Goal: Information Seeking & Learning: Learn about a topic

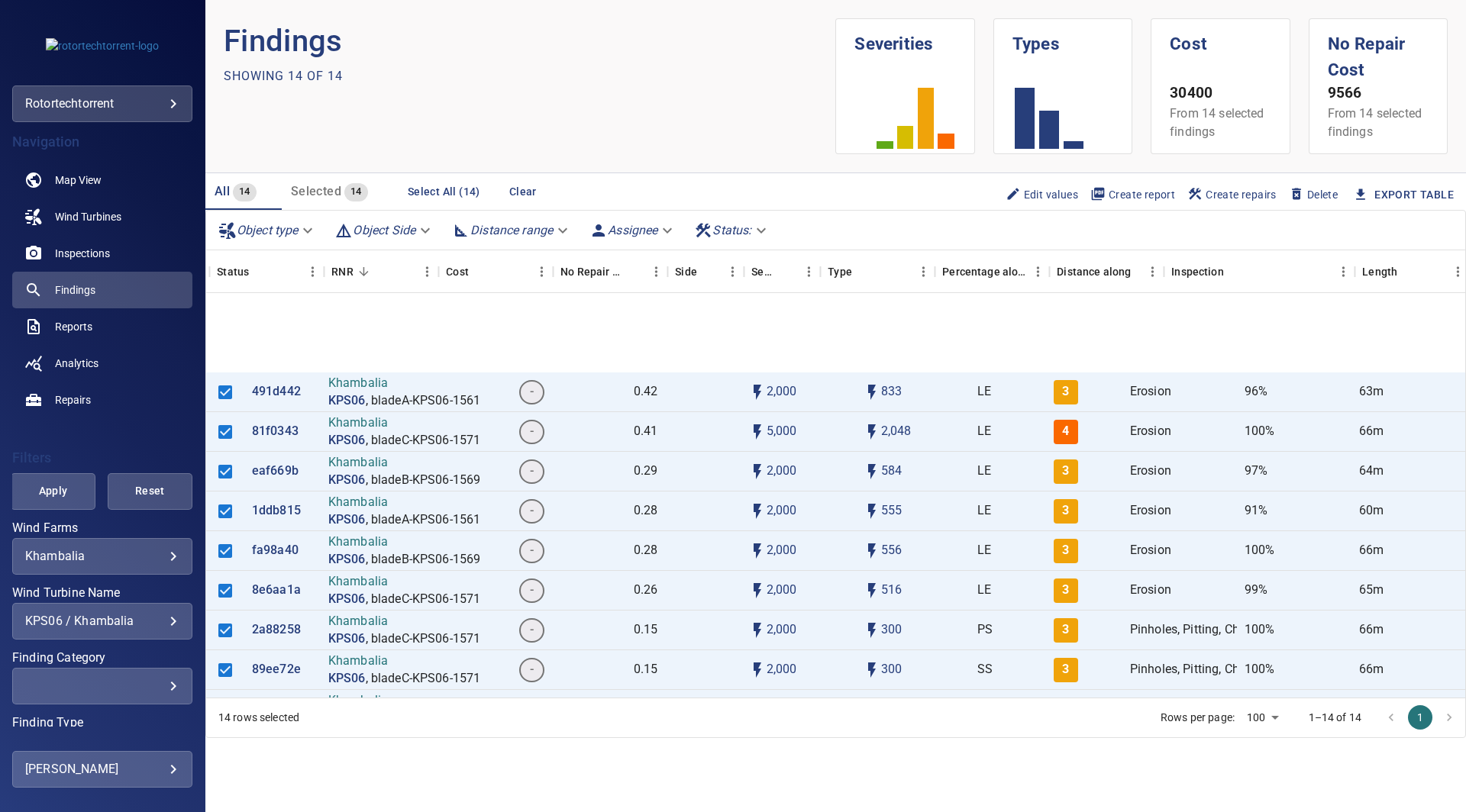
scroll to position [163, 301]
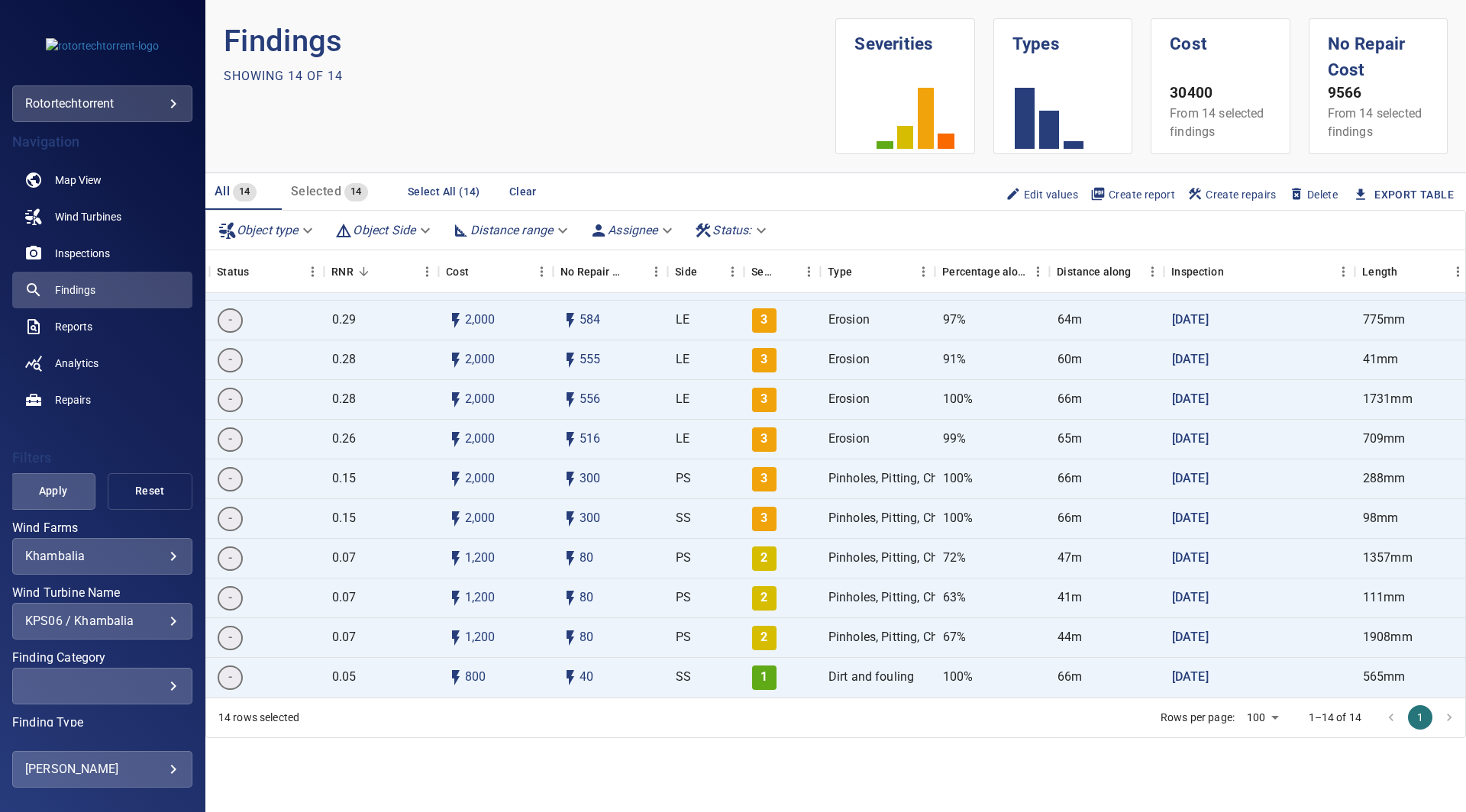
click at [129, 491] on span "Reset" at bounding box center [150, 491] width 46 height 19
type input "*******"
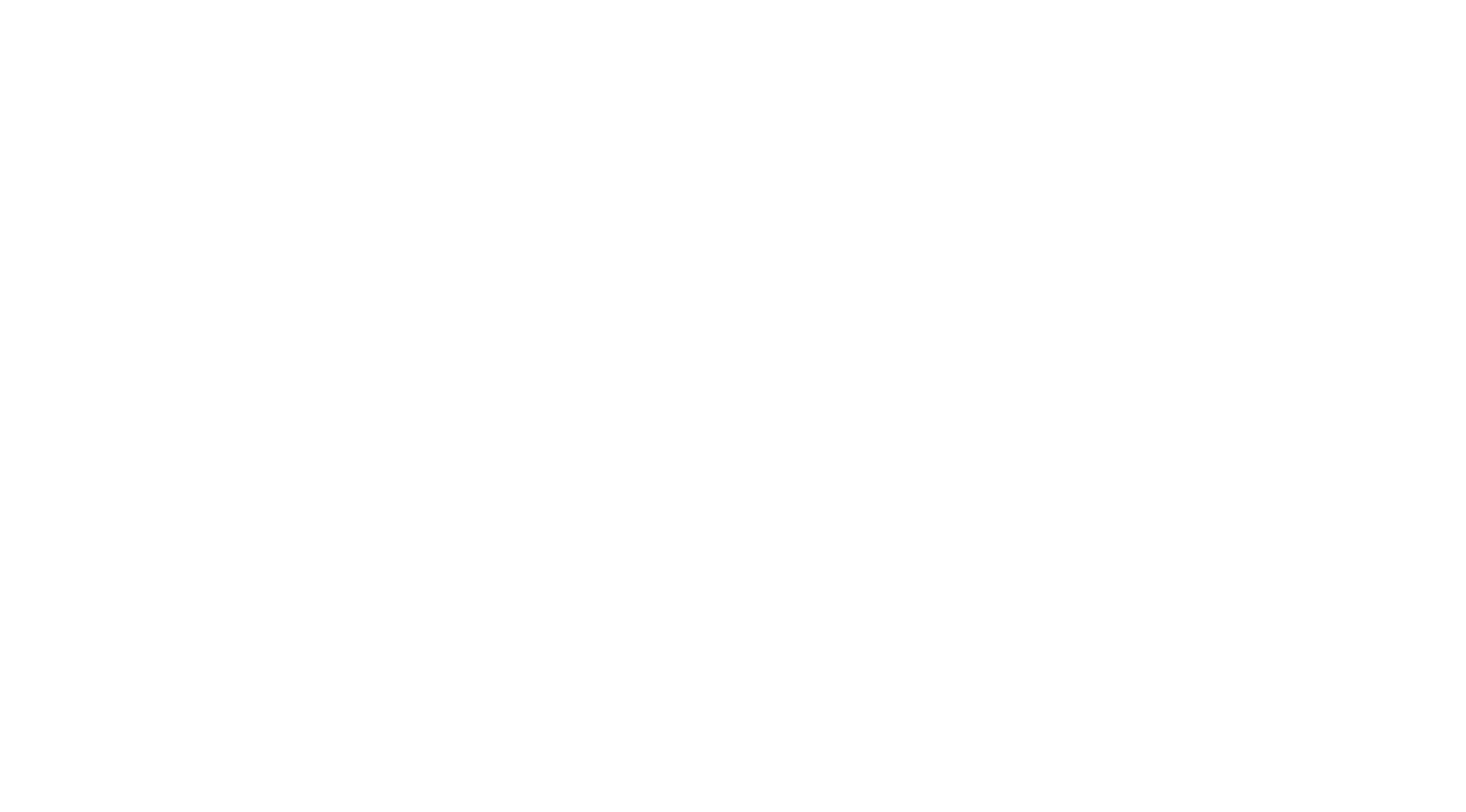
click at [718, 0] on html at bounding box center [733, 0] width 1466 height 0
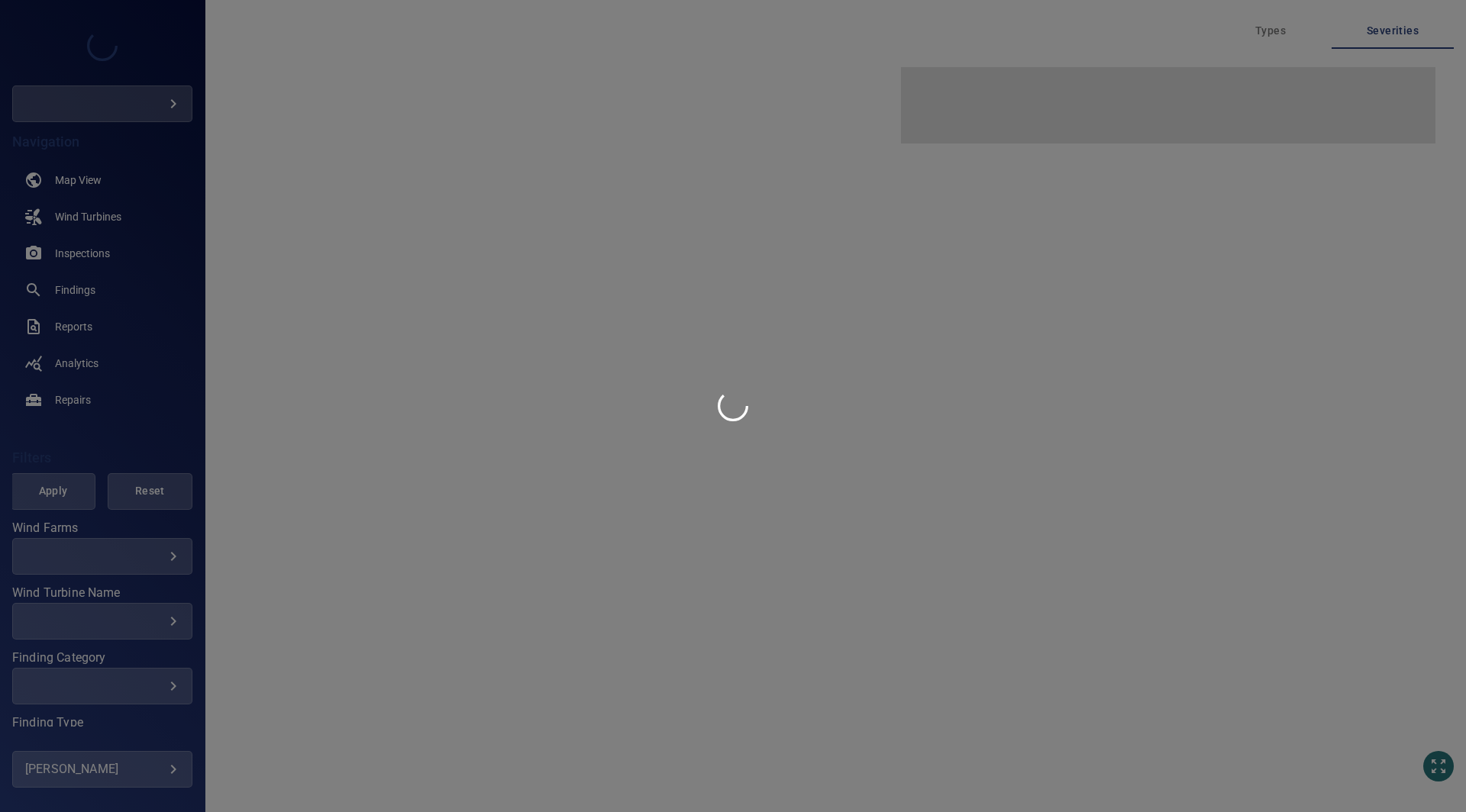
type input "*********"
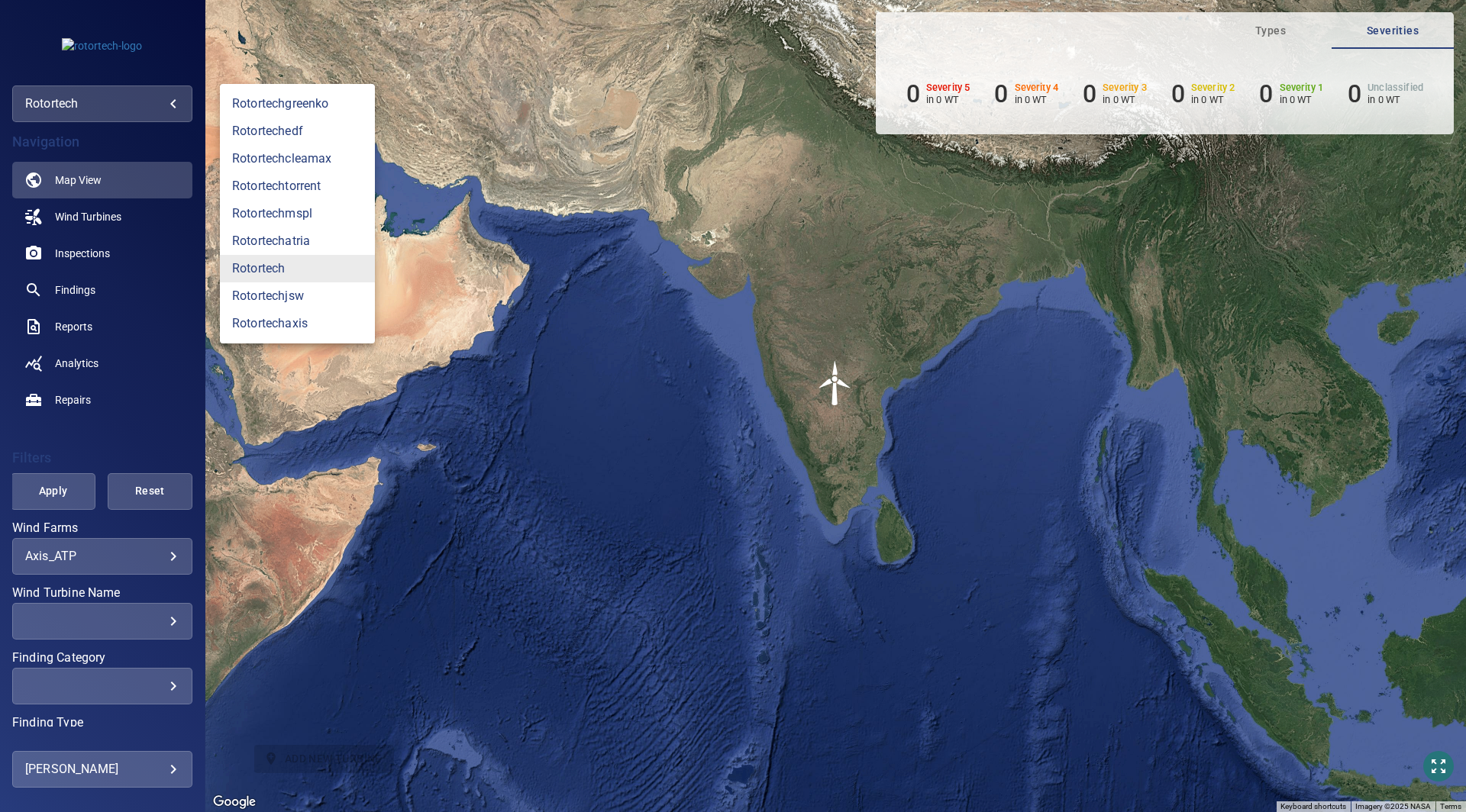
click at [114, 106] on body "**********" at bounding box center [733, 406] width 1466 height 812
click at [305, 181] on link "rotortechtorrent" at bounding box center [298, 186] width 155 height 27
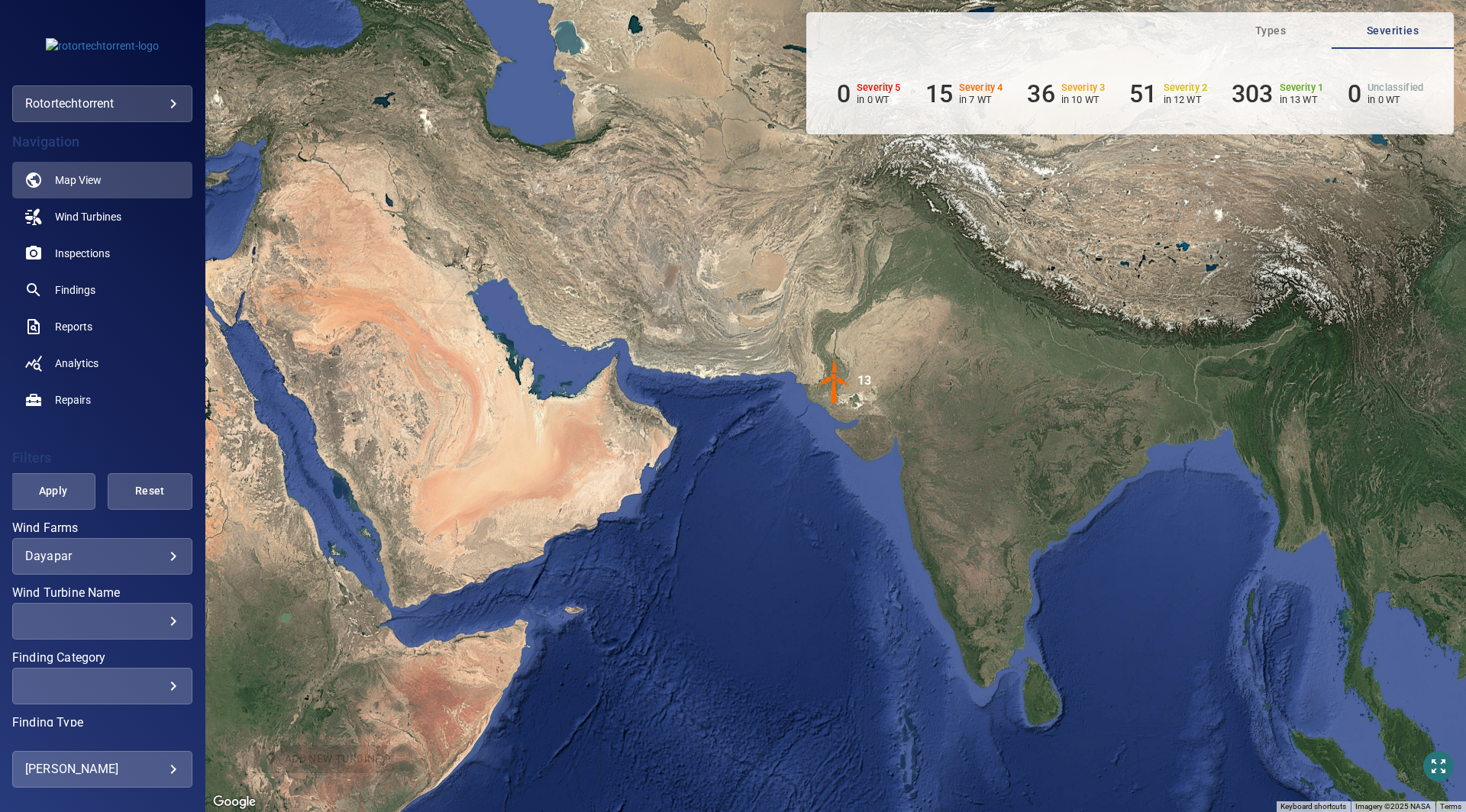
click at [100, 553] on body "**********" at bounding box center [733, 406] width 1466 height 812
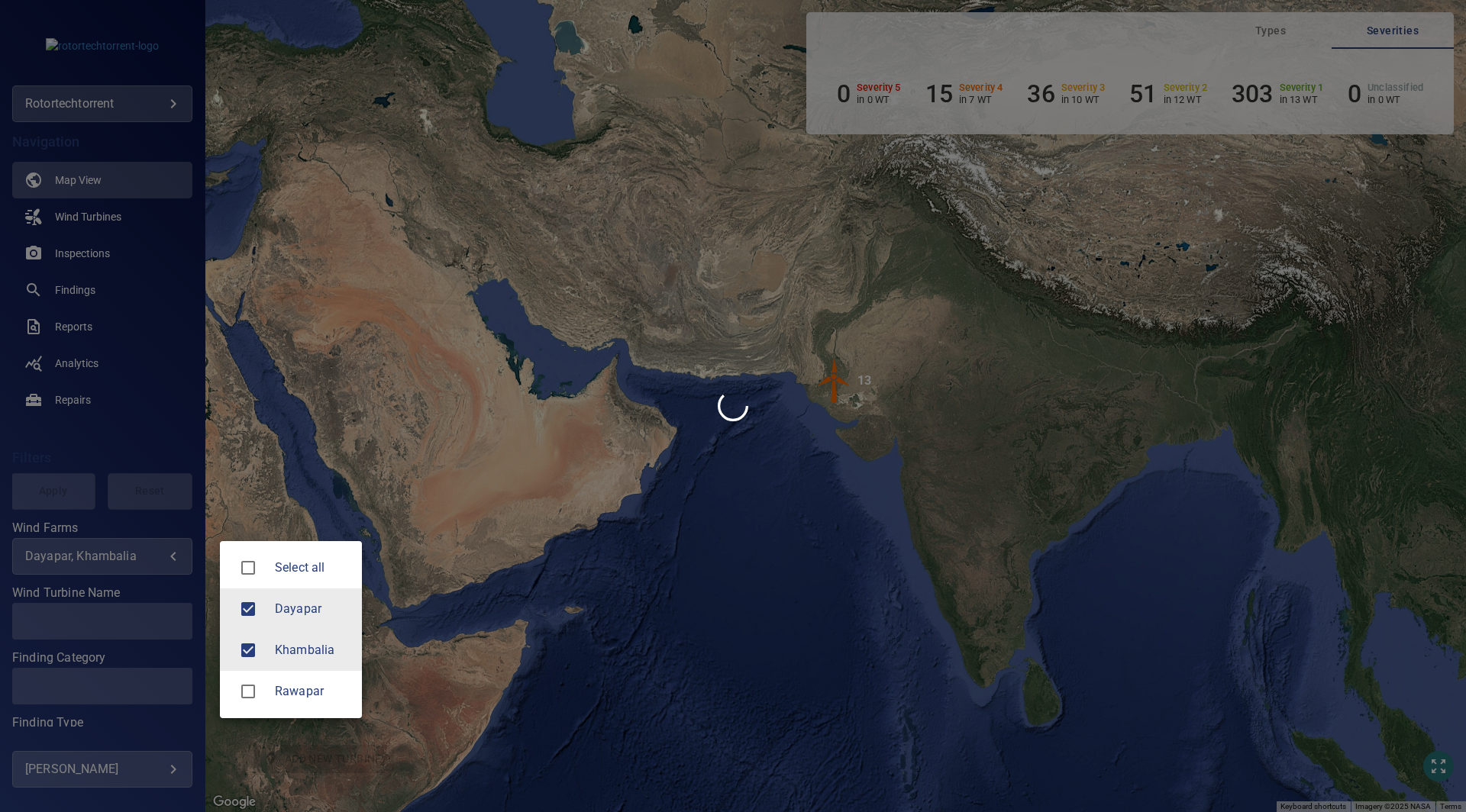
type input "*********"
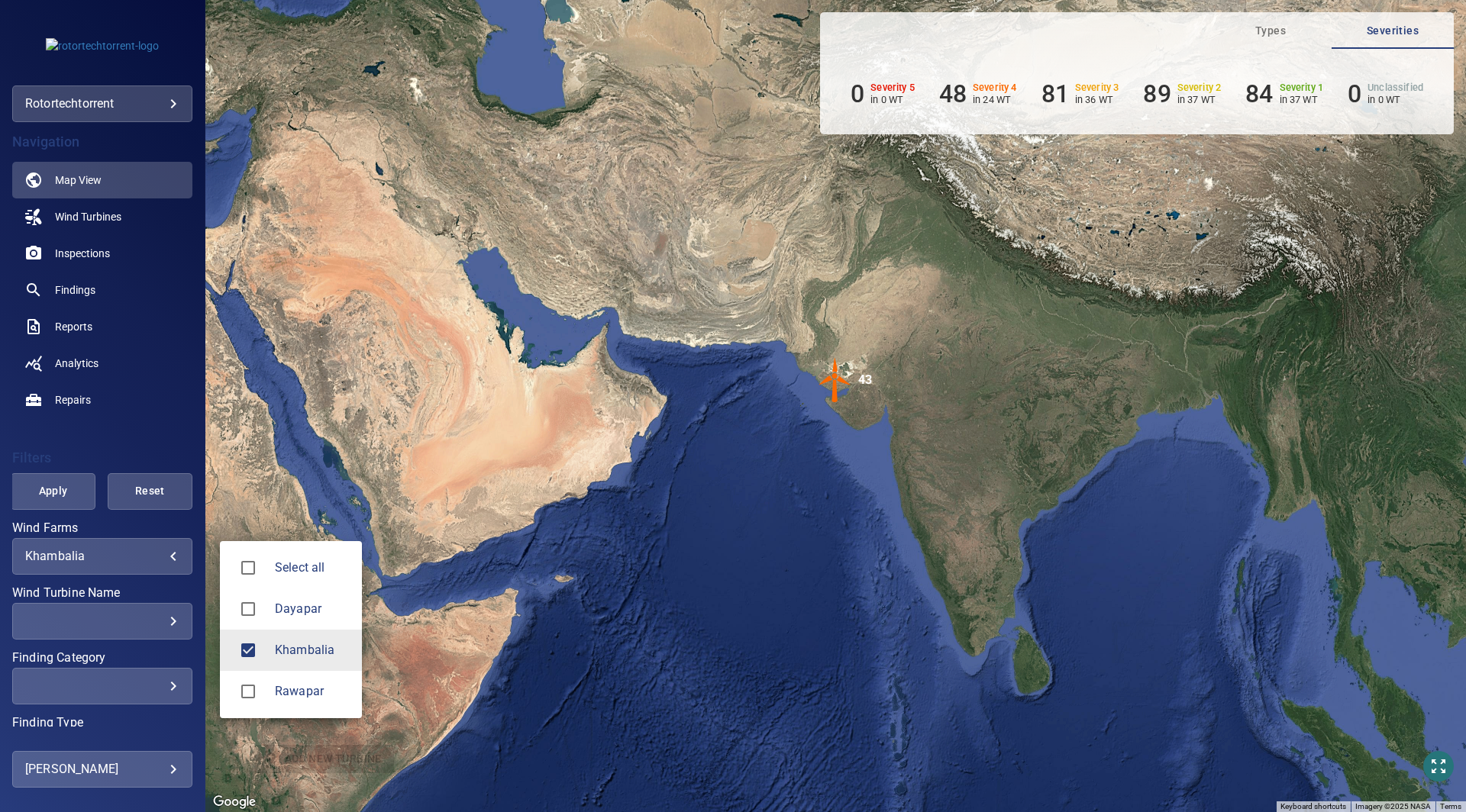
click at [135, 723] on div at bounding box center [733, 406] width 1466 height 812
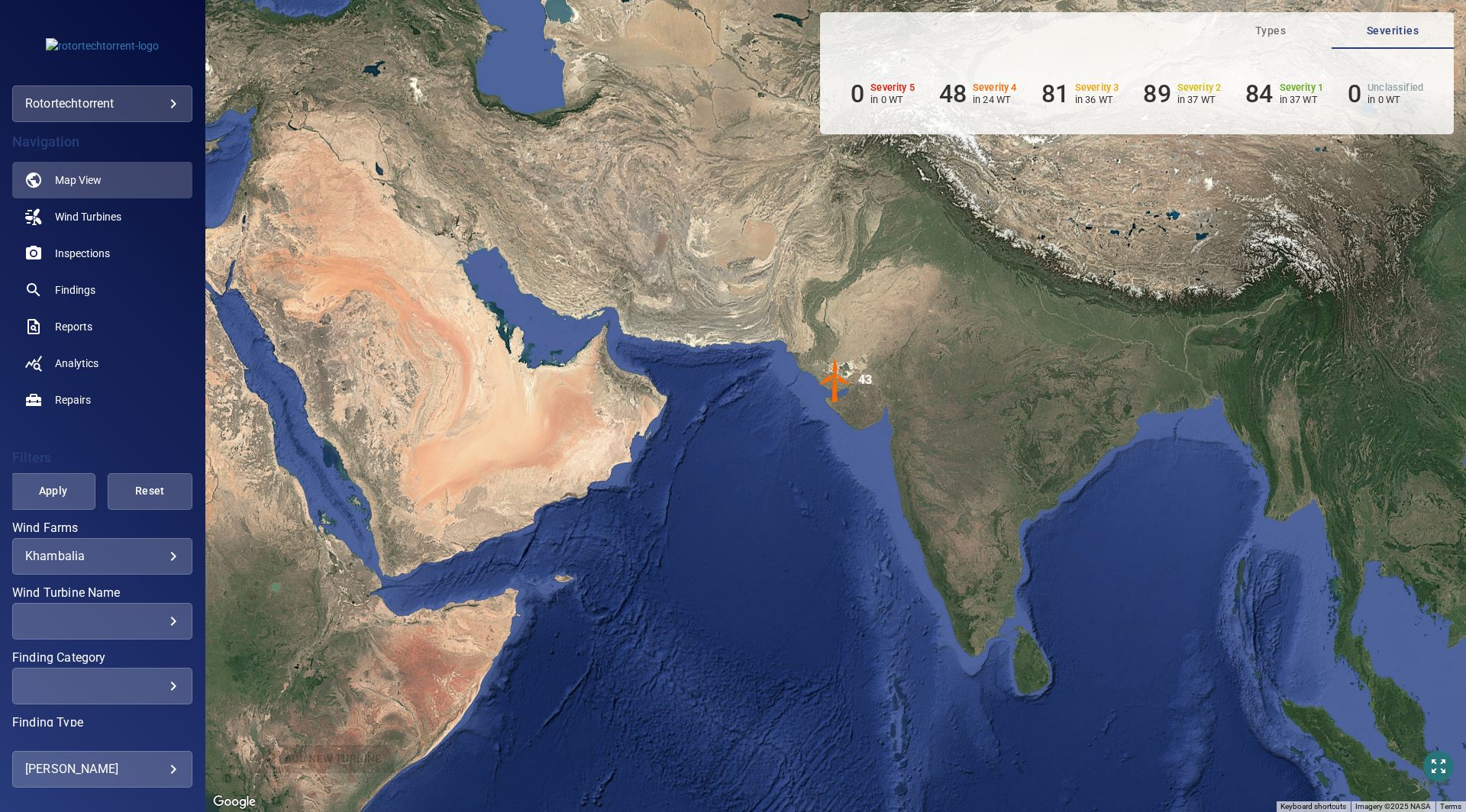
scroll to position [103, 0]
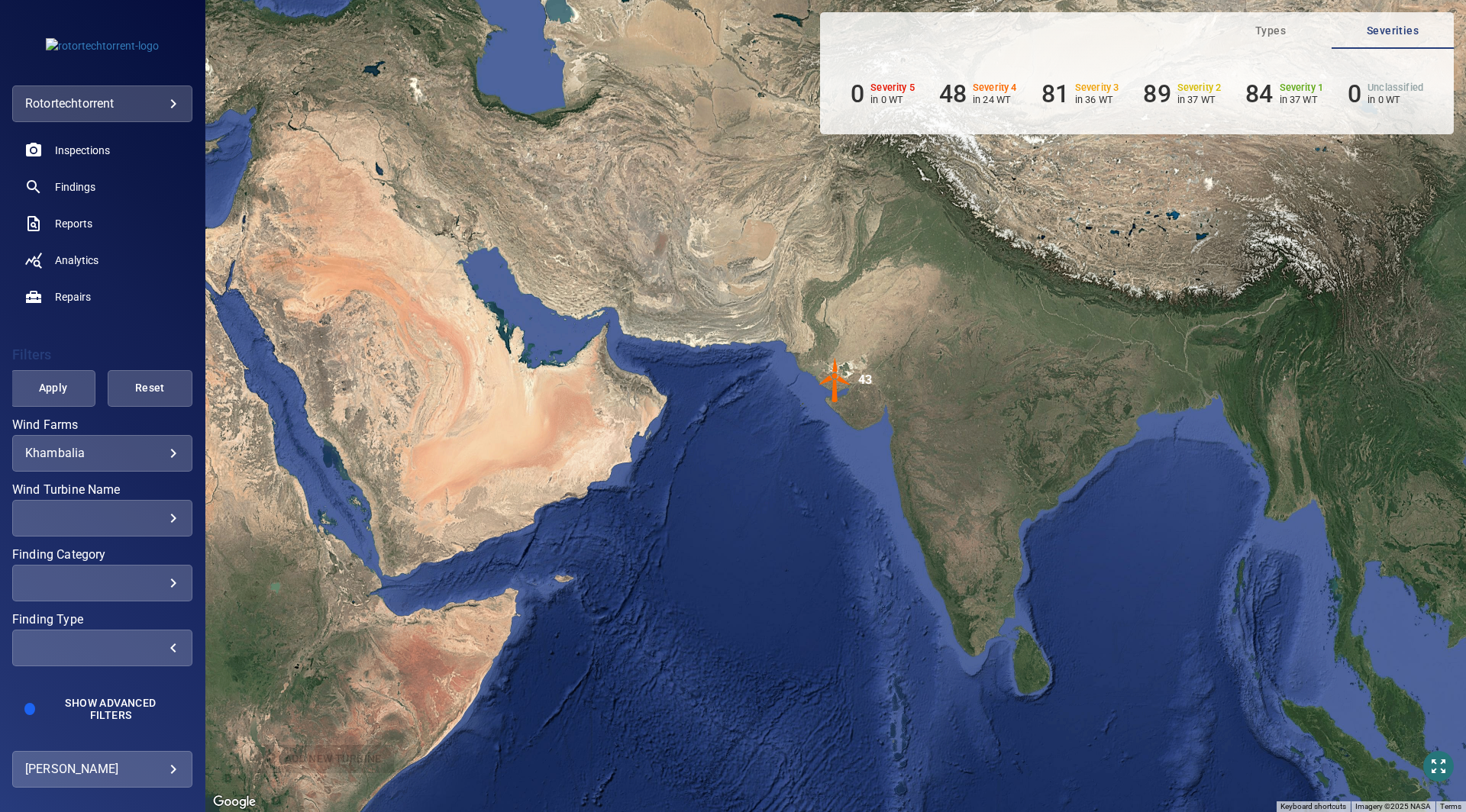
click at [163, 653] on div "​" at bounding box center [102, 648] width 154 height 14
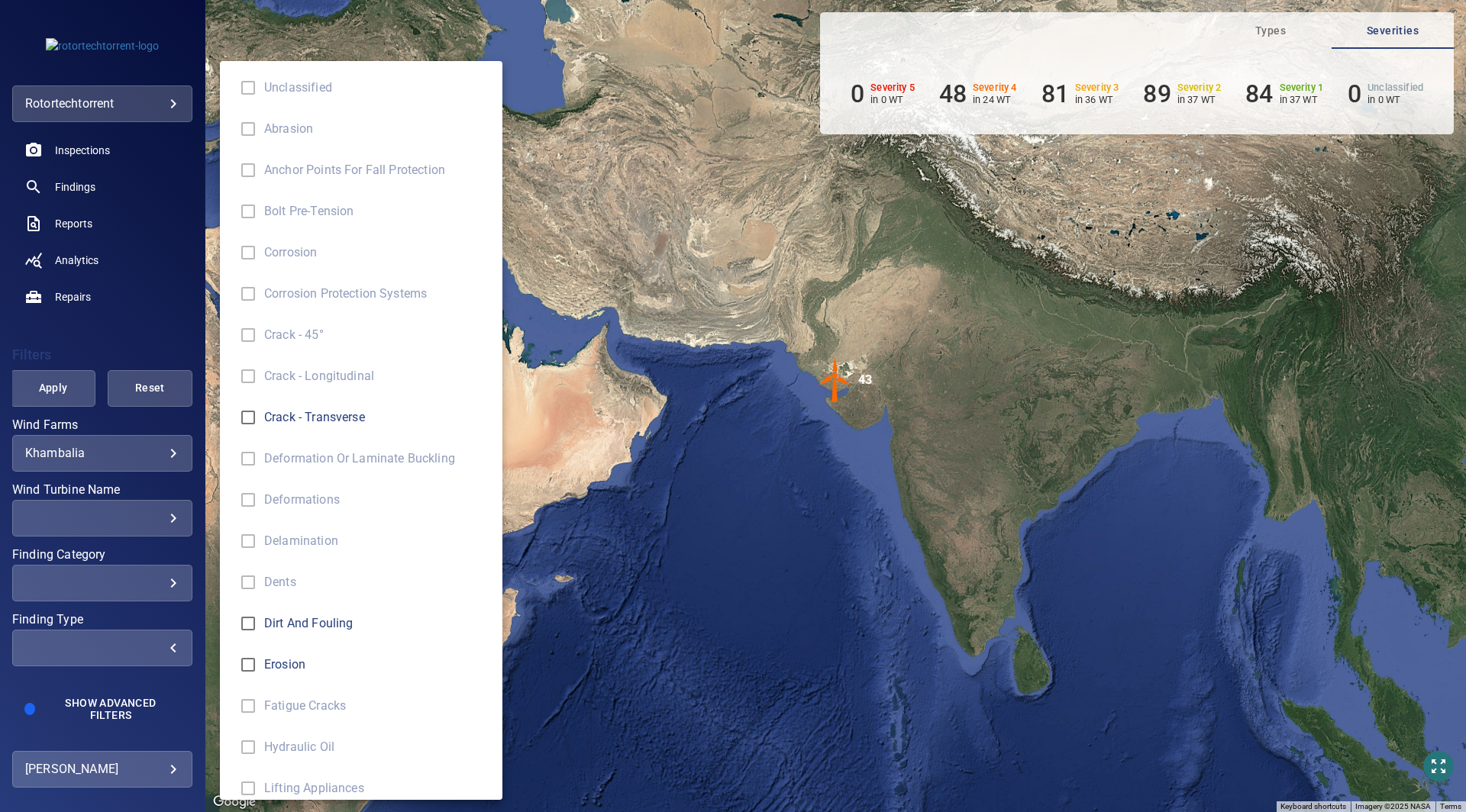
scroll to position [10, 0]
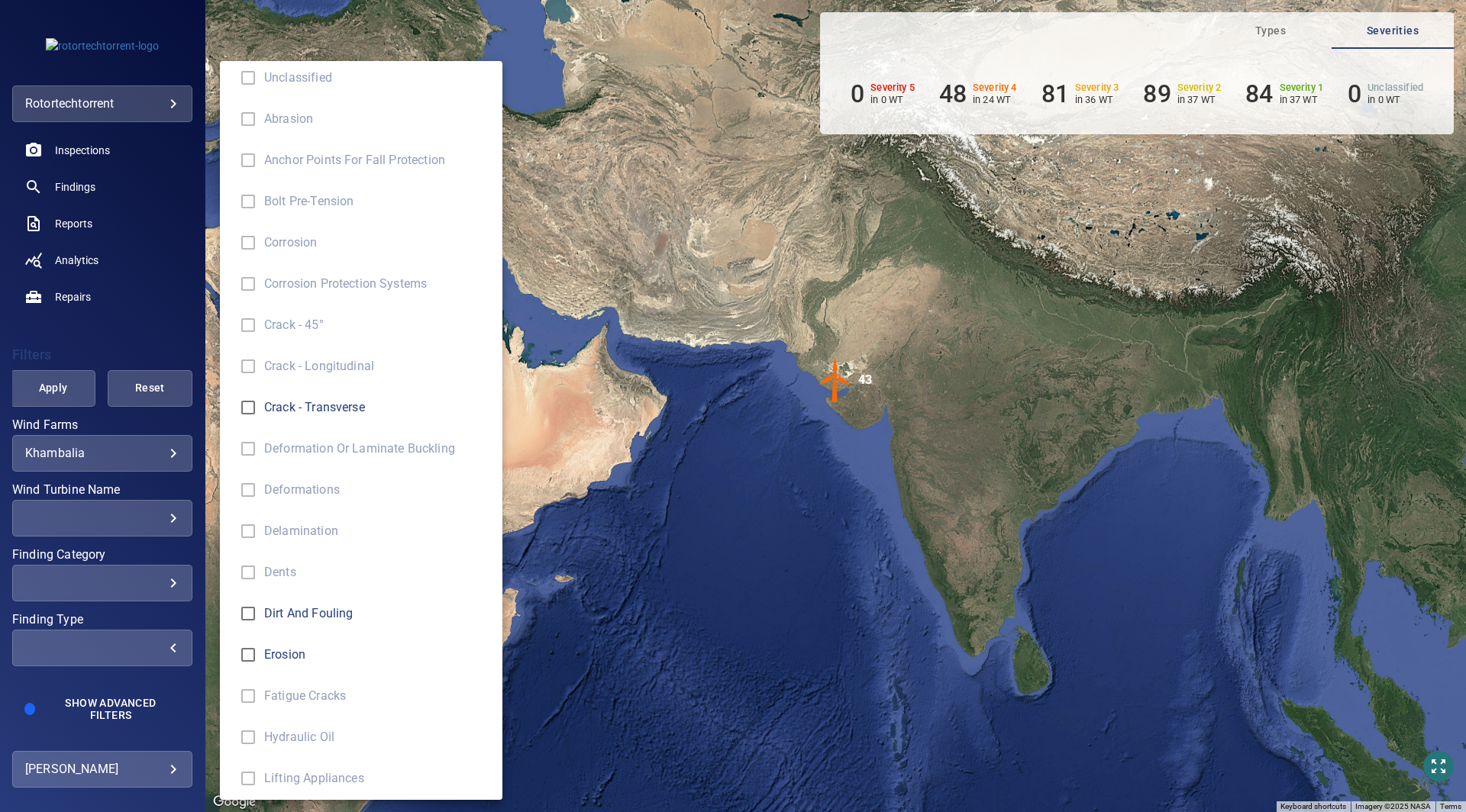
type input "**********"
click at [623, 512] on div "Finding Type" at bounding box center [733, 406] width 1466 height 812
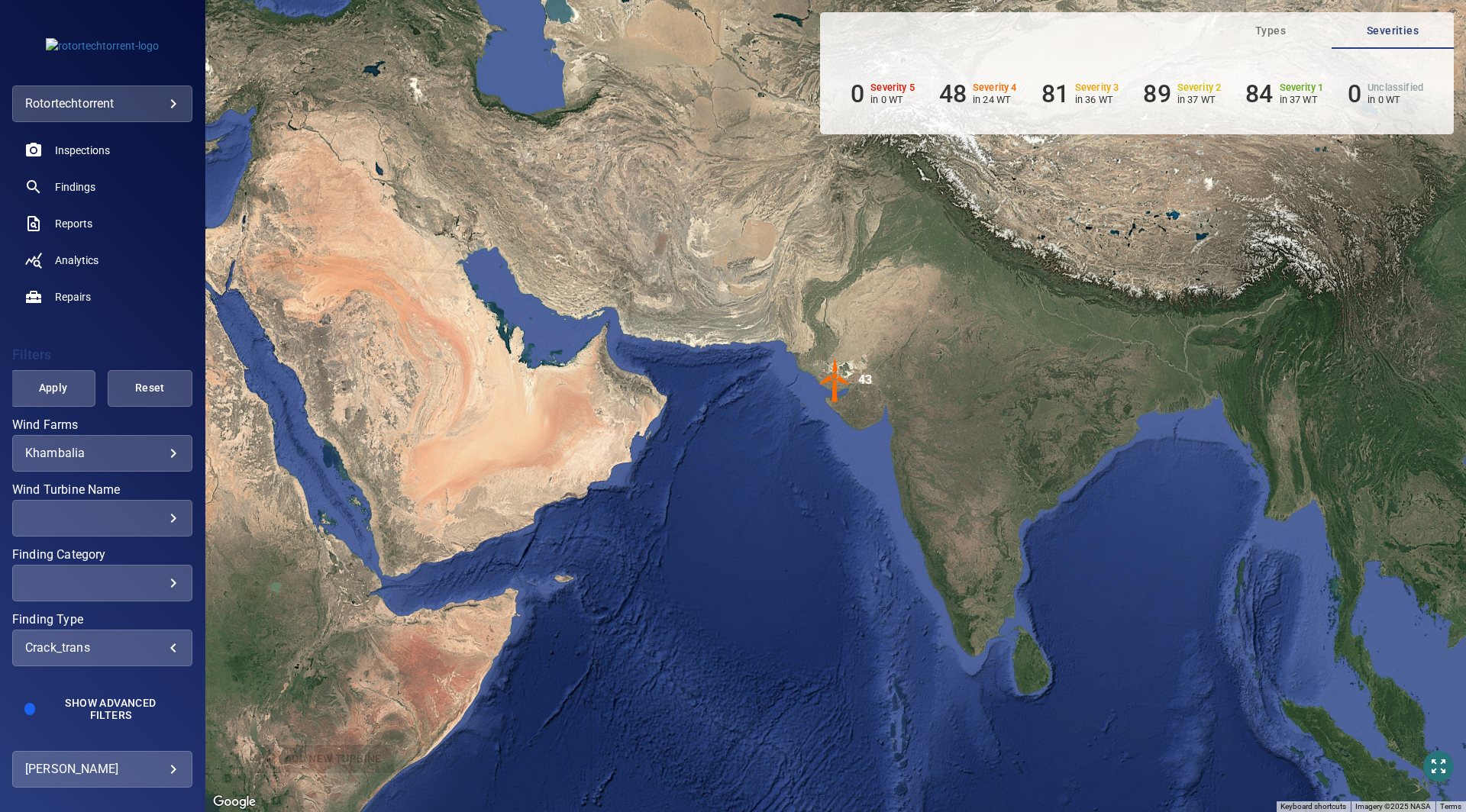
click at [45, 396] on span "Apply" at bounding box center [53, 388] width 46 height 19
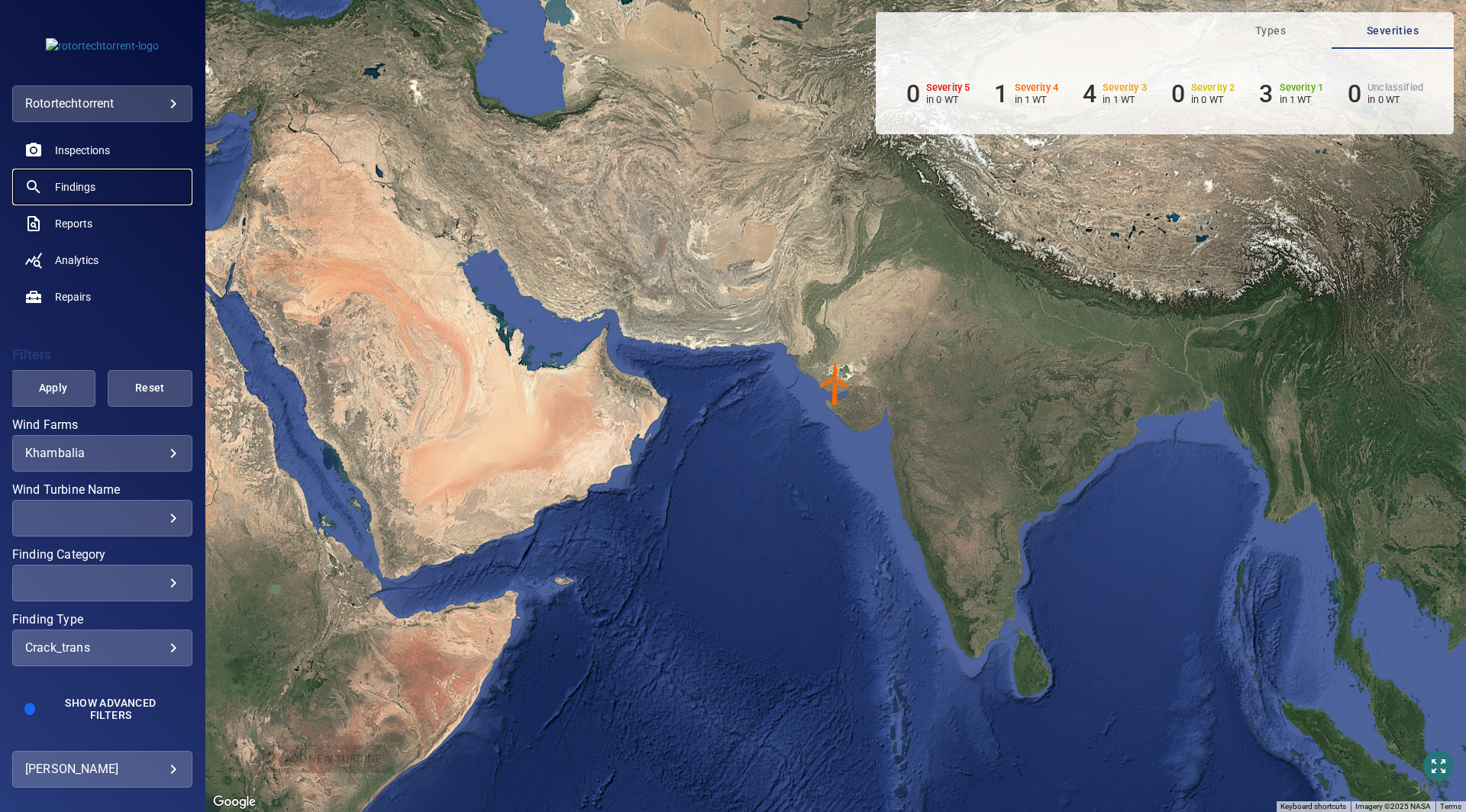
click at [86, 186] on span "Findings" at bounding box center [75, 187] width 41 height 15
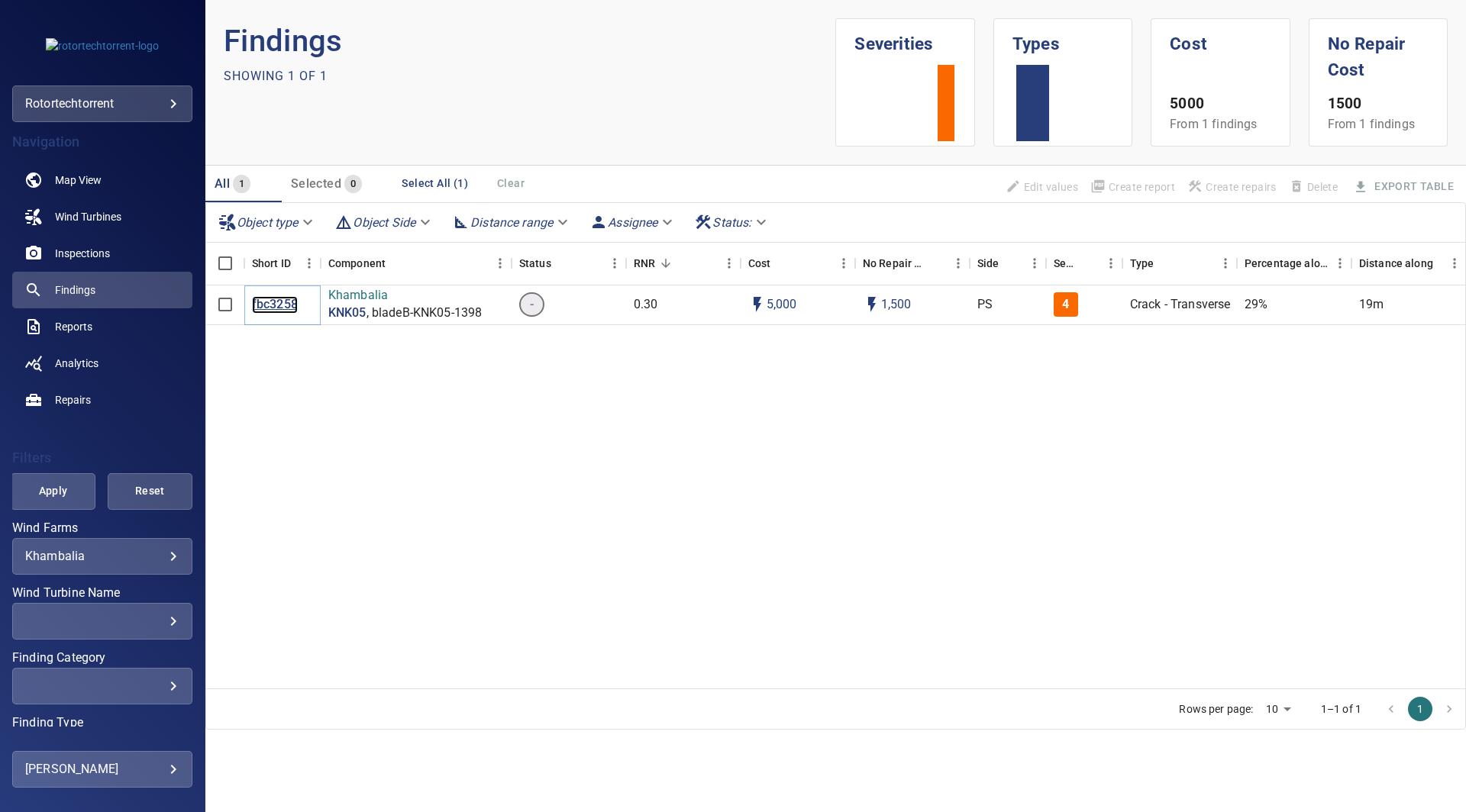
click at [270, 305] on p "fbc3258" at bounding box center [274, 305] width 45 height 18
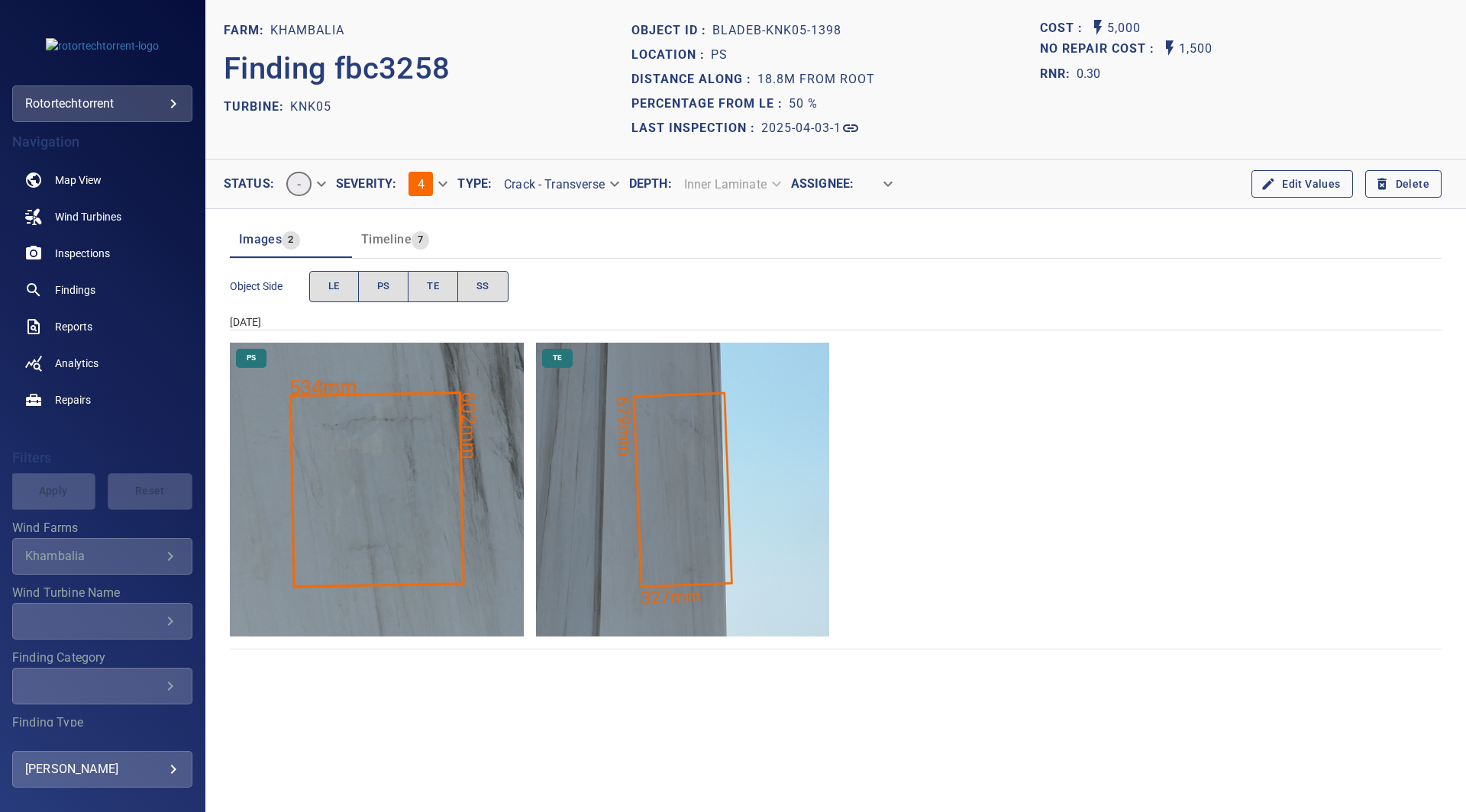
click at [362, 454] on img "Khambalia/KNK05/2025-04-03-1/2025-04-03-2/image121wp121.jpg" at bounding box center [376, 490] width 294 height 294
click at [676, 423] on img "Khambalia/KNK05/2025-04-03-1/2025-04-03-2/image166wp166.jpg" at bounding box center [683, 490] width 294 height 294
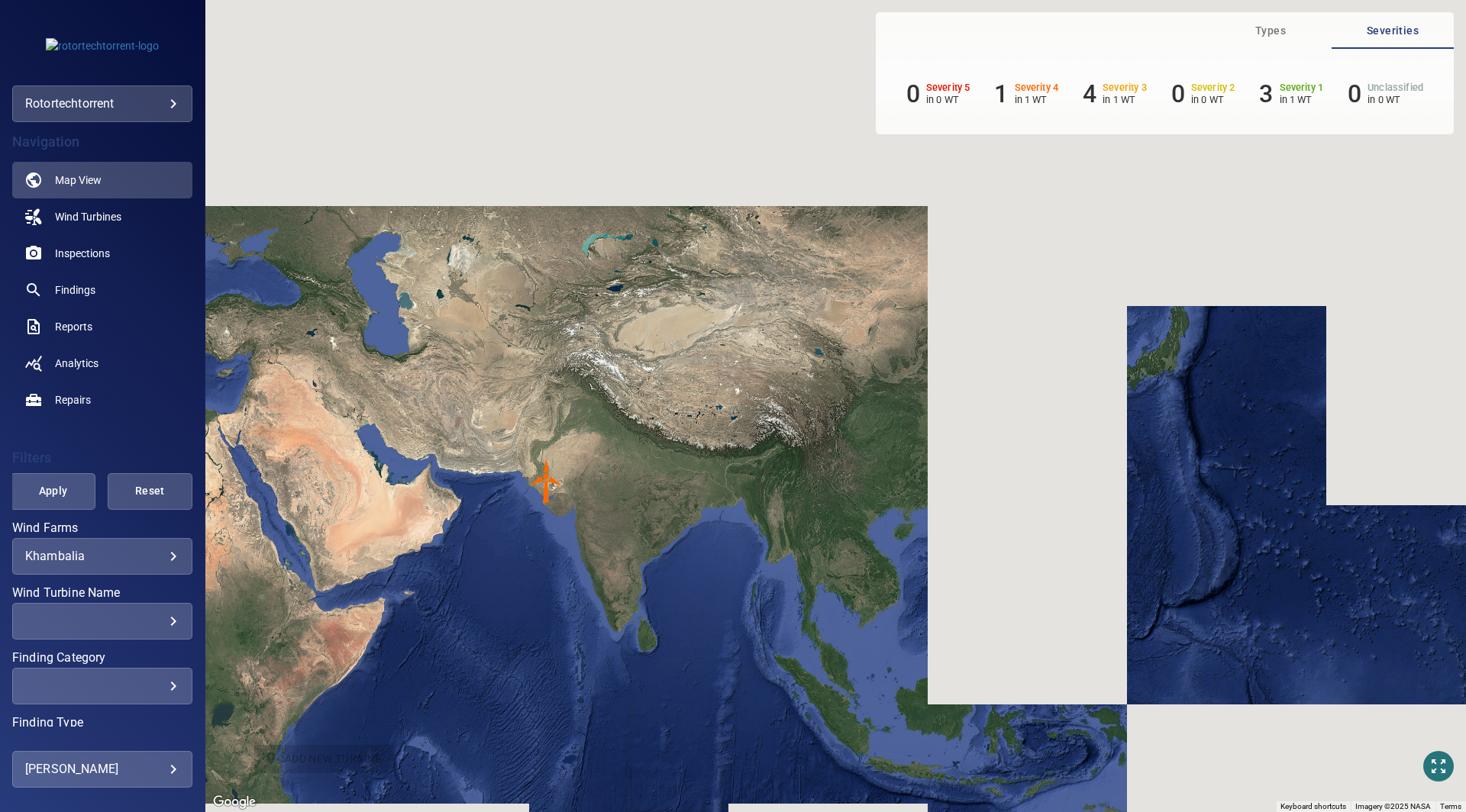
scroll to position [103, 0]
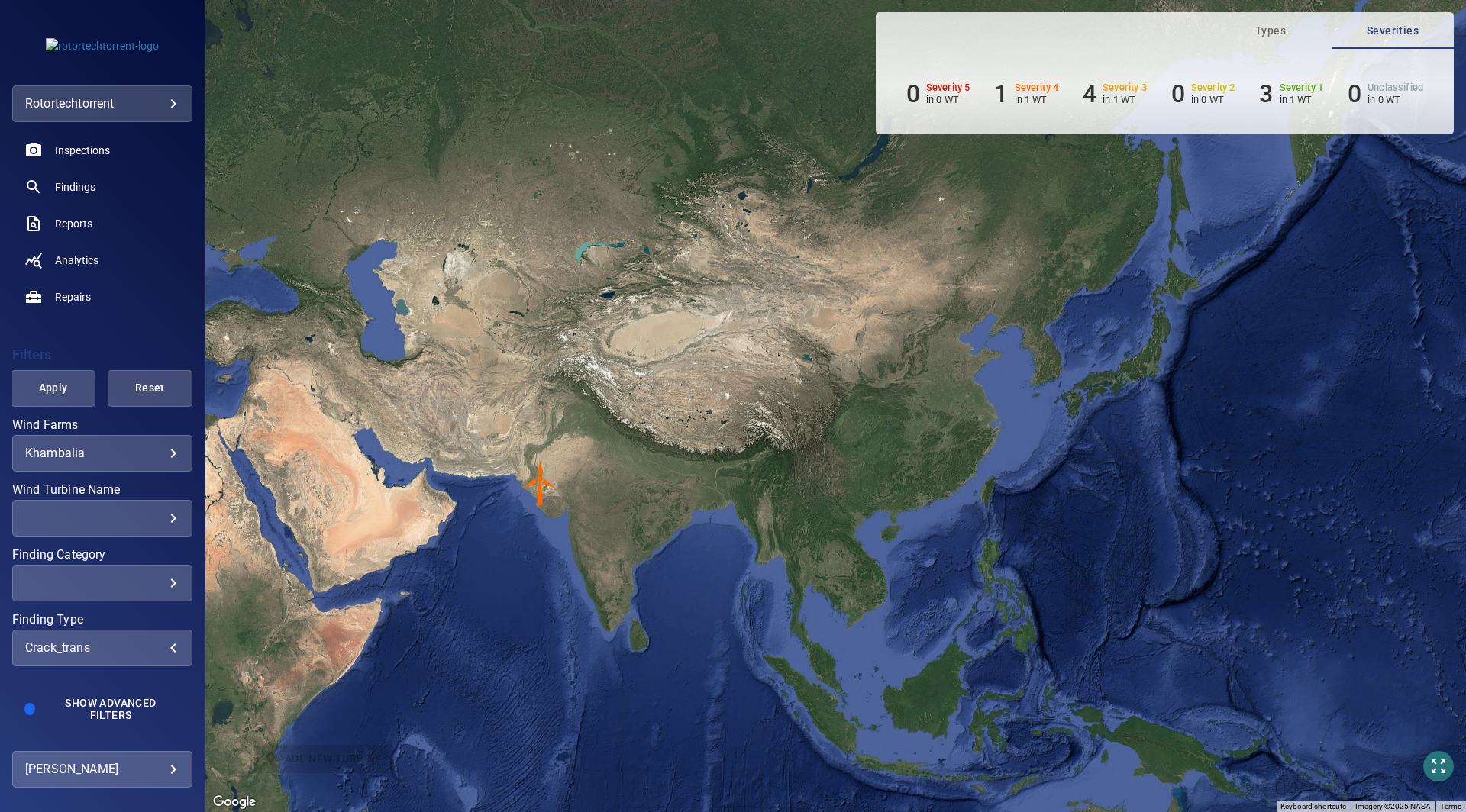
click at [147, 649] on div "crack_trans" at bounding box center [102, 648] width 154 height 14
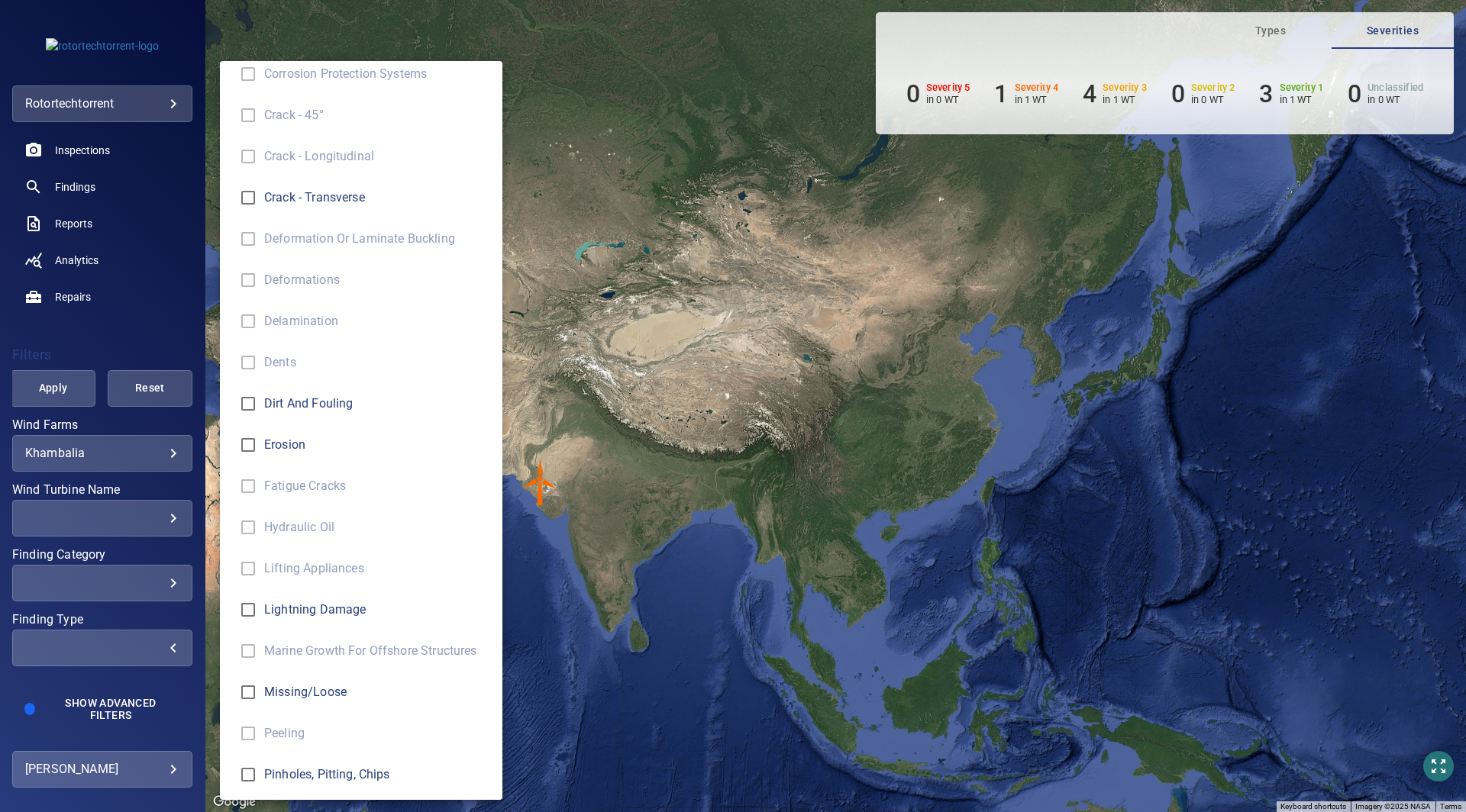
scroll to position [222, 0]
type input "**********"
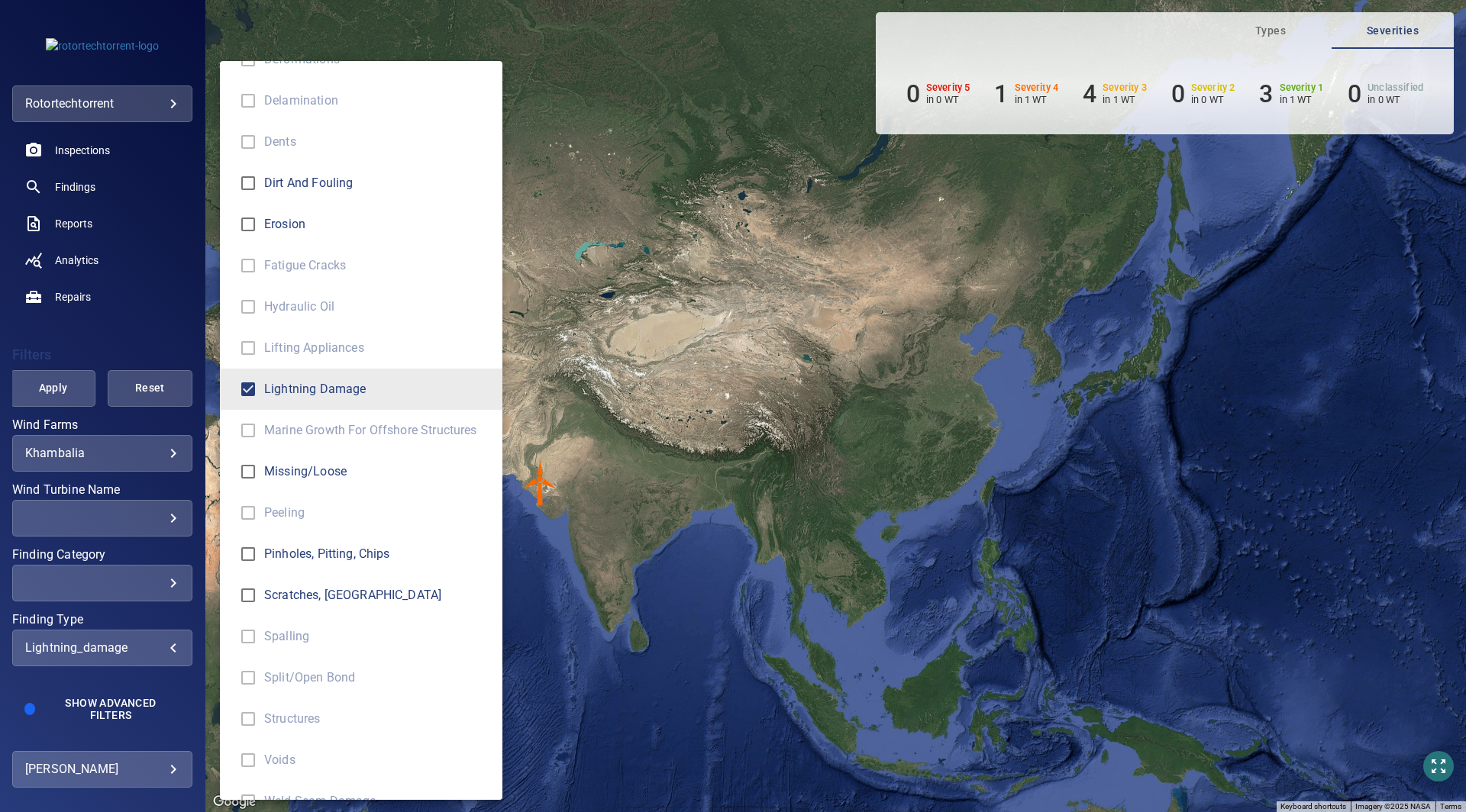
scroll to position [467, 0]
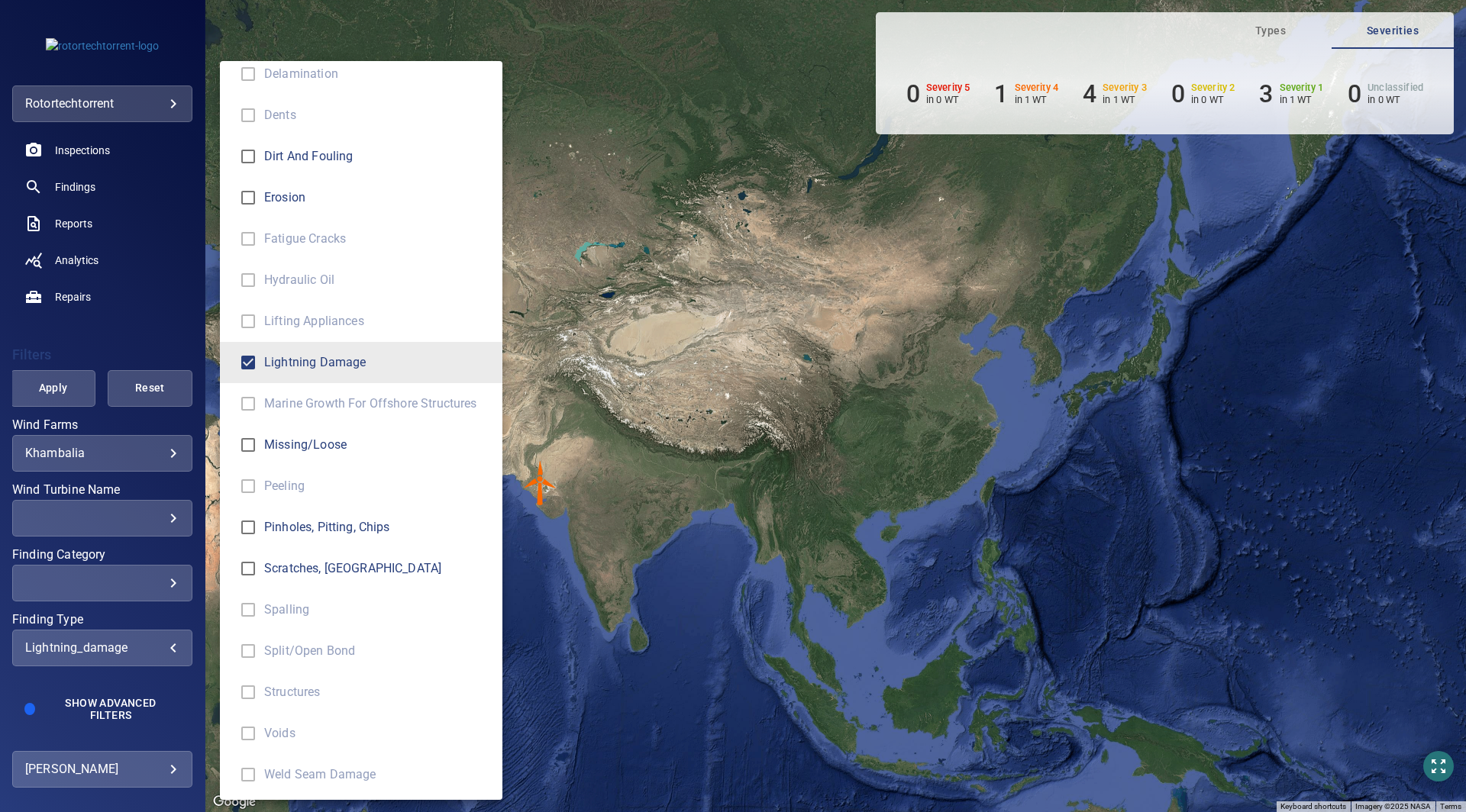
click at [632, 632] on div "Finding Type" at bounding box center [733, 406] width 1466 height 812
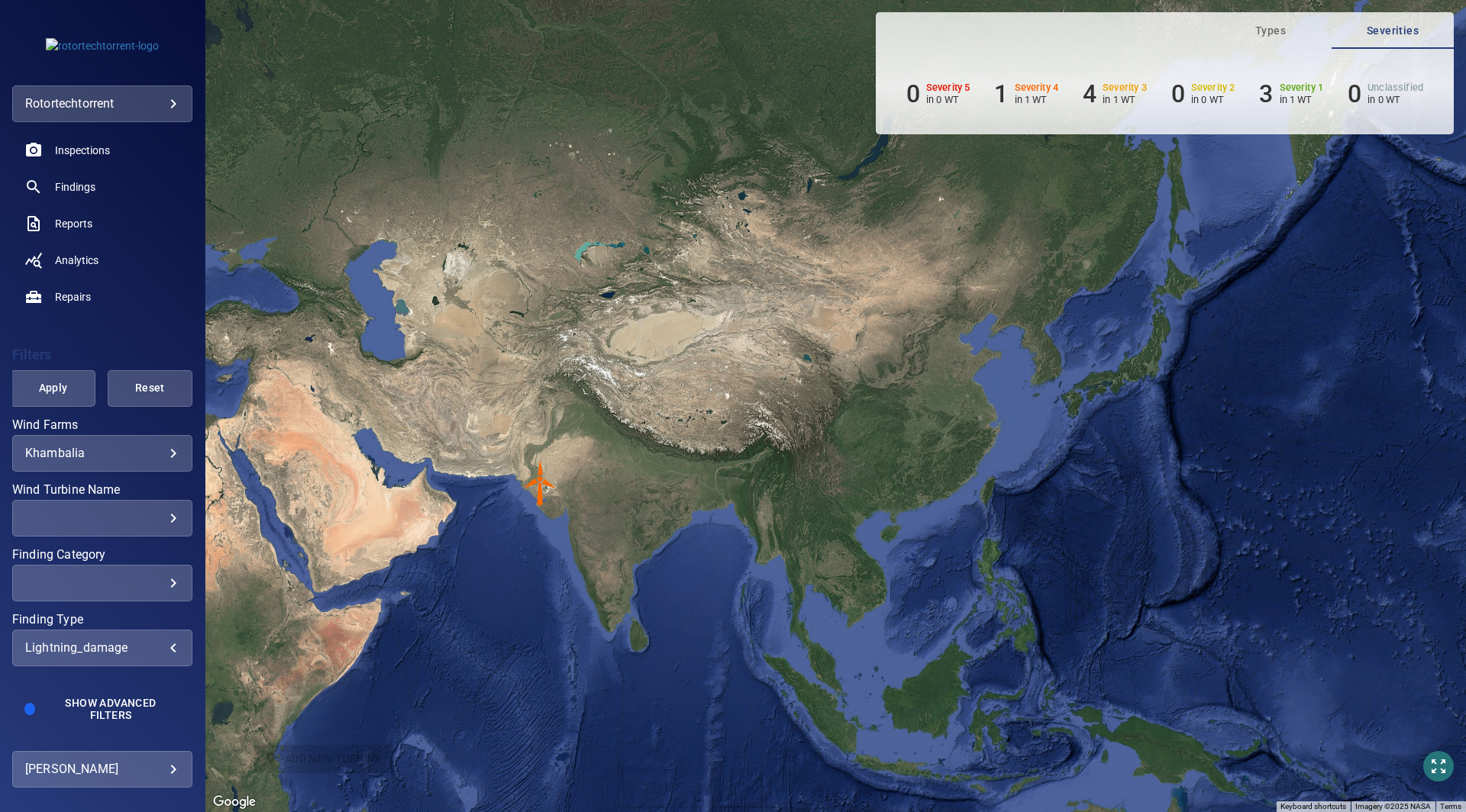
click at [41, 377] on button "Apply" at bounding box center [53, 388] width 85 height 37
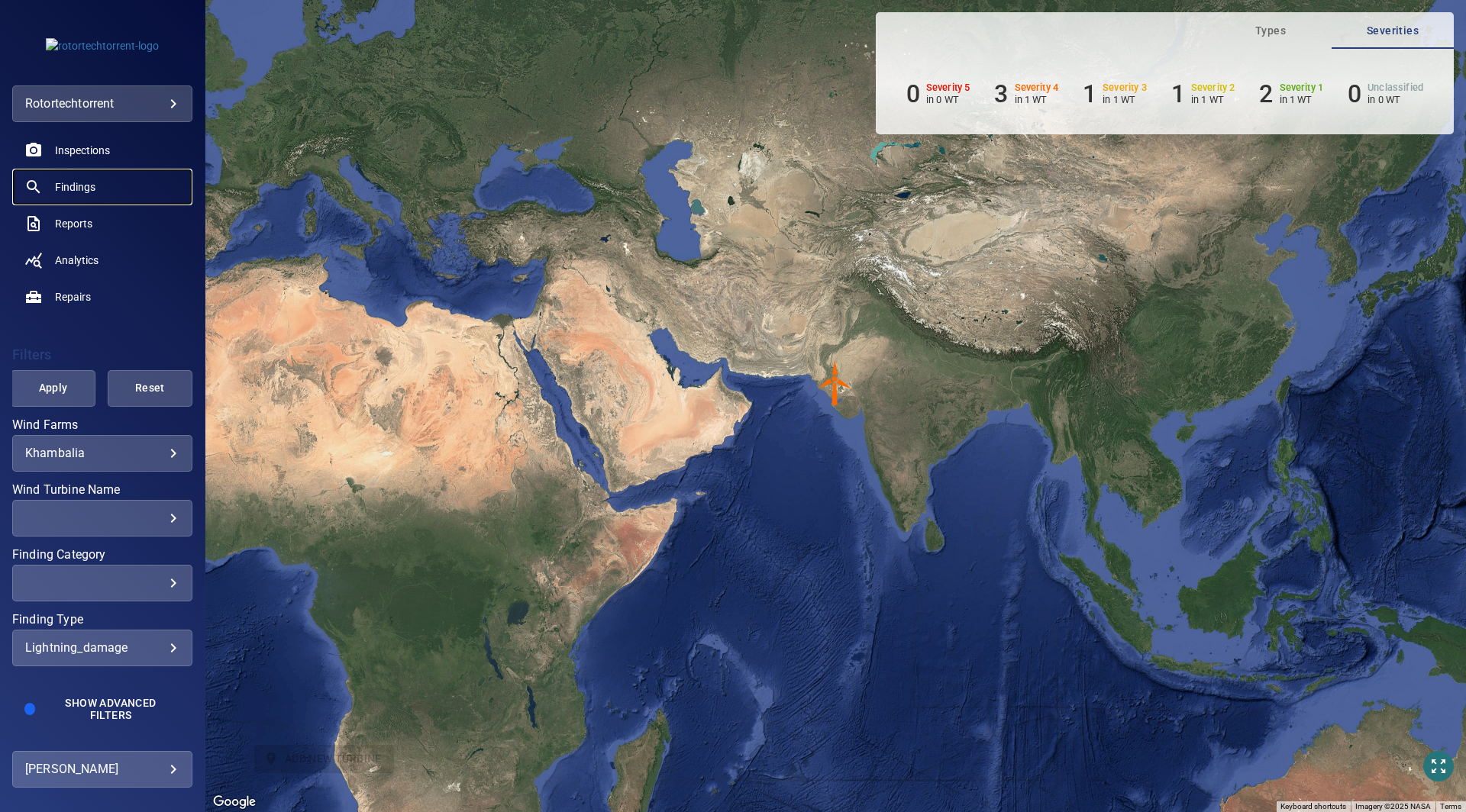
click at [77, 187] on span "Findings" at bounding box center [75, 187] width 41 height 15
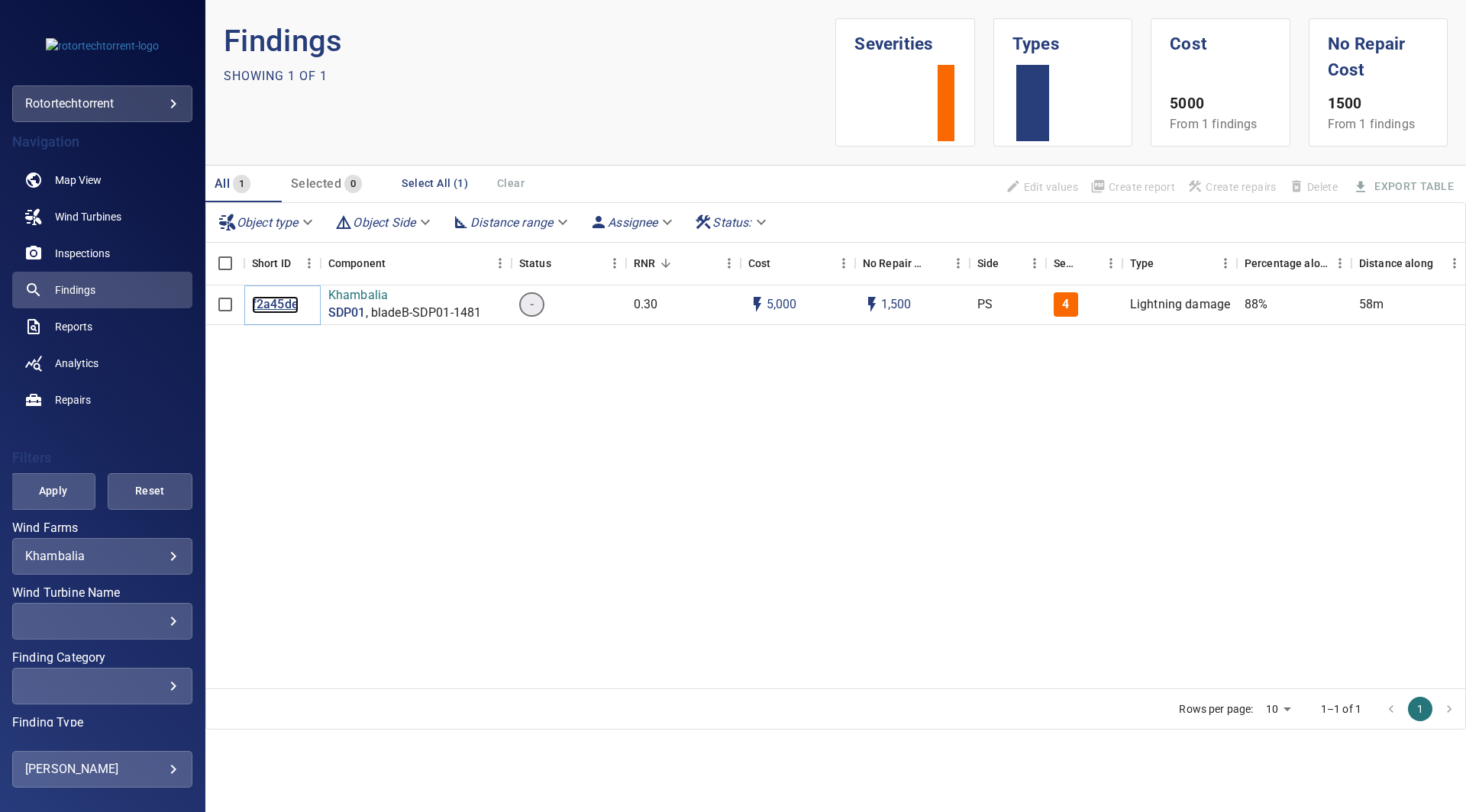
click at [276, 303] on p "f2a45de" at bounding box center [275, 305] width 46 height 18
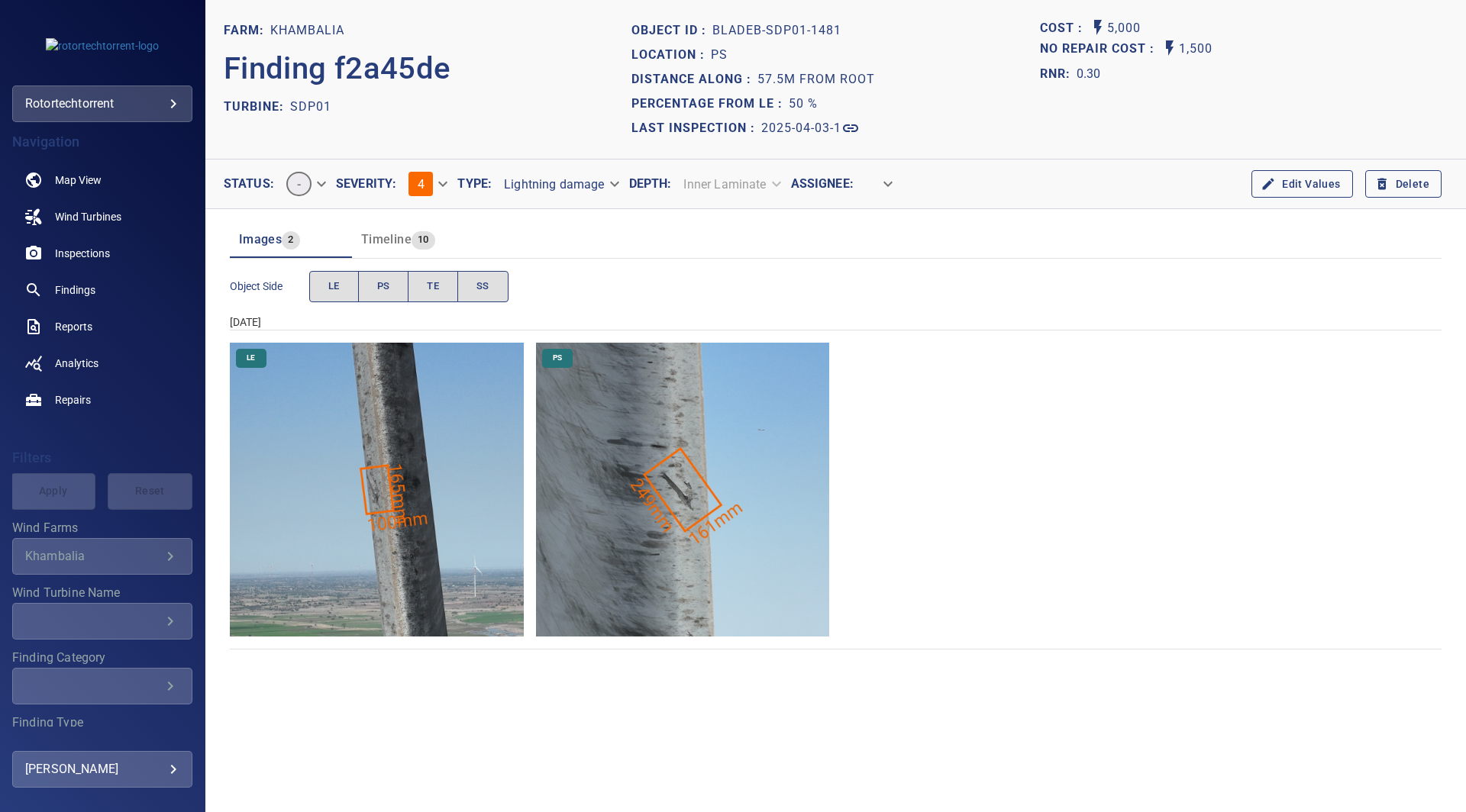
click at [677, 483] on img "Khambalia/SDP01/2025-04-03-1/2025-04-03-2/image134wp134.jpg" at bounding box center [683, 490] width 294 height 294
click at [326, 511] on img "Khambalia/SDP01/2025-04-03-1/2025-04-03-2/image111wp111.jpg" at bounding box center [376, 490] width 294 height 294
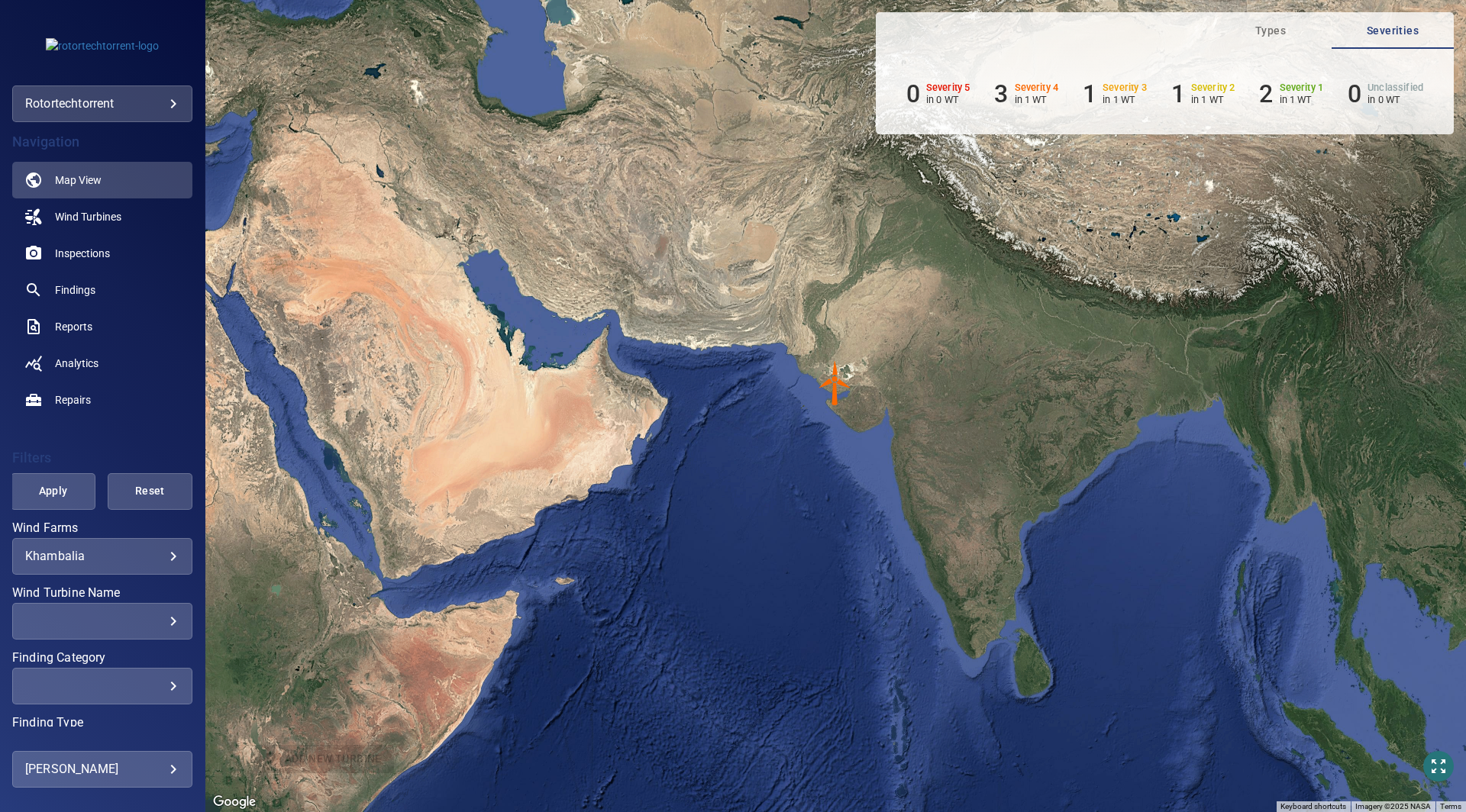
scroll to position [103, 0]
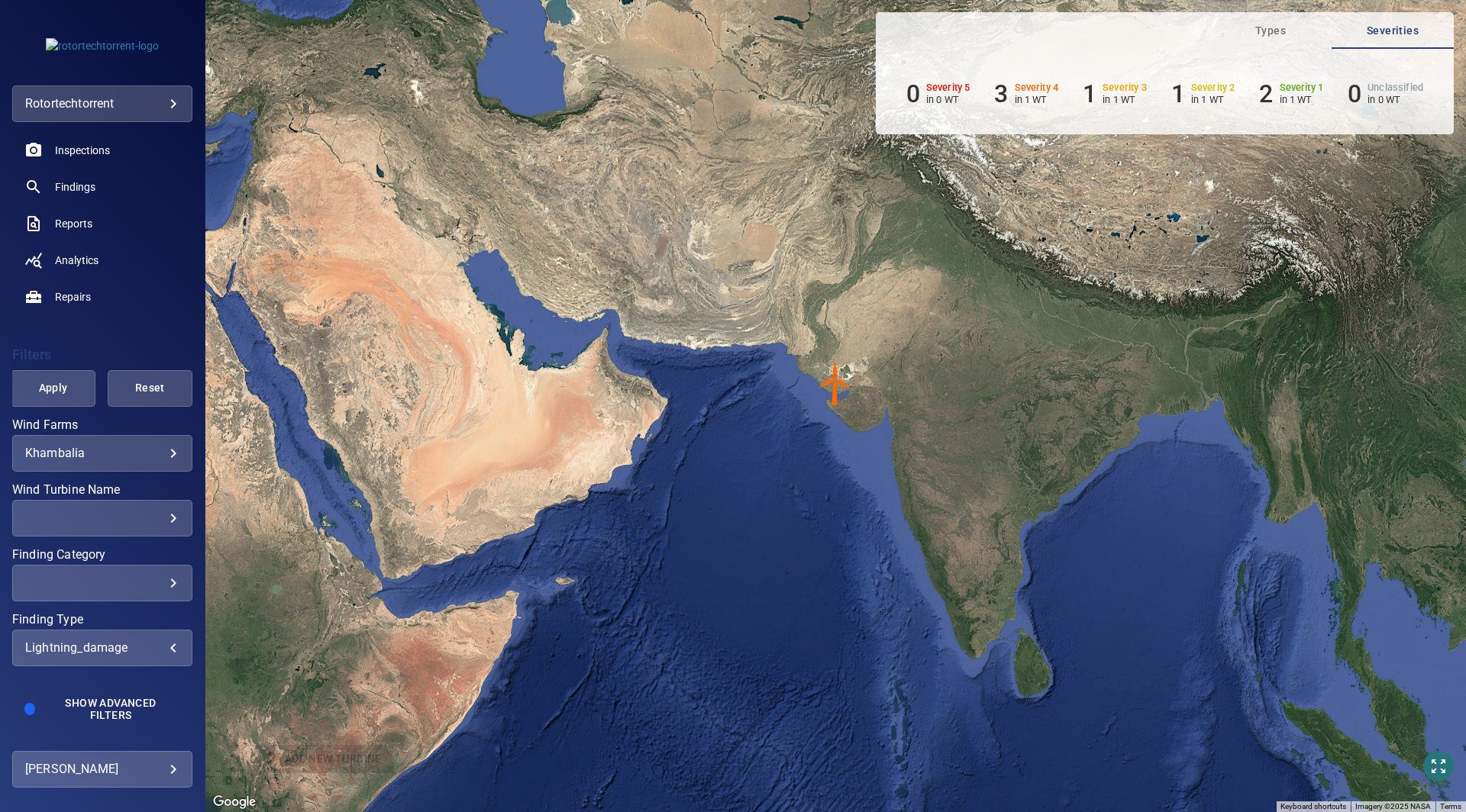
click at [144, 652] on div "lightning_damage" at bounding box center [102, 648] width 154 height 14
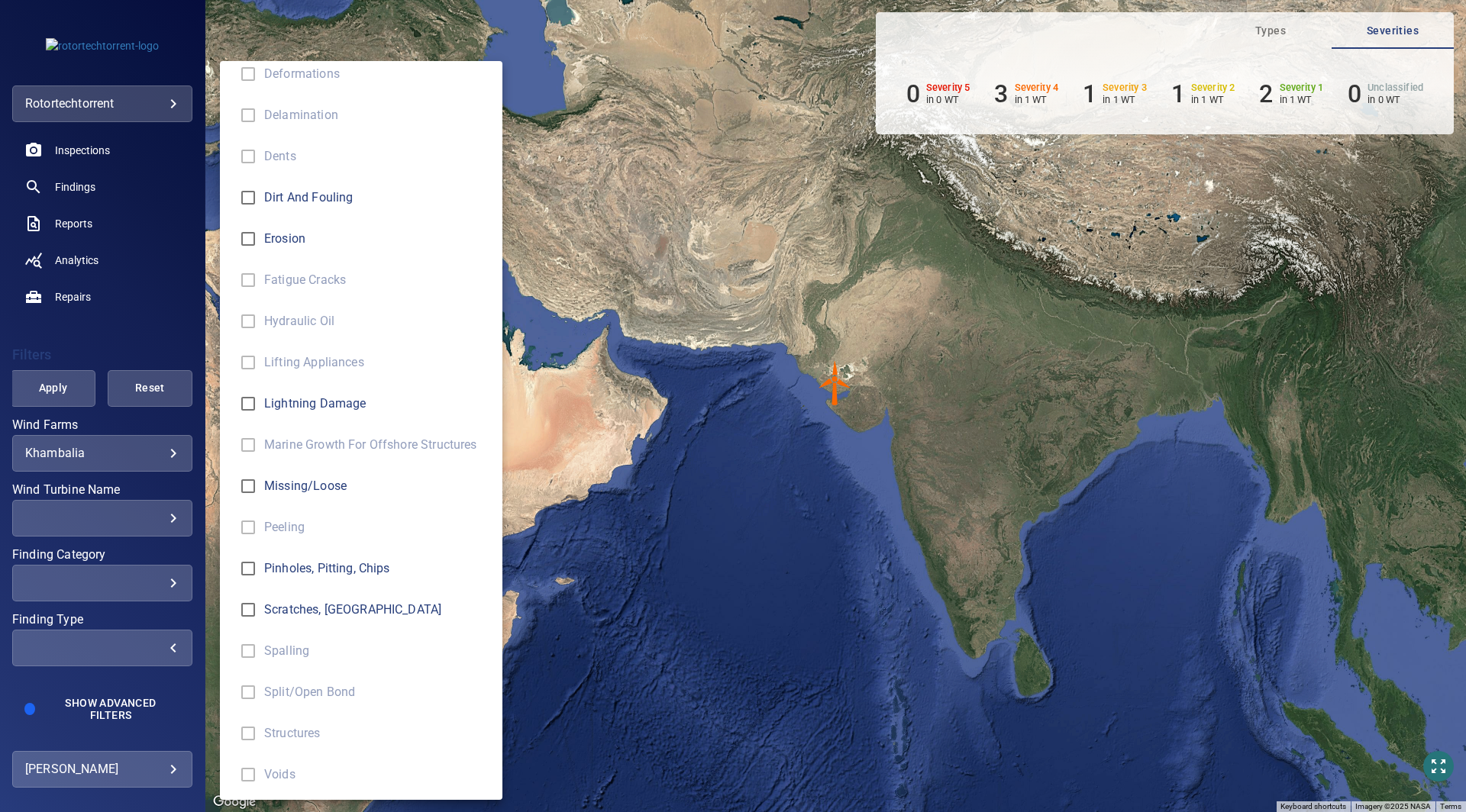
scroll to position [428, 0]
type input "*******"
click at [648, 527] on div "Finding Type" at bounding box center [733, 406] width 1466 height 812
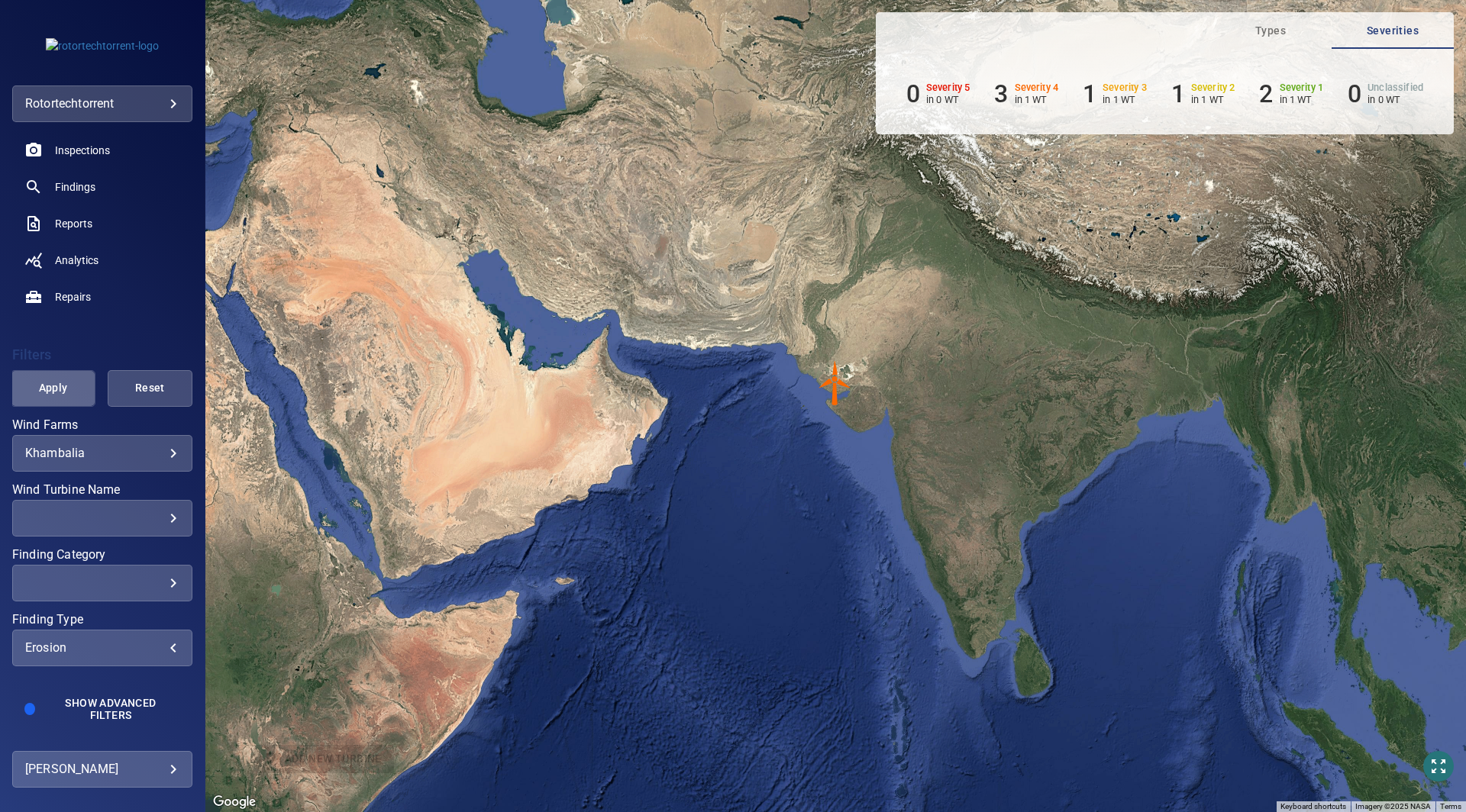
click at [53, 384] on span "Apply" at bounding box center [53, 388] width 46 height 19
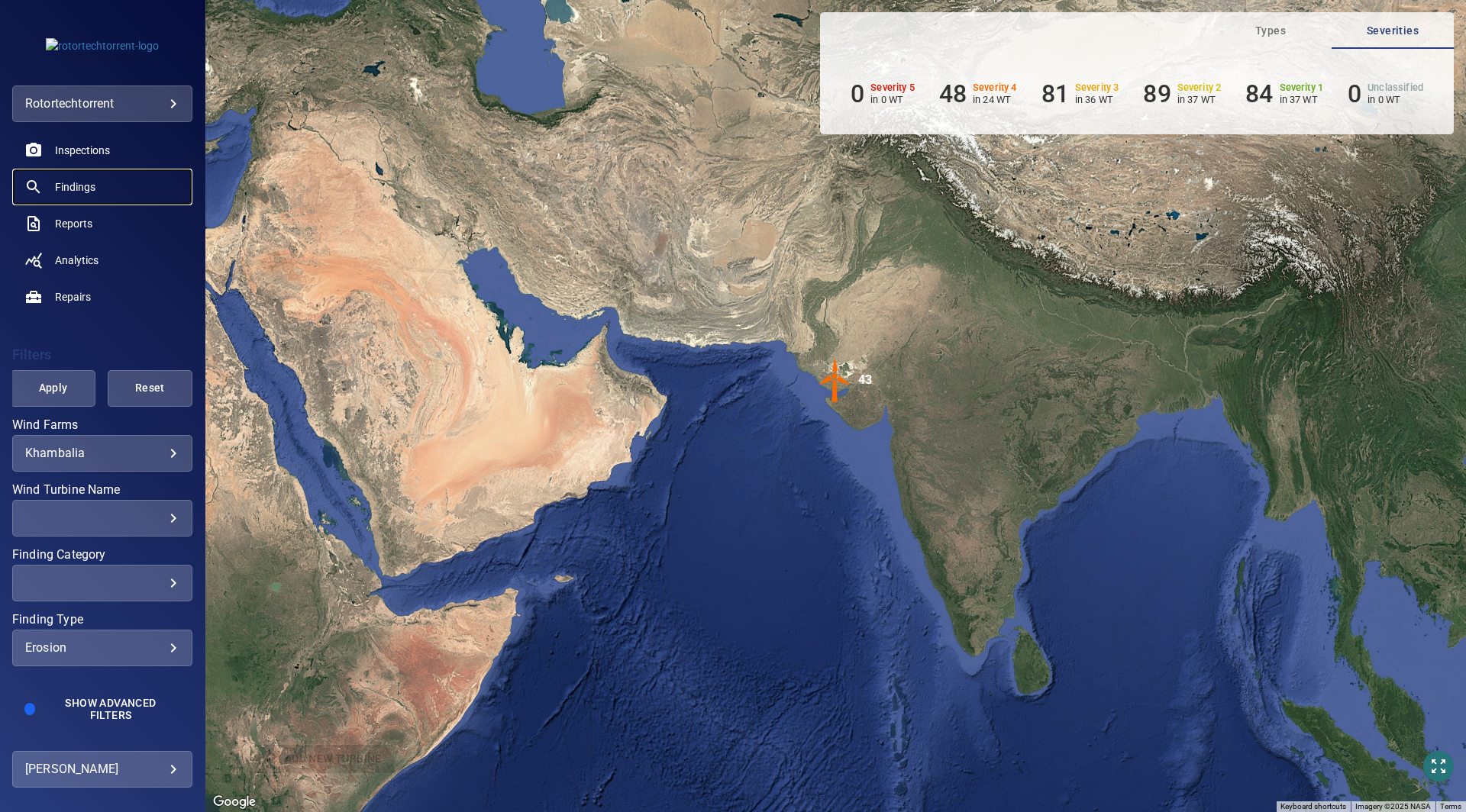
click at [90, 189] on span "Findings" at bounding box center [75, 187] width 41 height 15
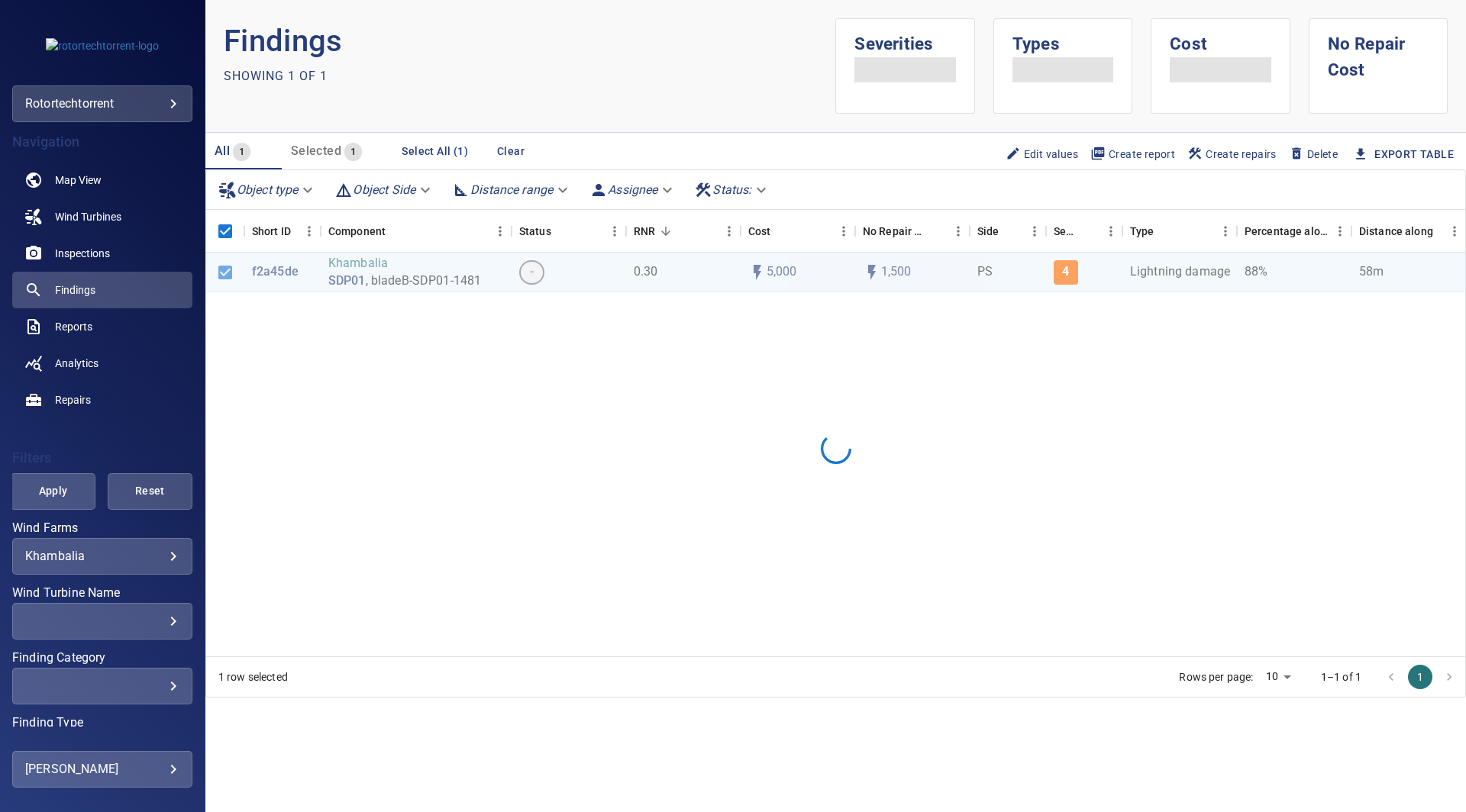
scroll to position [103, 0]
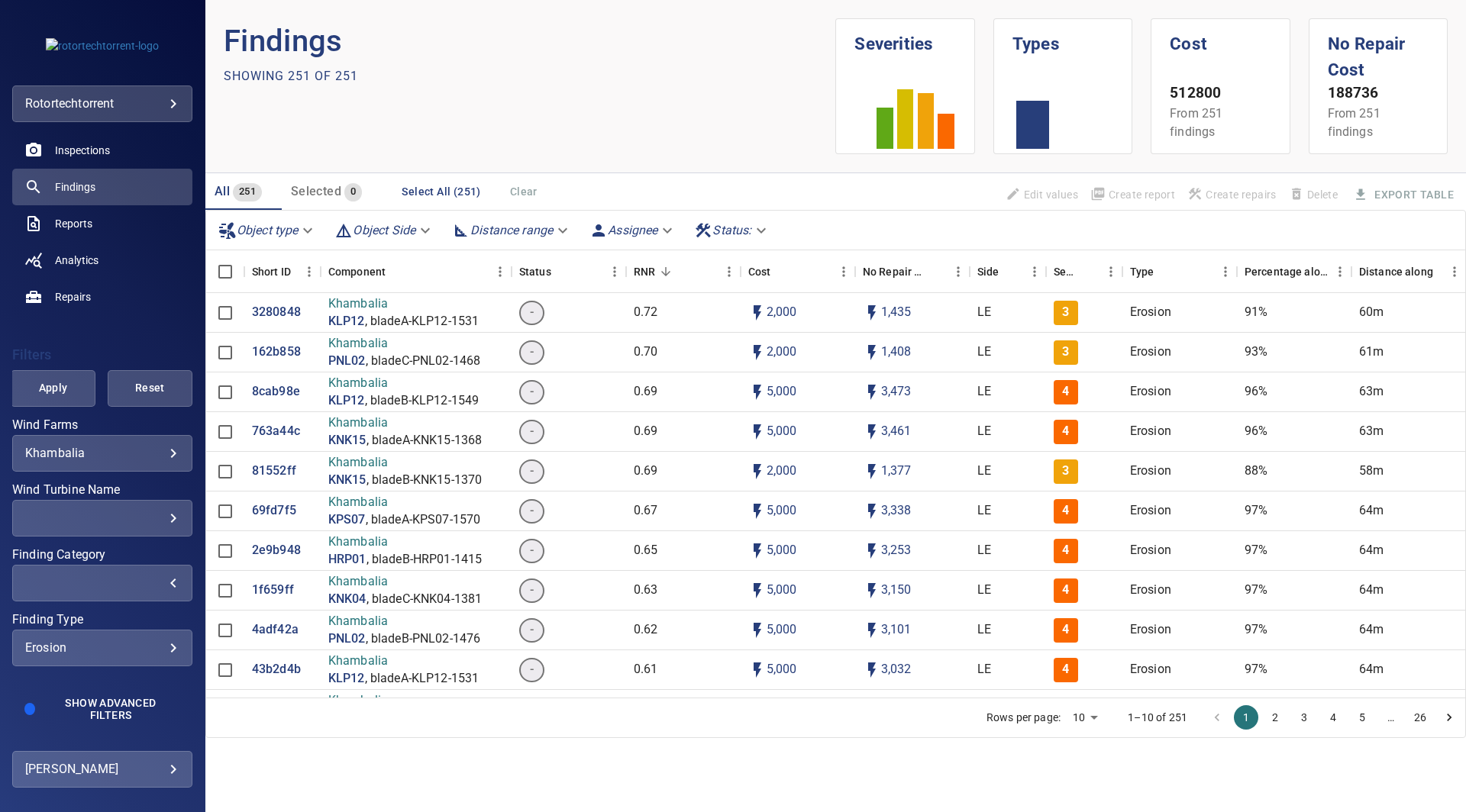
click at [152, 578] on div "​" at bounding box center [102, 583] width 154 height 14
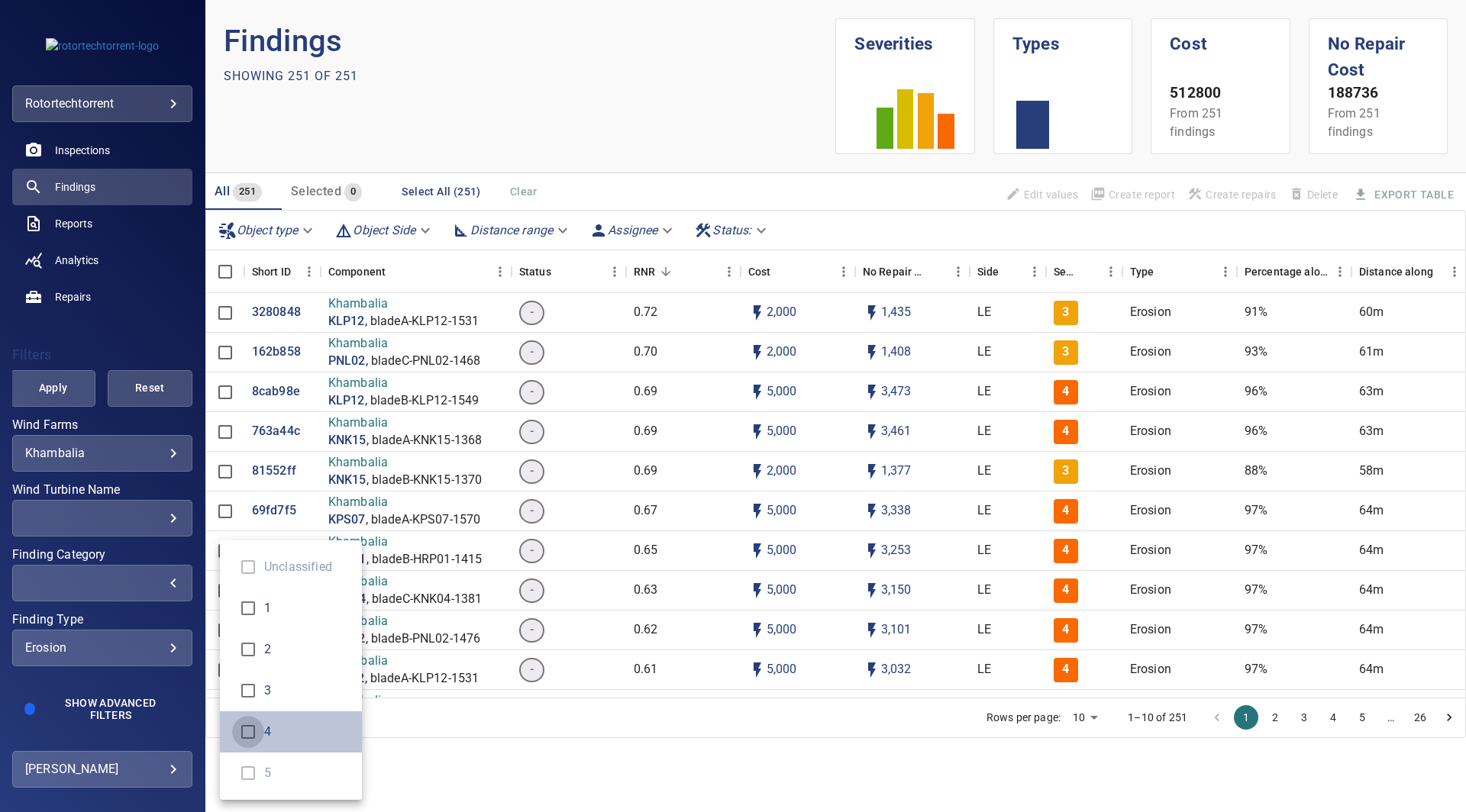
type input "*"
click at [63, 378] on div "Finding Category" at bounding box center [733, 406] width 1466 height 812
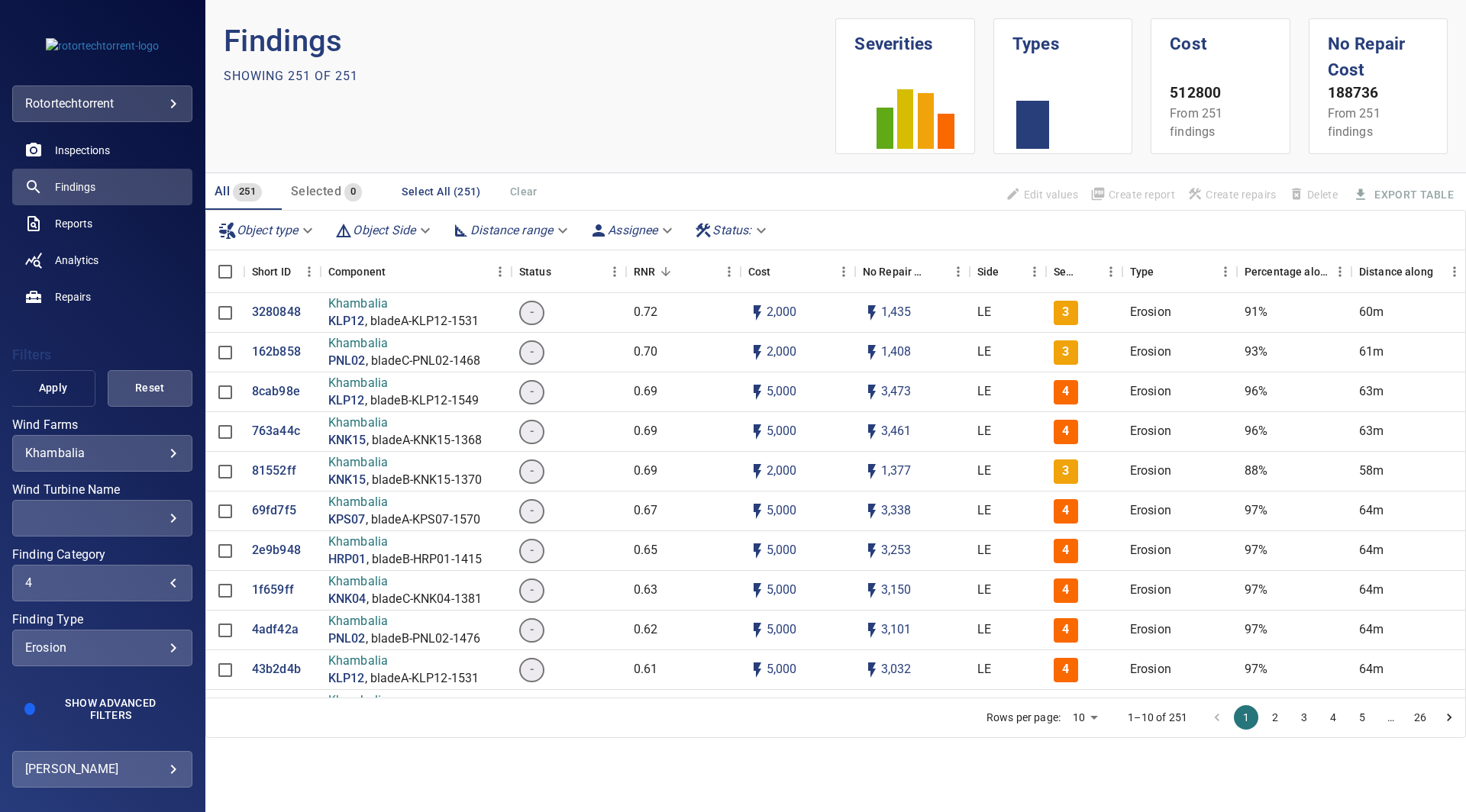
click at [57, 384] on span "Apply" at bounding box center [53, 388] width 46 height 19
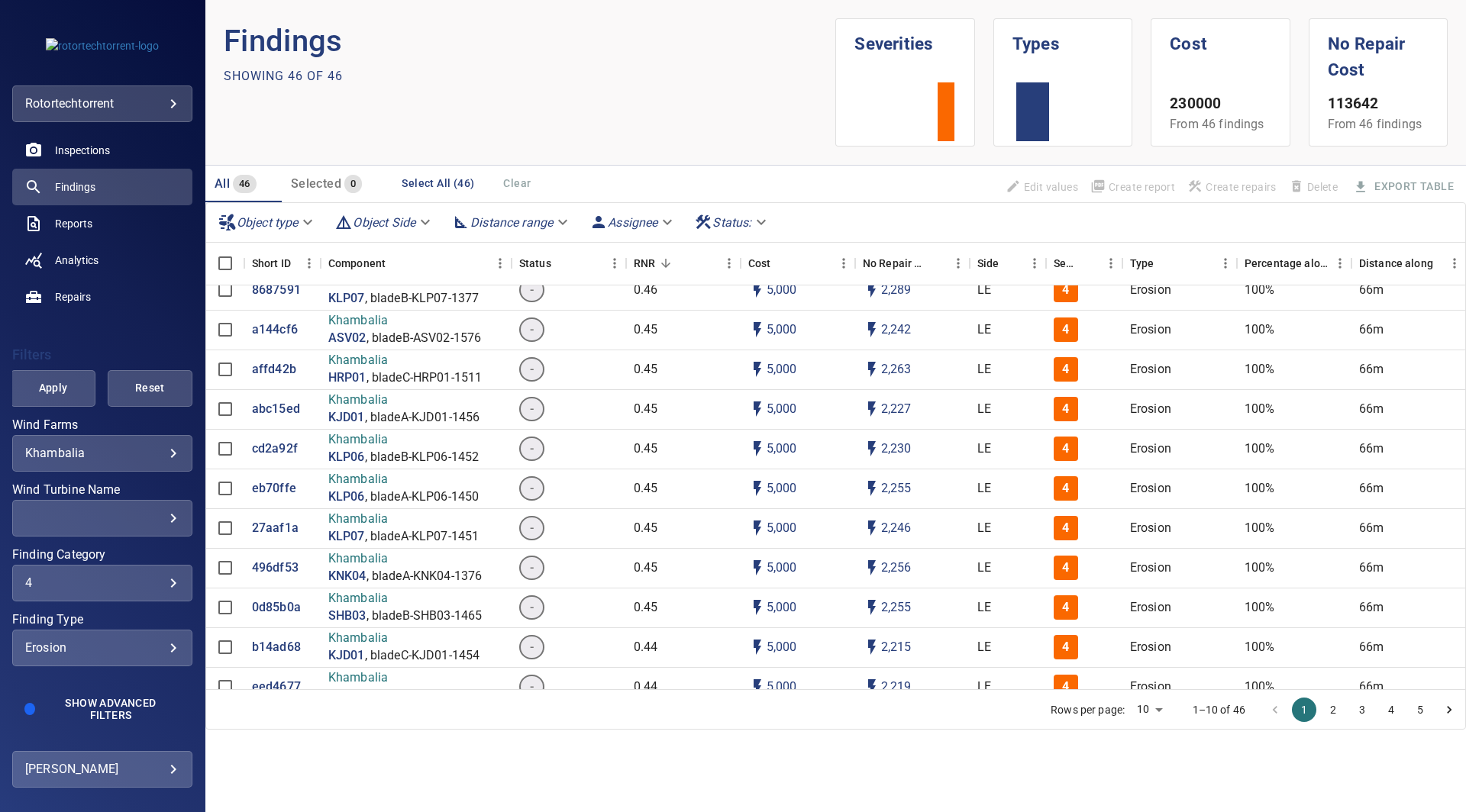
scroll to position [1433, 0]
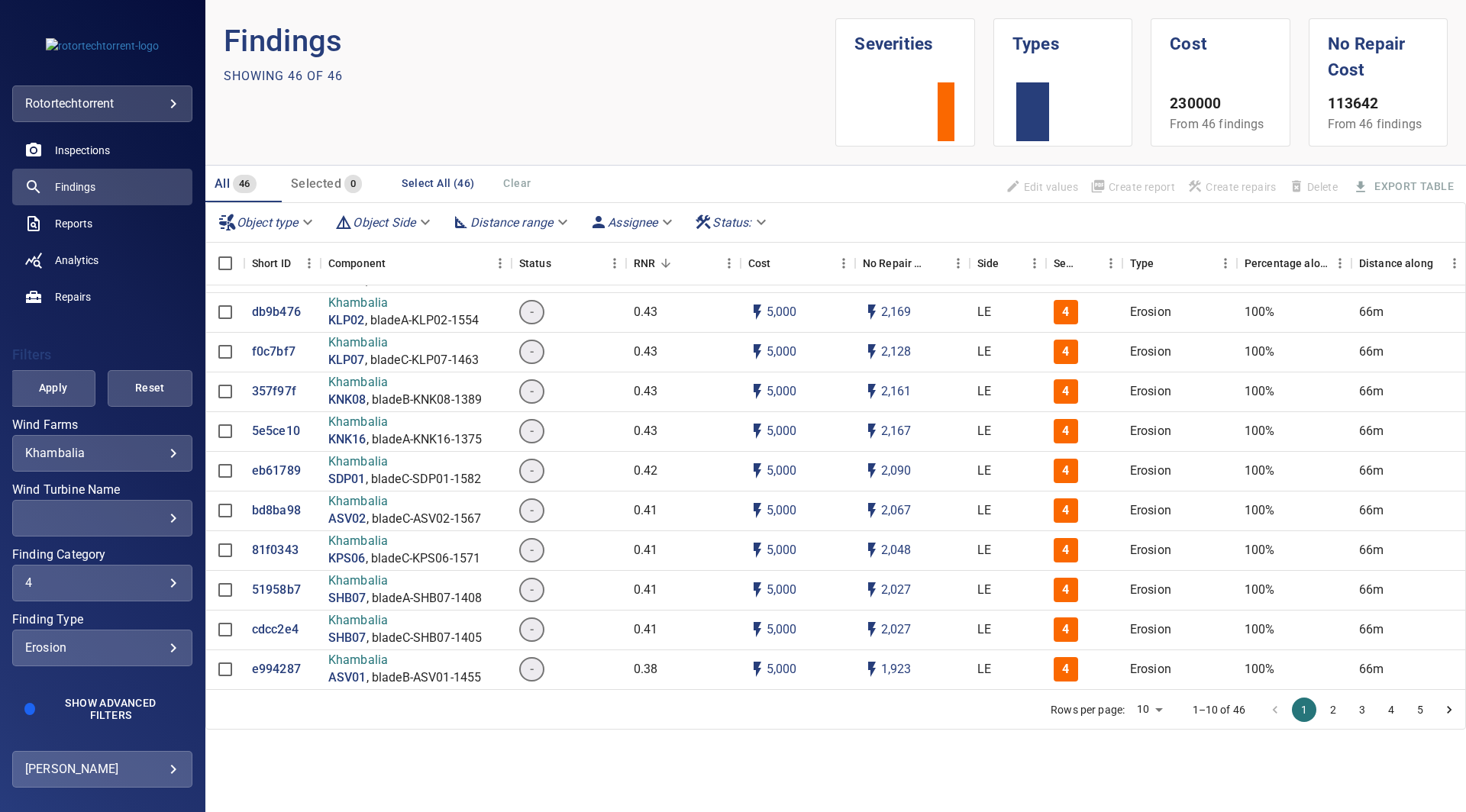
click at [1157, 706] on body "**********" at bounding box center [733, 406] width 1466 height 812
click at [1157, 775] on li "100" at bounding box center [1149, 780] width 45 height 27
type input "***"
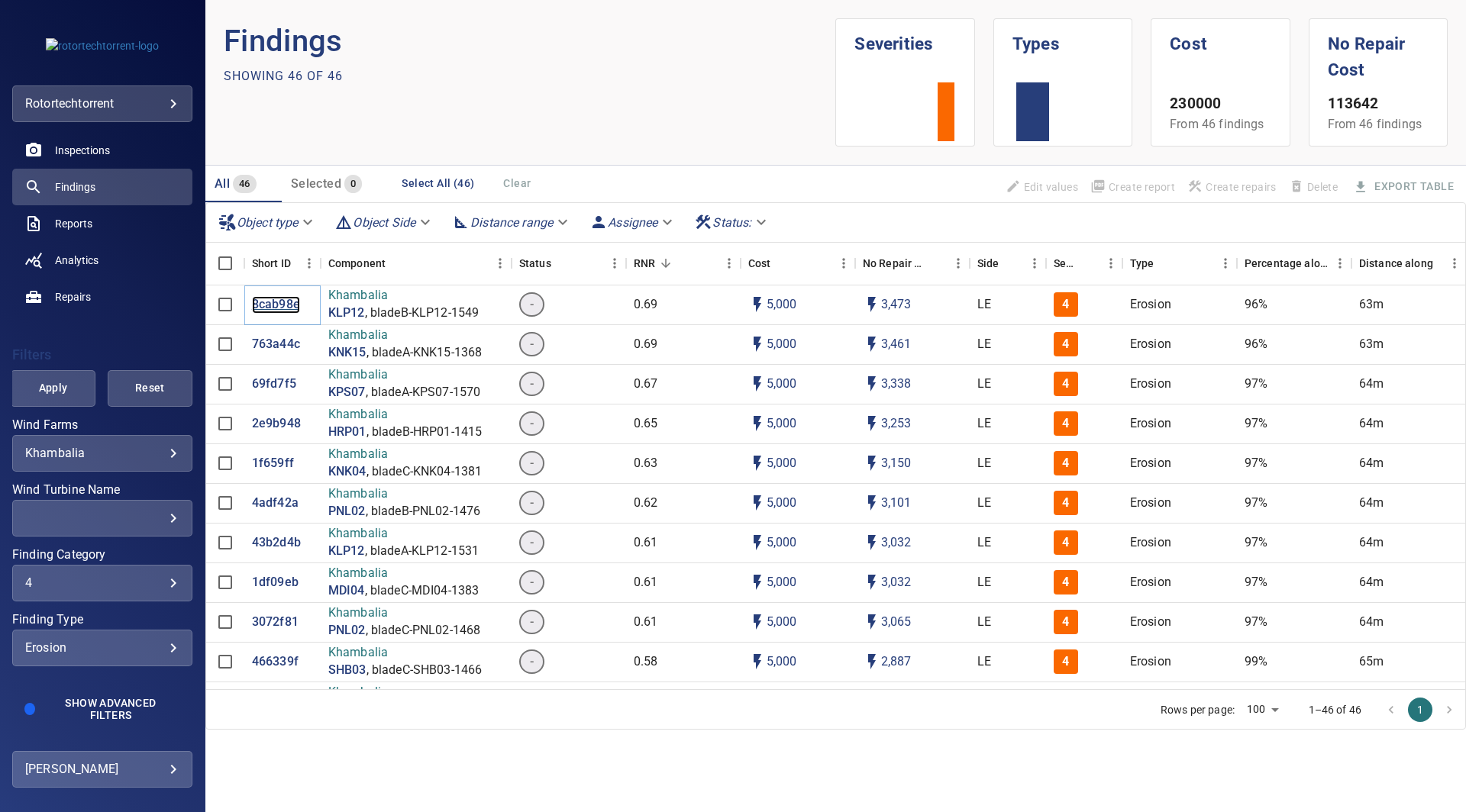
click at [269, 302] on p "8cab98e" at bounding box center [276, 305] width 48 height 18
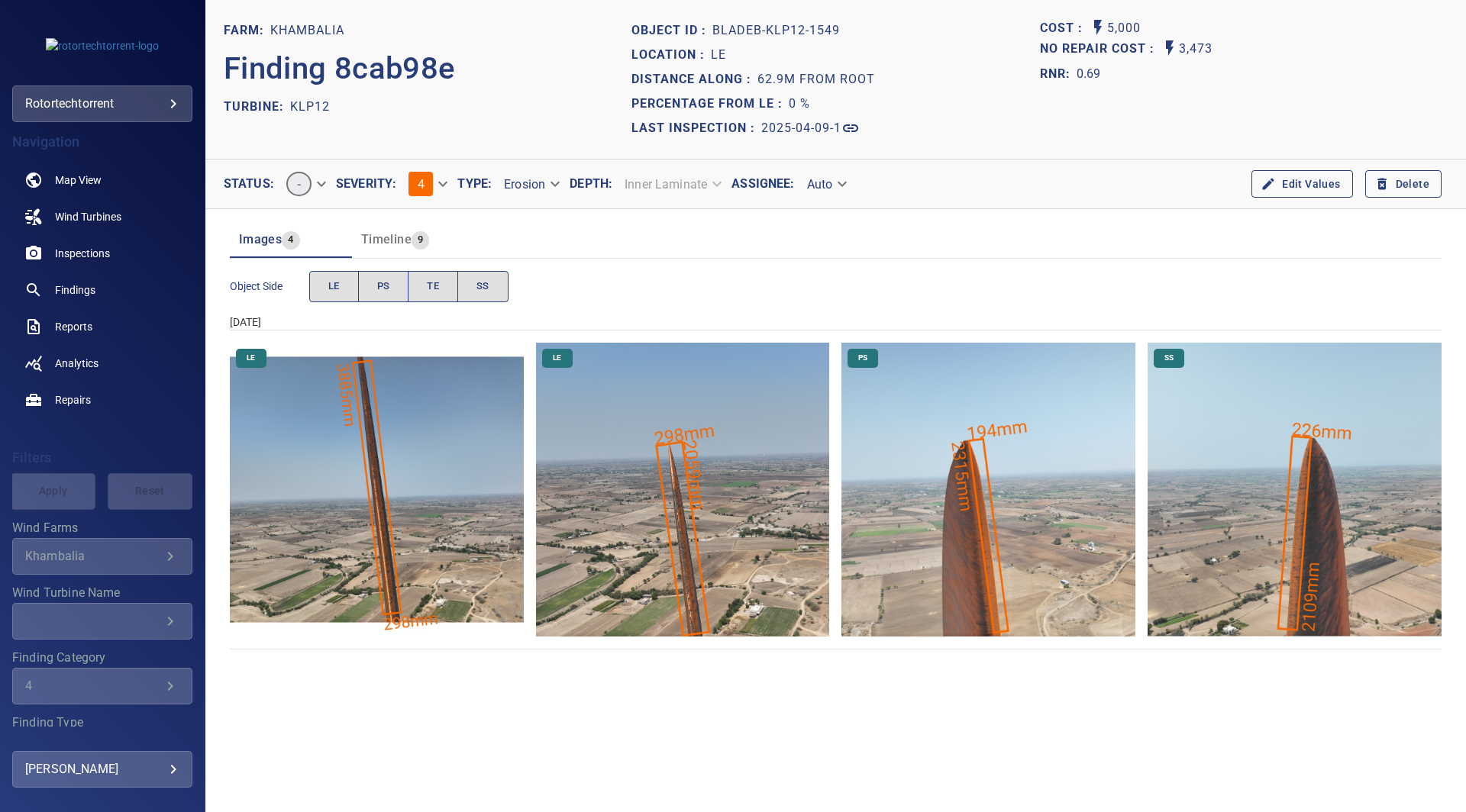
click at [676, 522] on img "Khambalia/KLP12/2025-04-09-1/2025-04-09-2/image111wp111.jpg" at bounding box center [683, 490] width 294 height 294
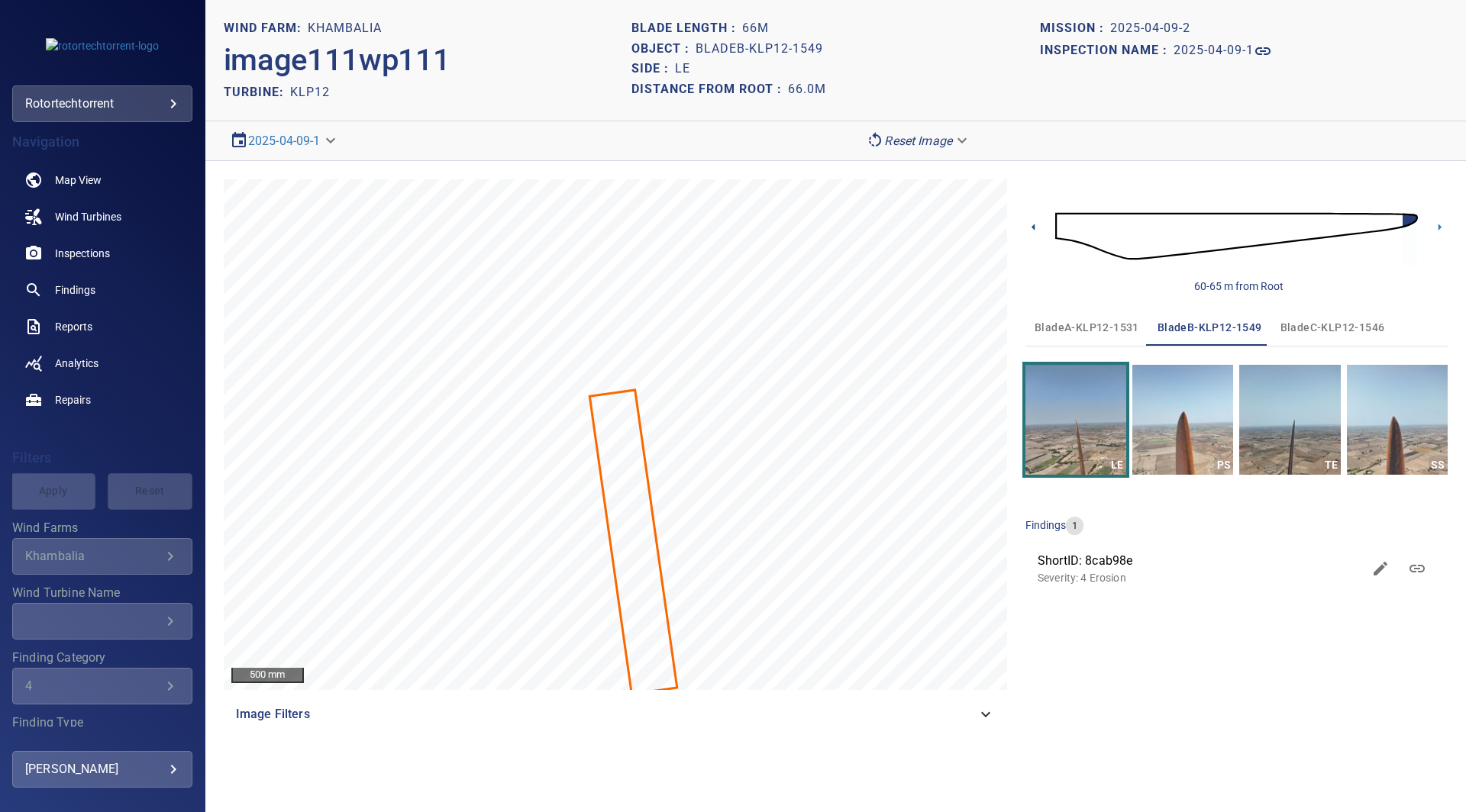
click at [1035, 231] on icon at bounding box center [1033, 227] width 16 height 16
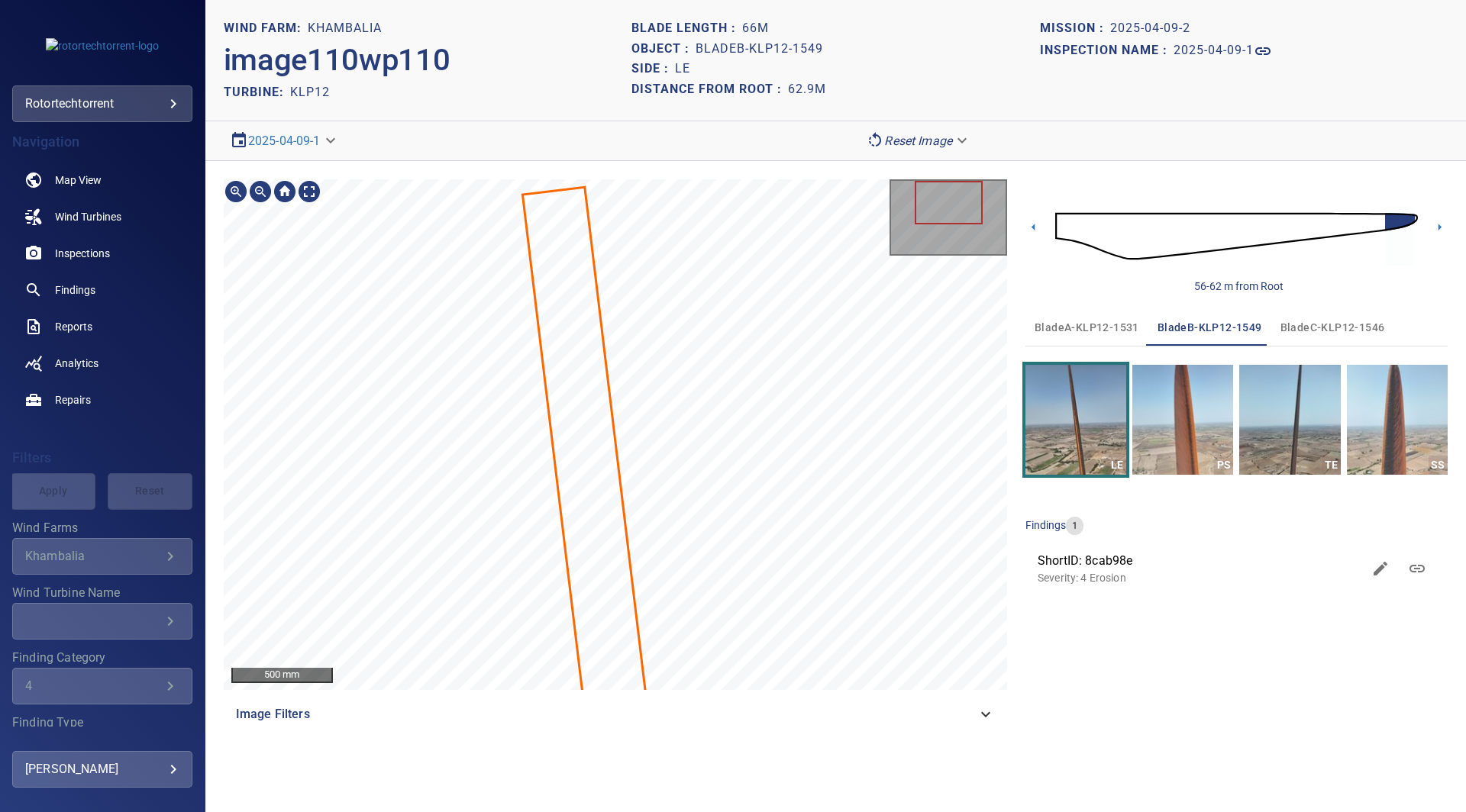
click at [769, 762] on section "**********" at bounding box center [835, 406] width 1260 height 812
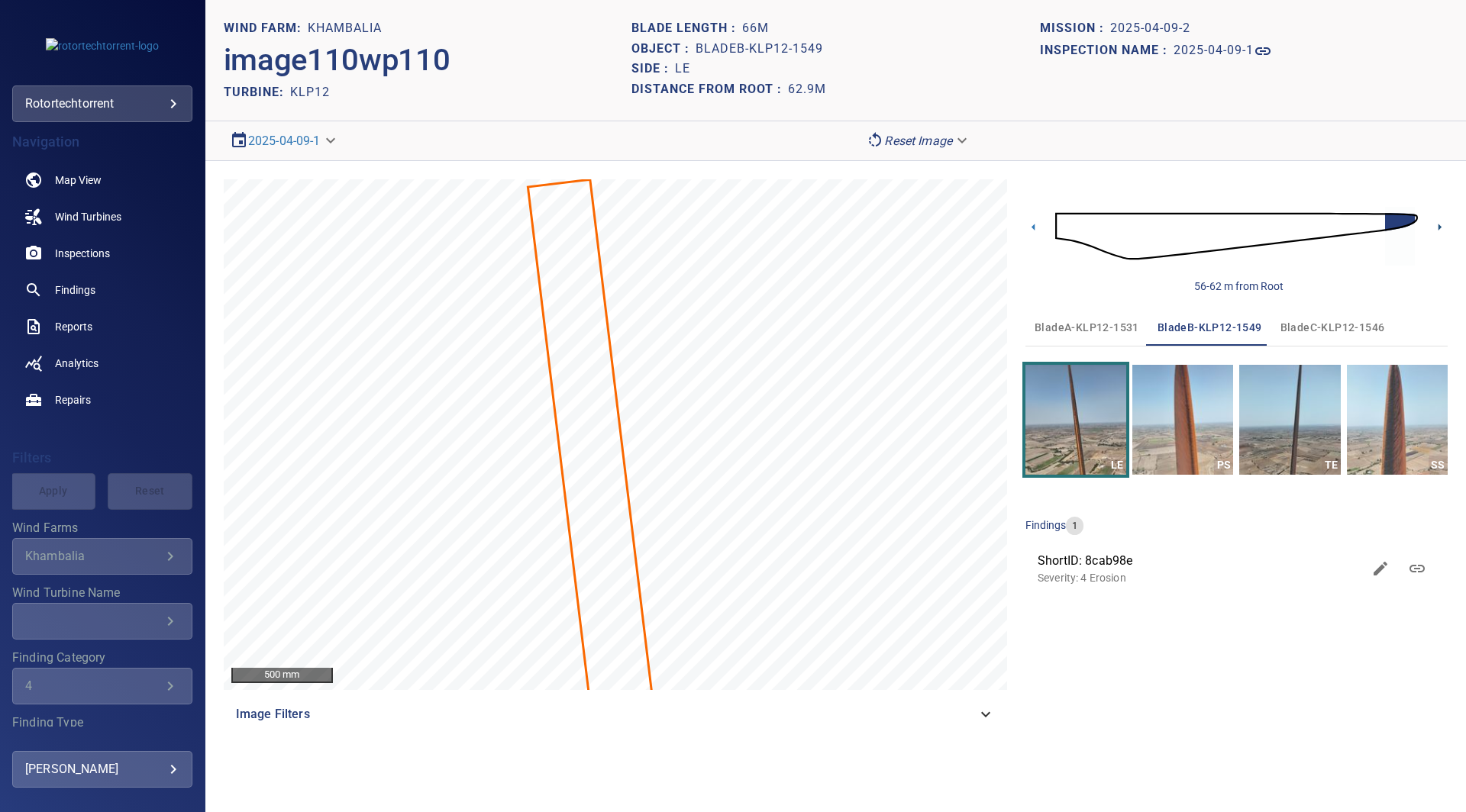
click at [1440, 226] on icon at bounding box center [1440, 227] width 3 height 7
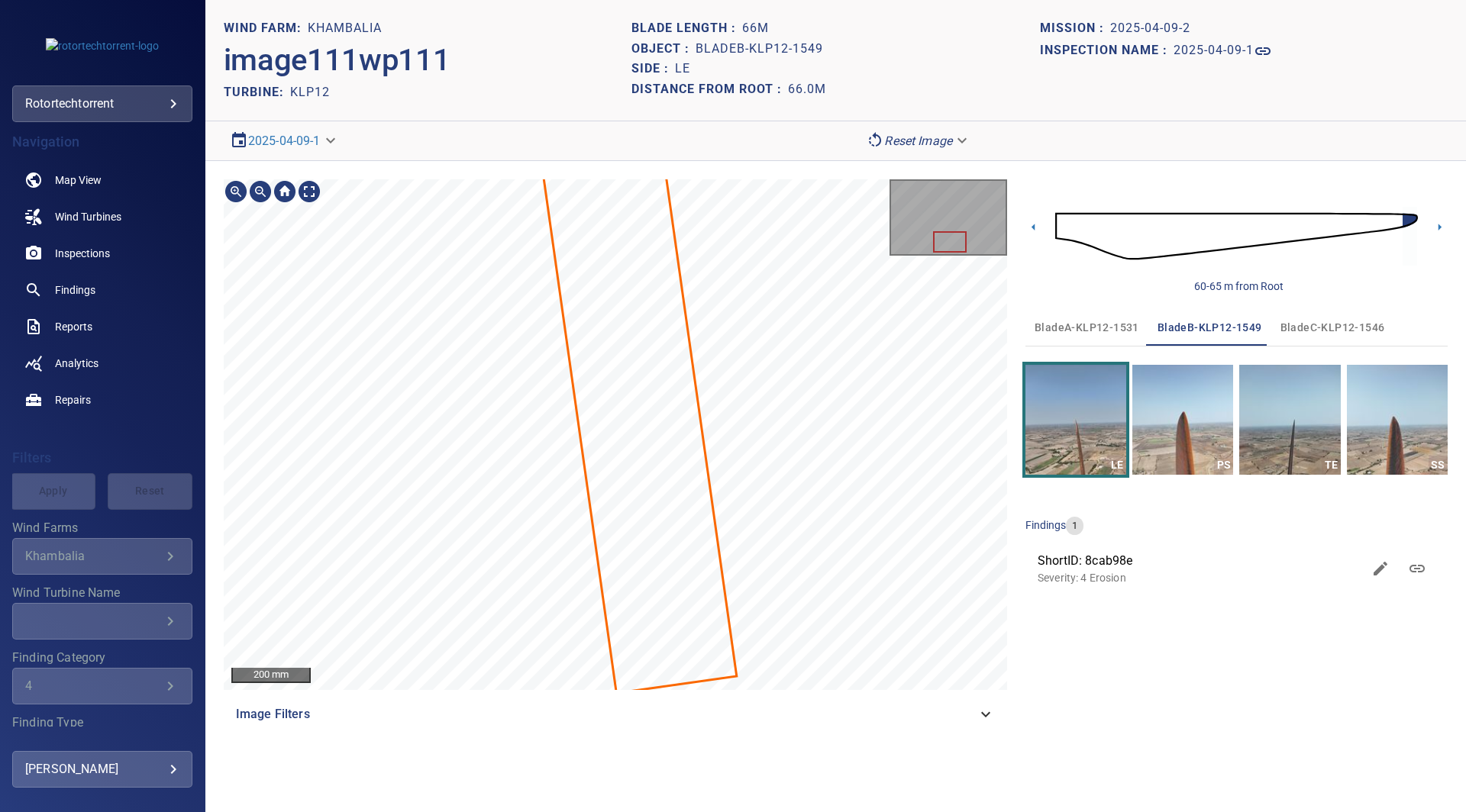
click at [693, 36] on section "**********" at bounding box center [835, 406] width 1260 height 812
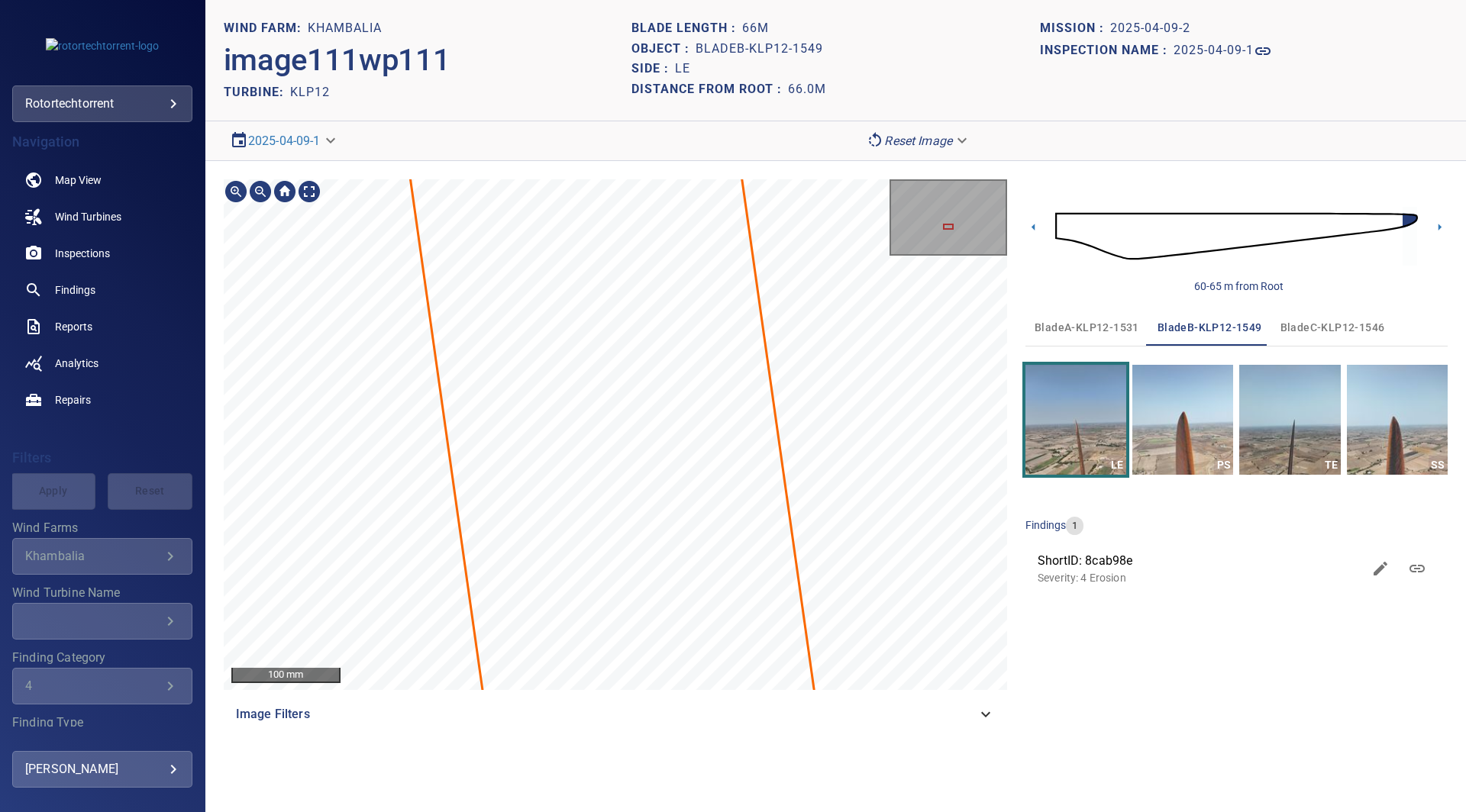
click at [960, 702] on div "100 mm Image Filters" at bounding box center [615, 456] width 783 height 554
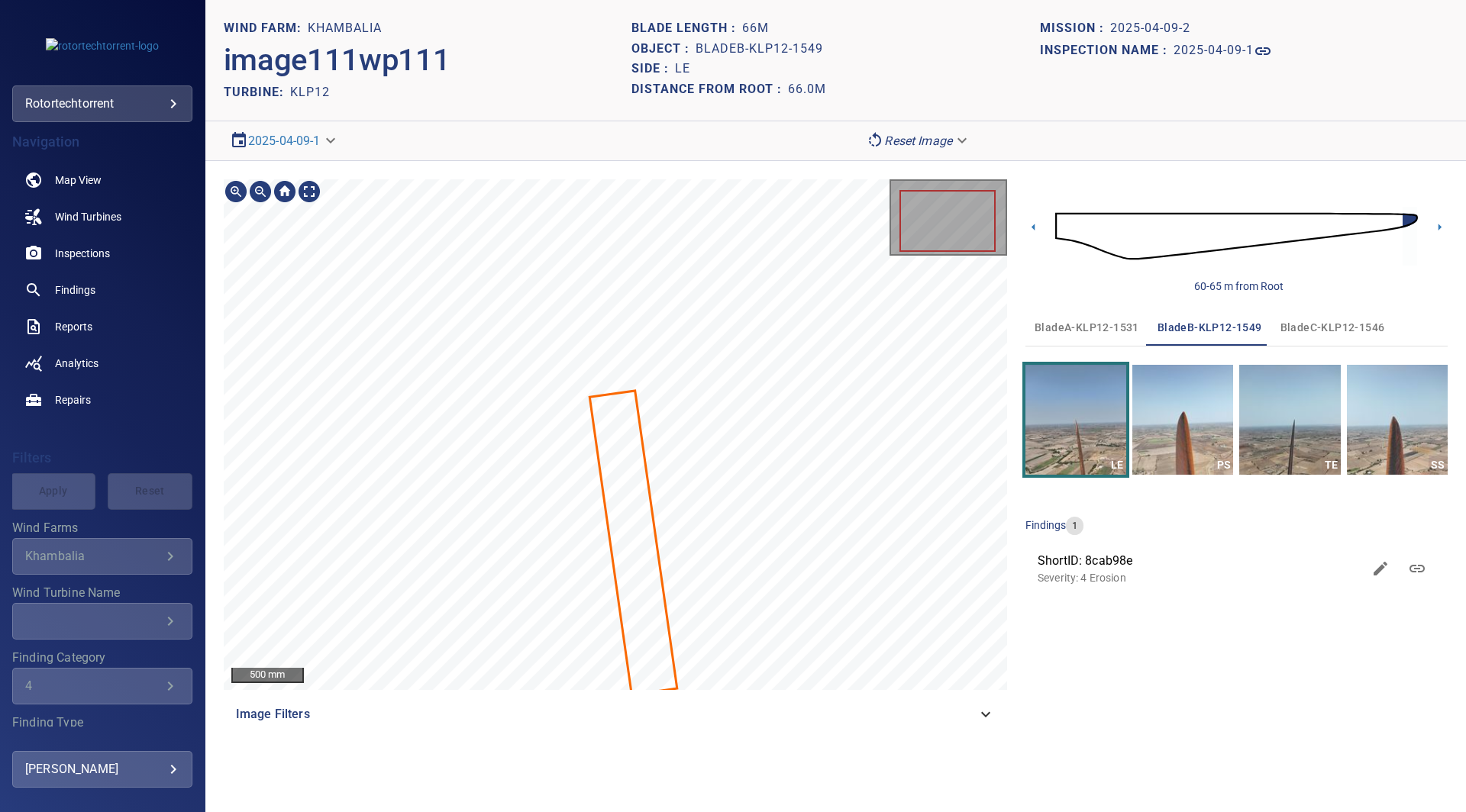
click at [706, 132] on section "**********" at bounding box center [835, 406] width 1260 height 812
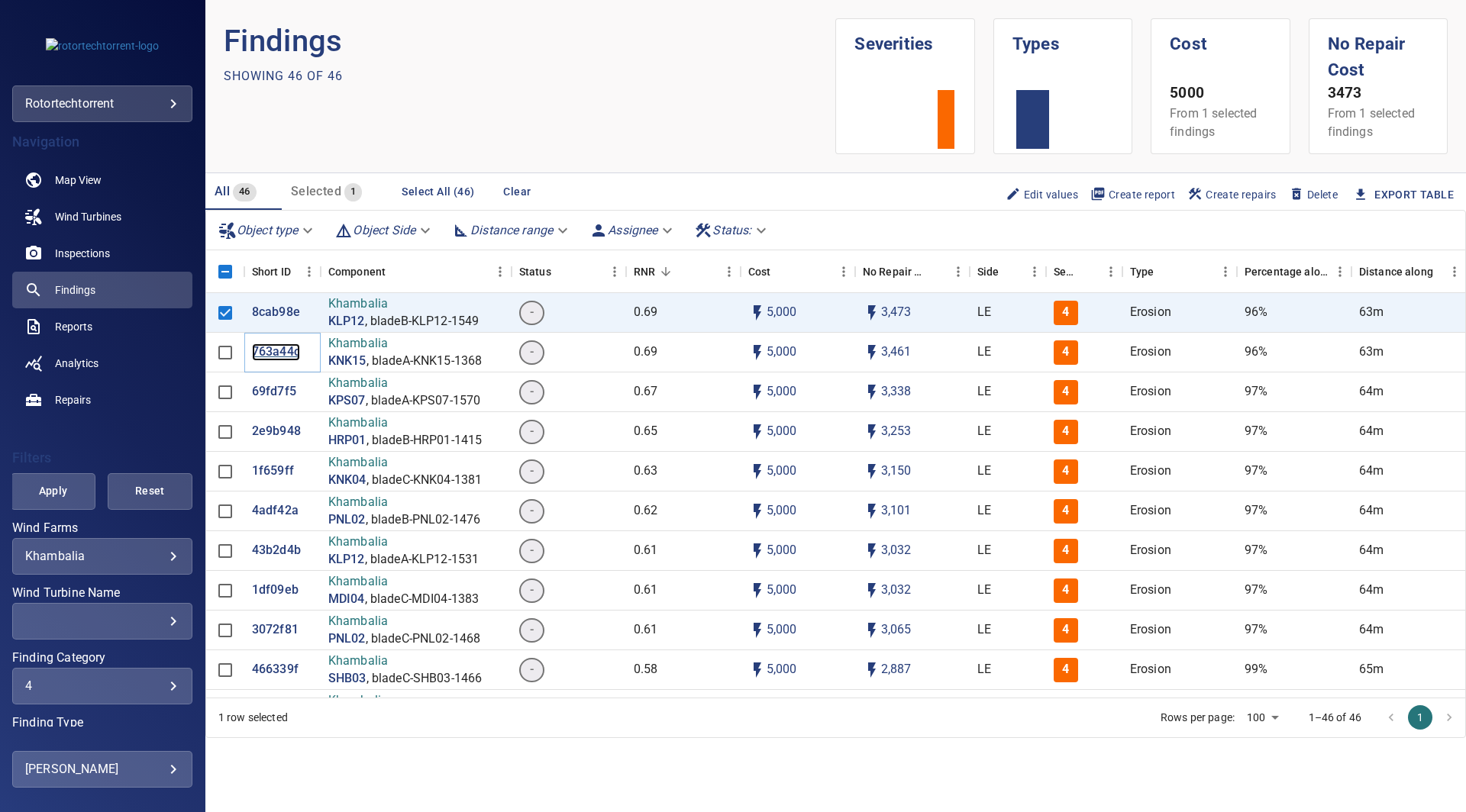
click at [270, 345] on p "763a44c" at bounding box center [276, 353] width 48 height 18
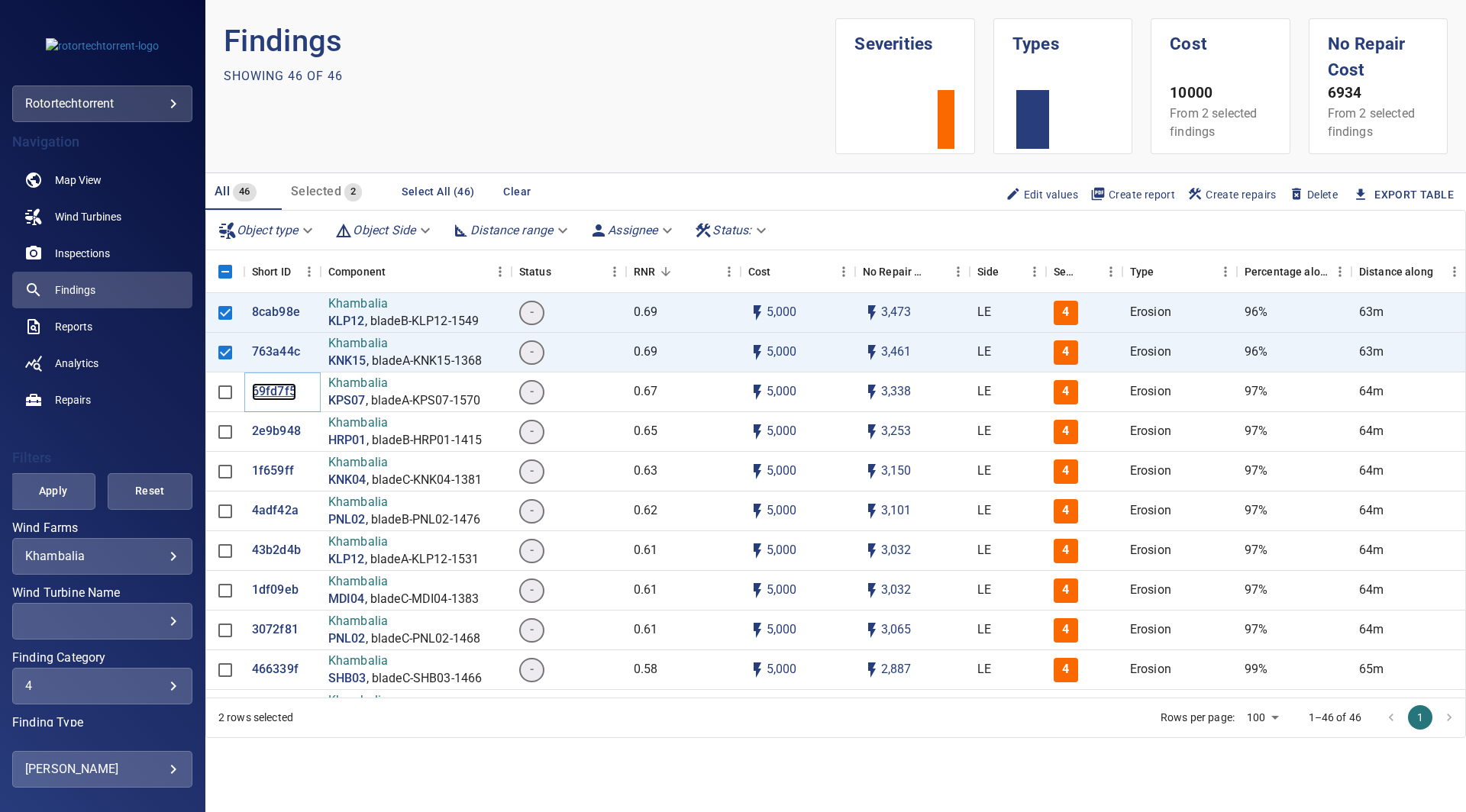
click at [277, 386] on p "69fd7f5" at bounding box center [274, 392] width 45 height 18
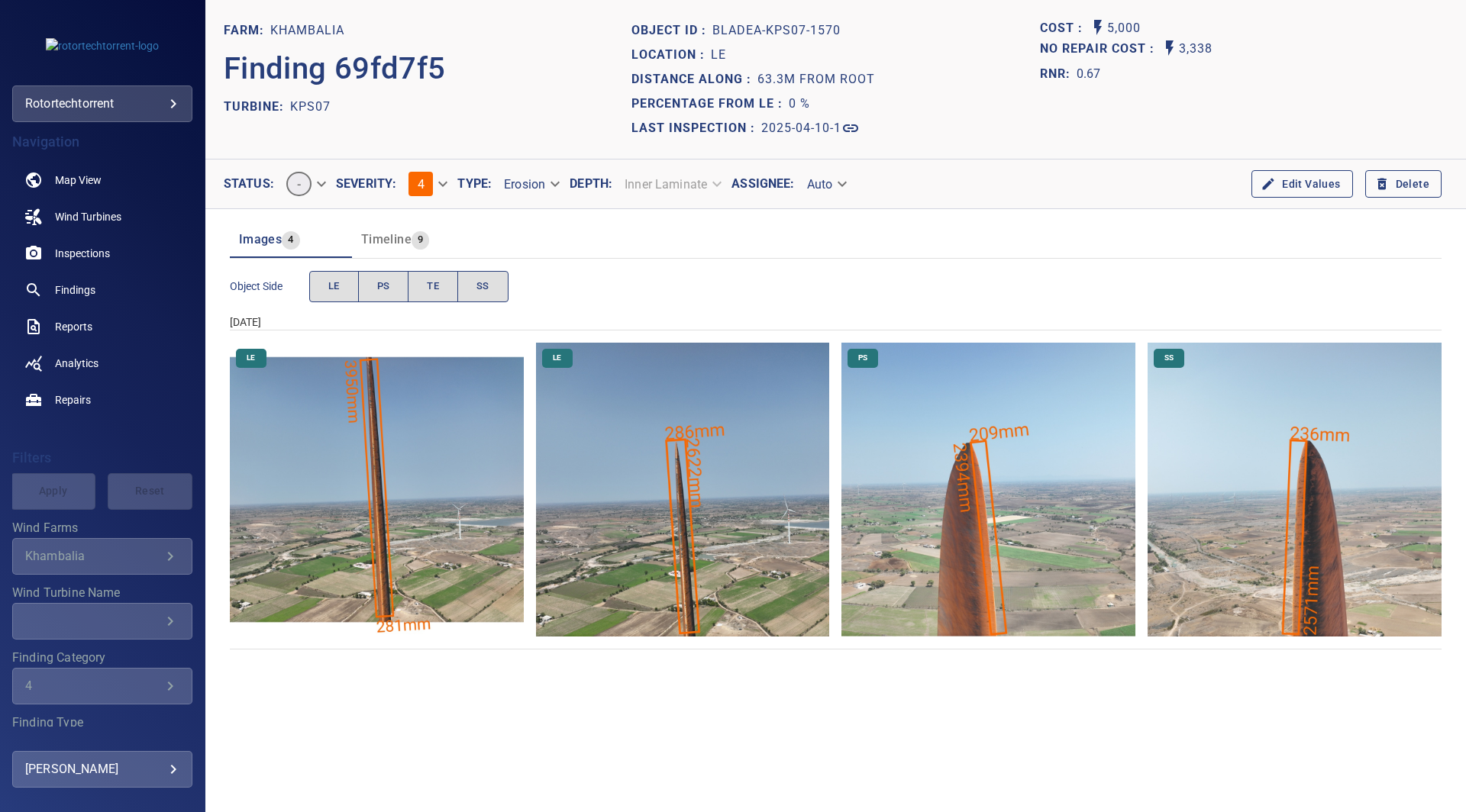
click at [680, 495] on img "Khambalia/KPS07/2025-04-10-1/2025-04-10-1/image22wp22.jpg" at bounding box center [683, 490] width 294 height 294
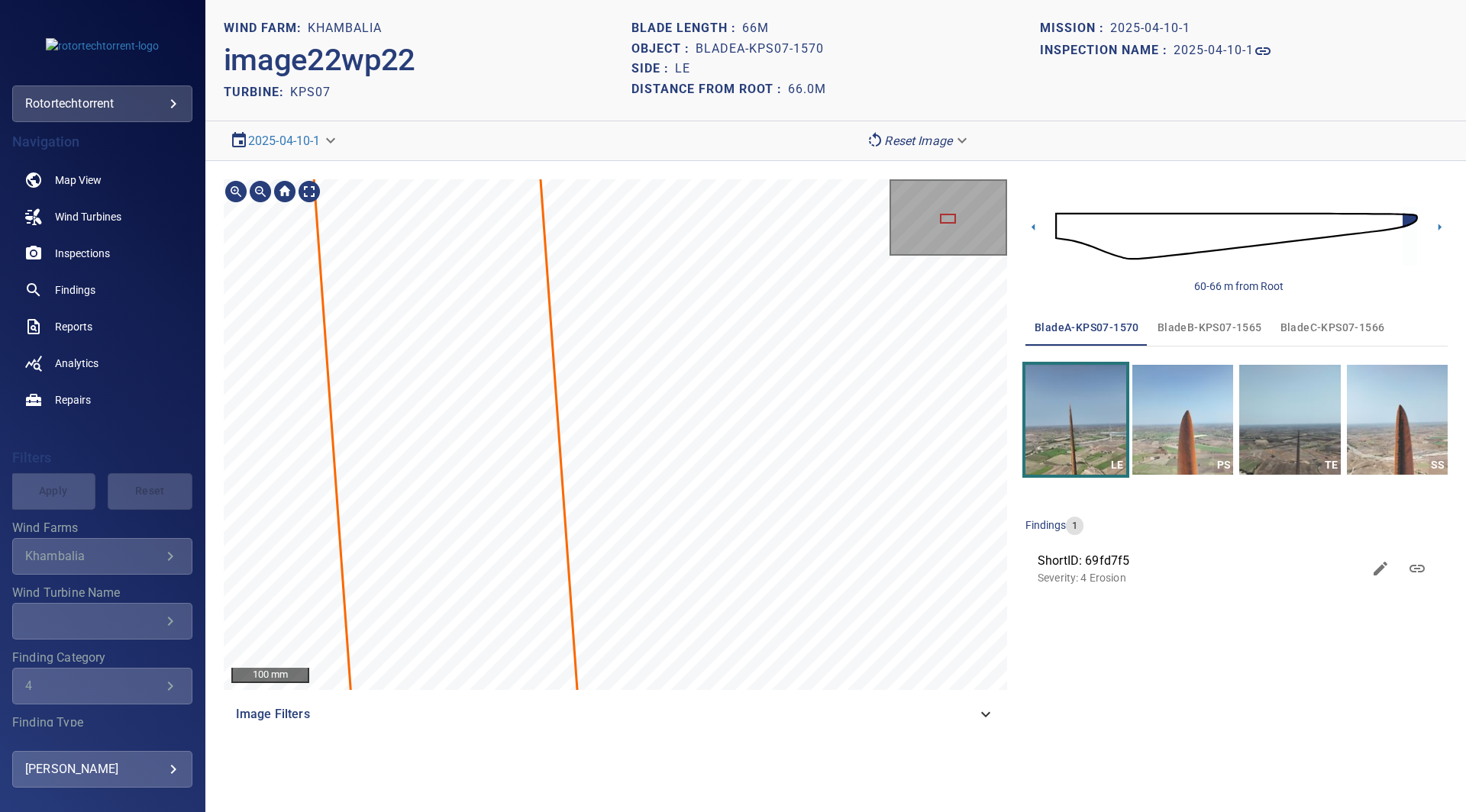
click at [782, 735] on div "100 mm Image Filters 60-66 m from Root bladeA-KPS07-1570 bladeB-KPS07-1565 blad…" at bounding box center [835, 456] width 1260 height 590
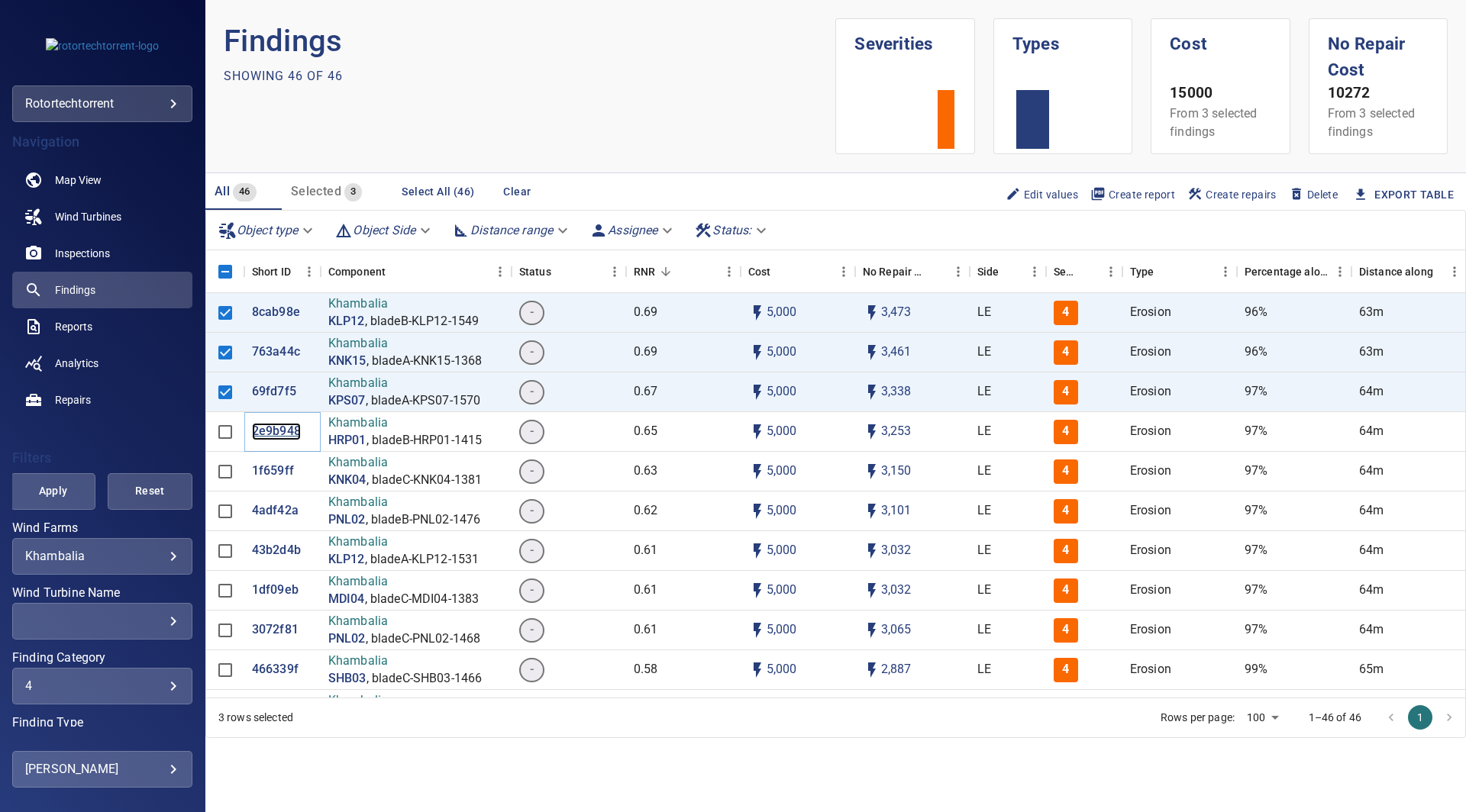
click at [276, 433] on p "2e9b948" at bounding box center [276, 432] width 49 height 18
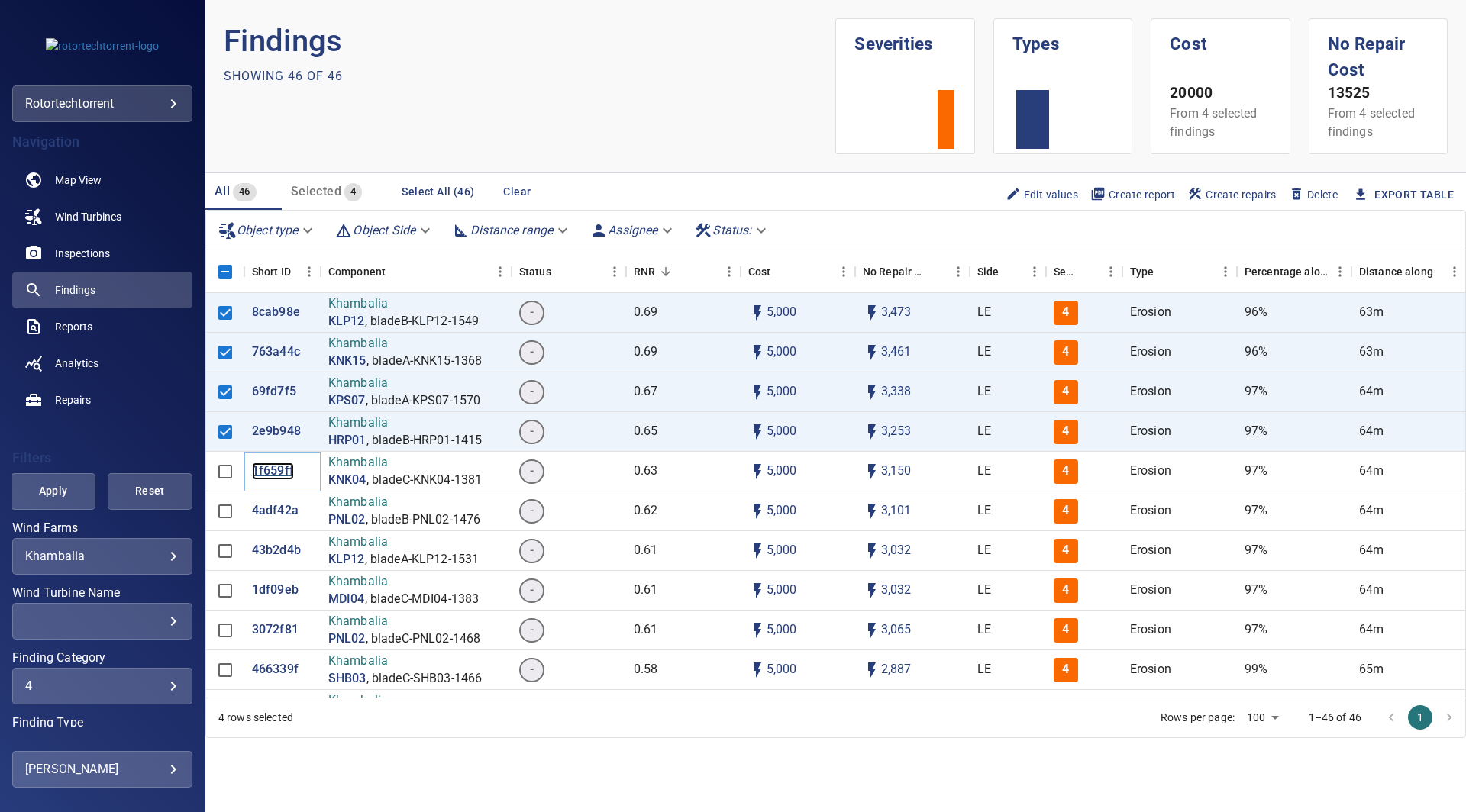
click at [274, 470] on p "1f659ff" at bounding box center [273, 471] width 42 height 18
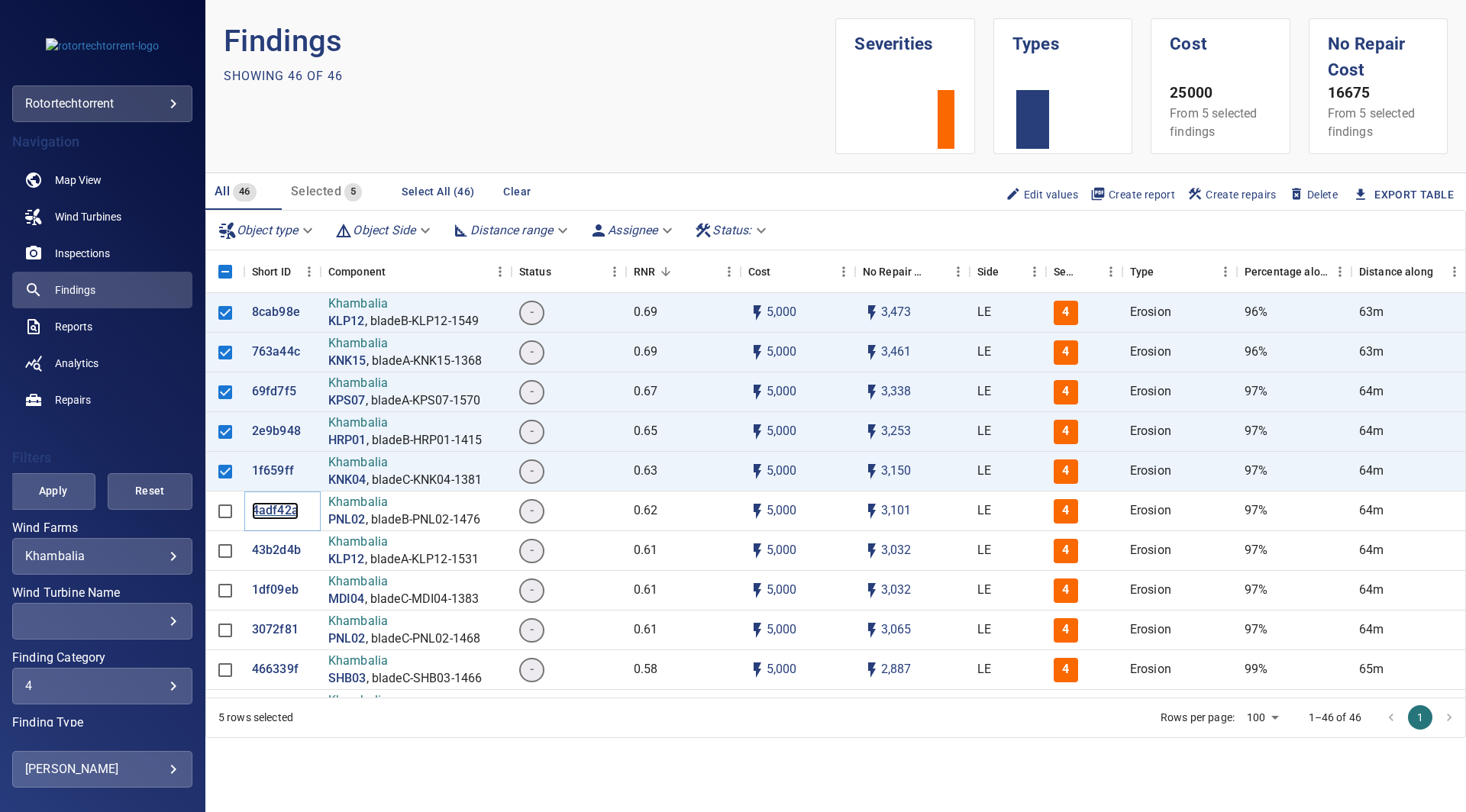
click at [266, 506] on p "4adf42a" at bounding box center [275, 511] width 46 height 18
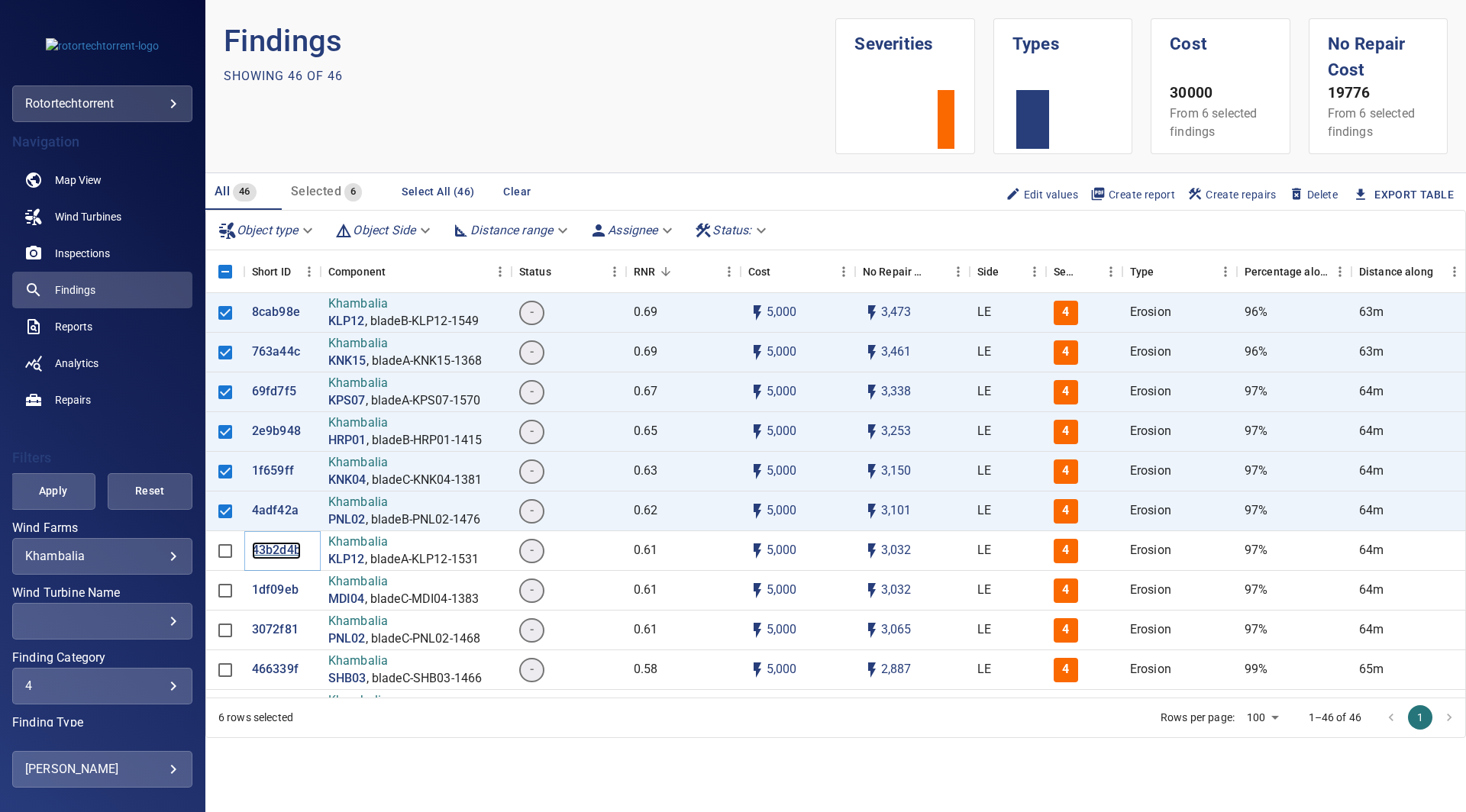
click at [266, 543] on p "43b2d4b" at bounding box center [276, 551] width 49 height 18
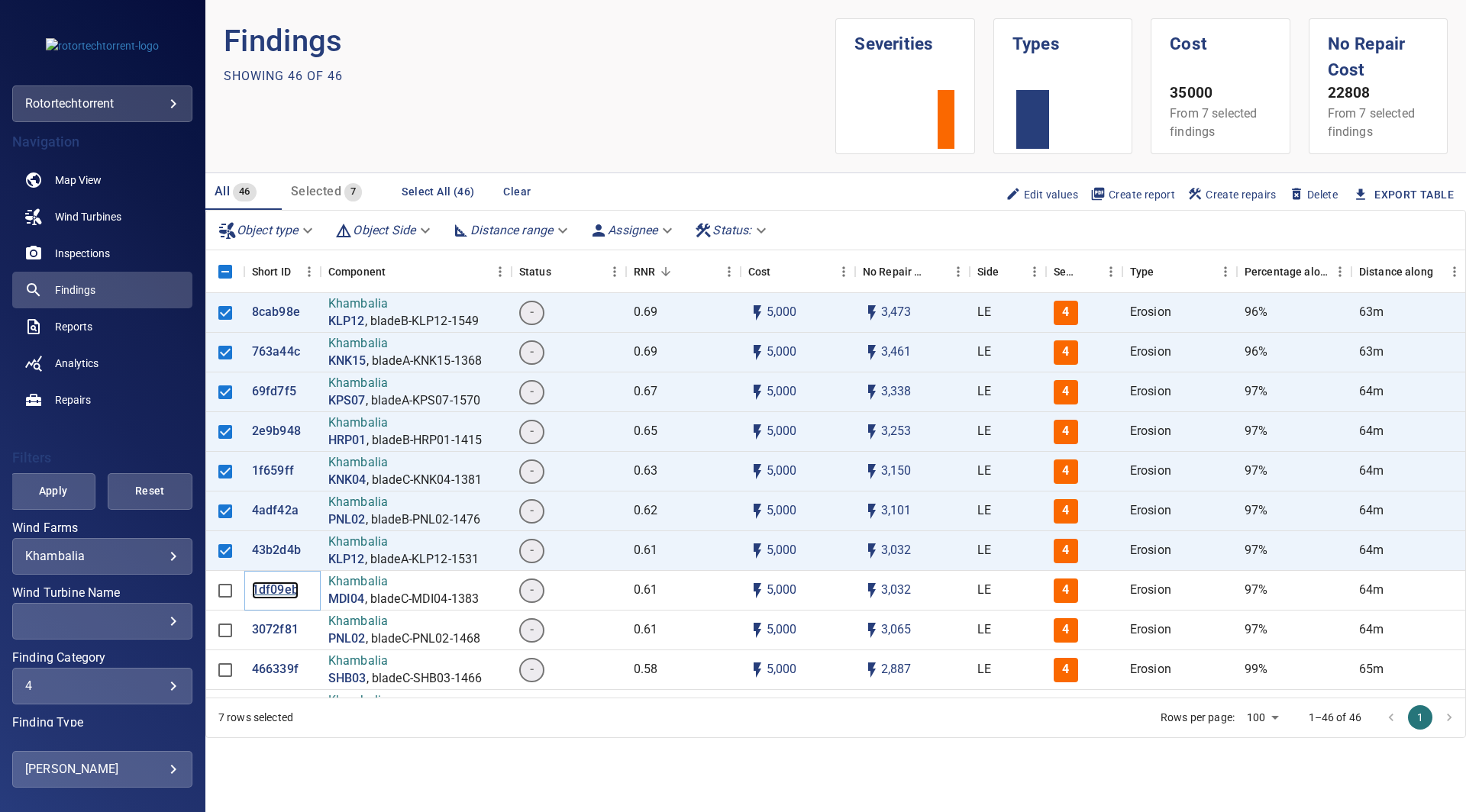
click at [276, 585] on p "1df09eb" at bounding box center [275, 590] width 46 height 18
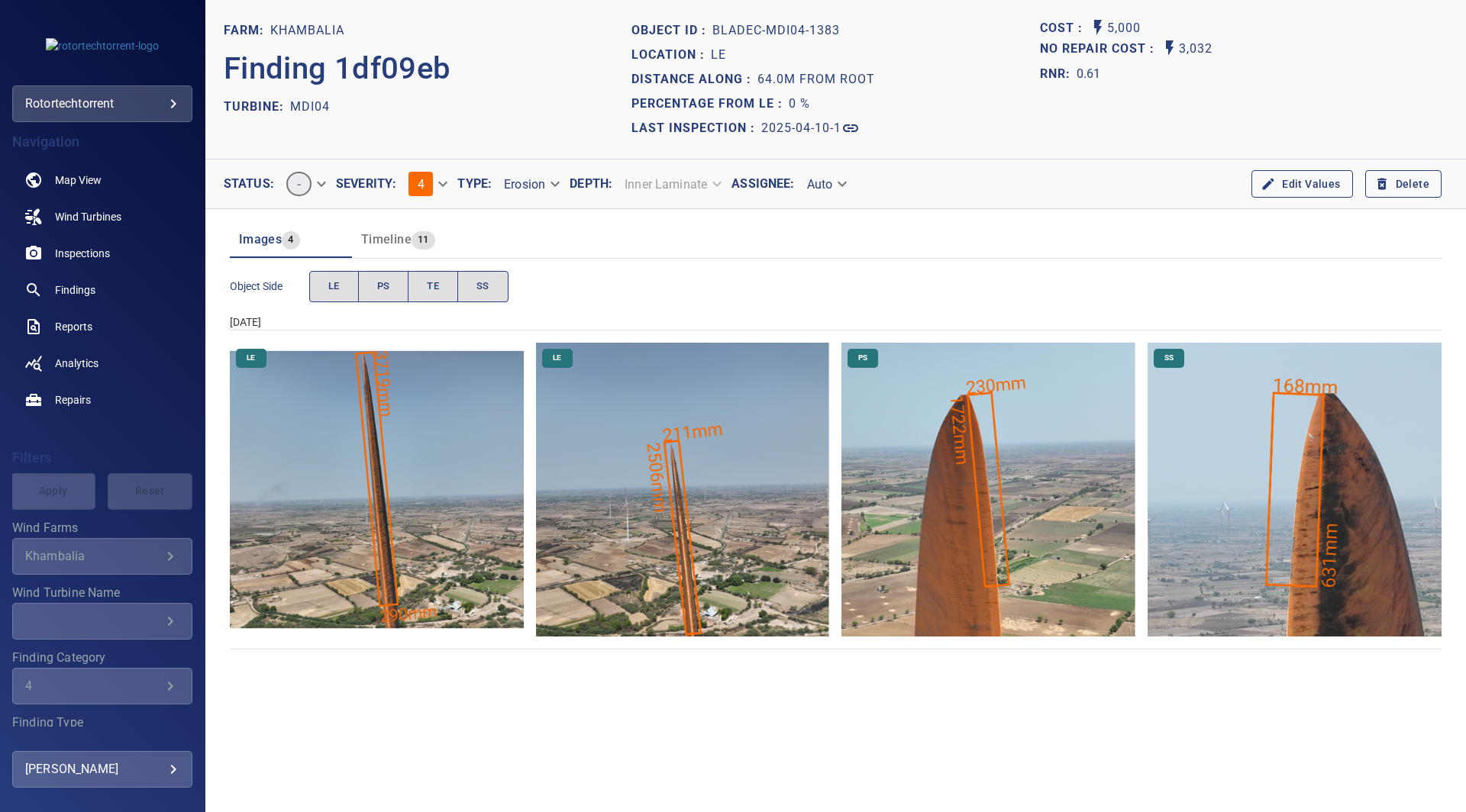
click at [687, 539] on img "Khambalia/MDI04/2025-04-10-1/2025-04-10-3/image204wp204.jpg" at bounding box center [683, 490] width 294 height 294
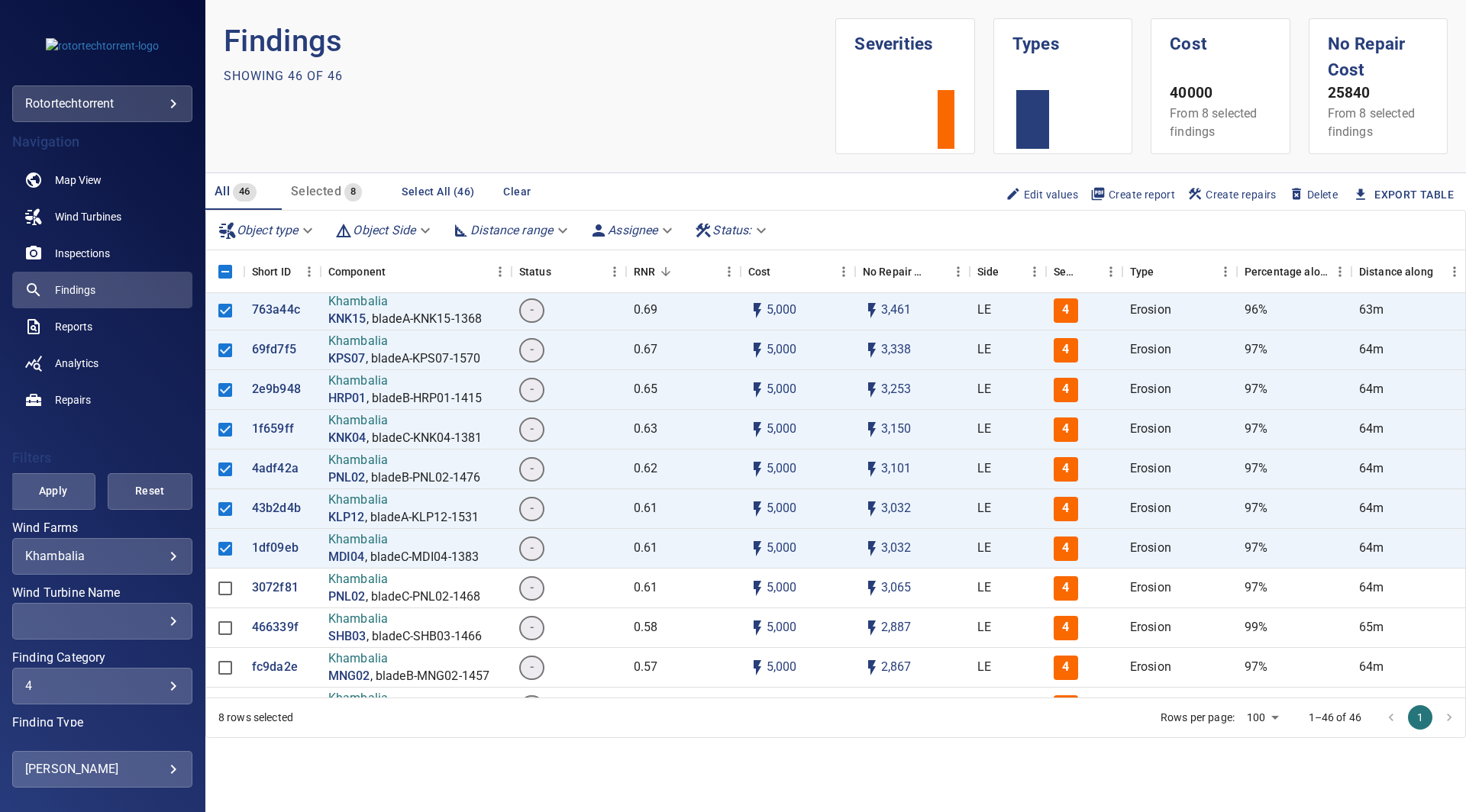
scroll to position [81, 0]
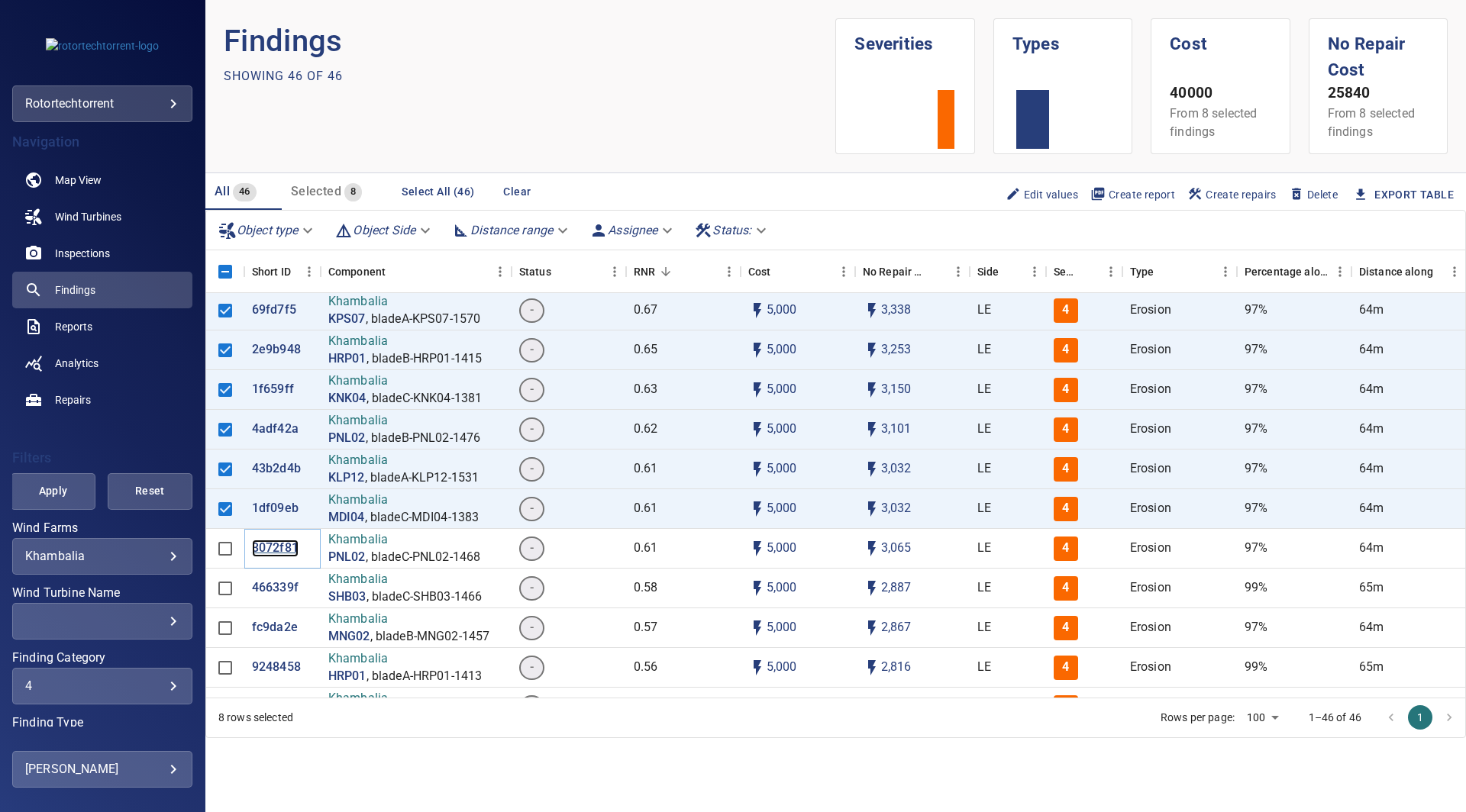
click at [274, 548] on p "3072f81" at bounding box center [275, 549] width 46 height 18
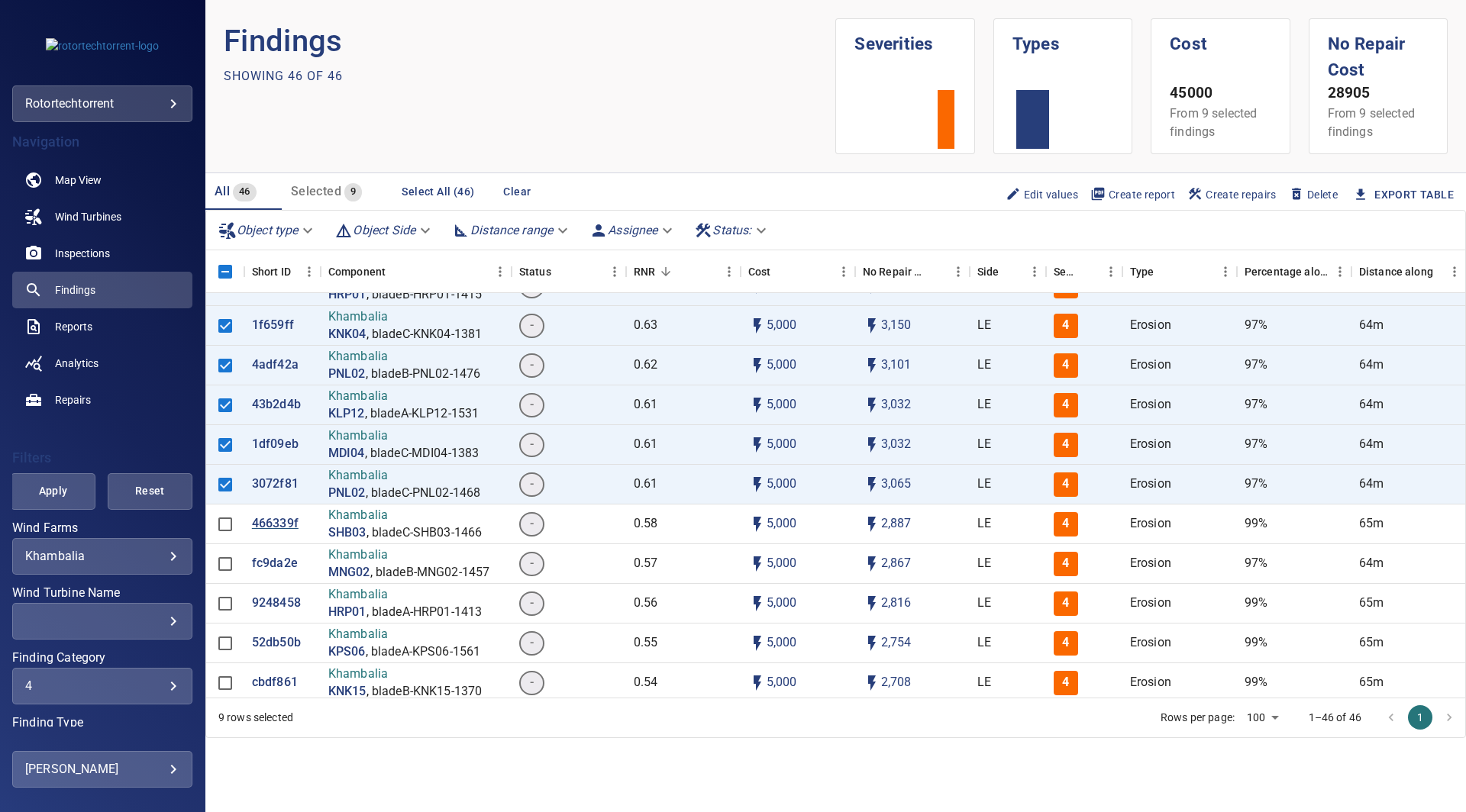
scroll to position [149, 0]
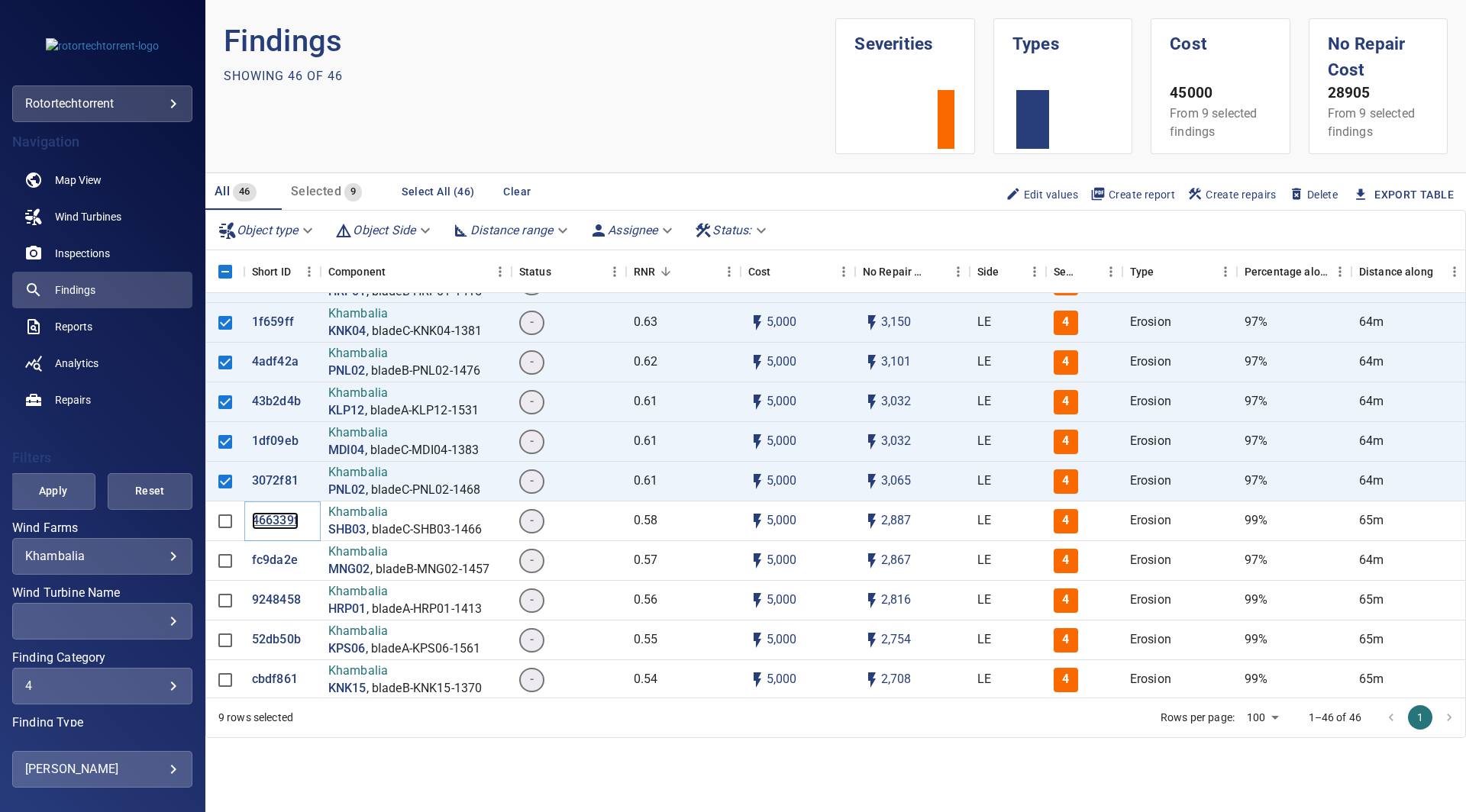
click at [270, 524] on p "466339f" at bounding box center [275, 521] width 46 height 18
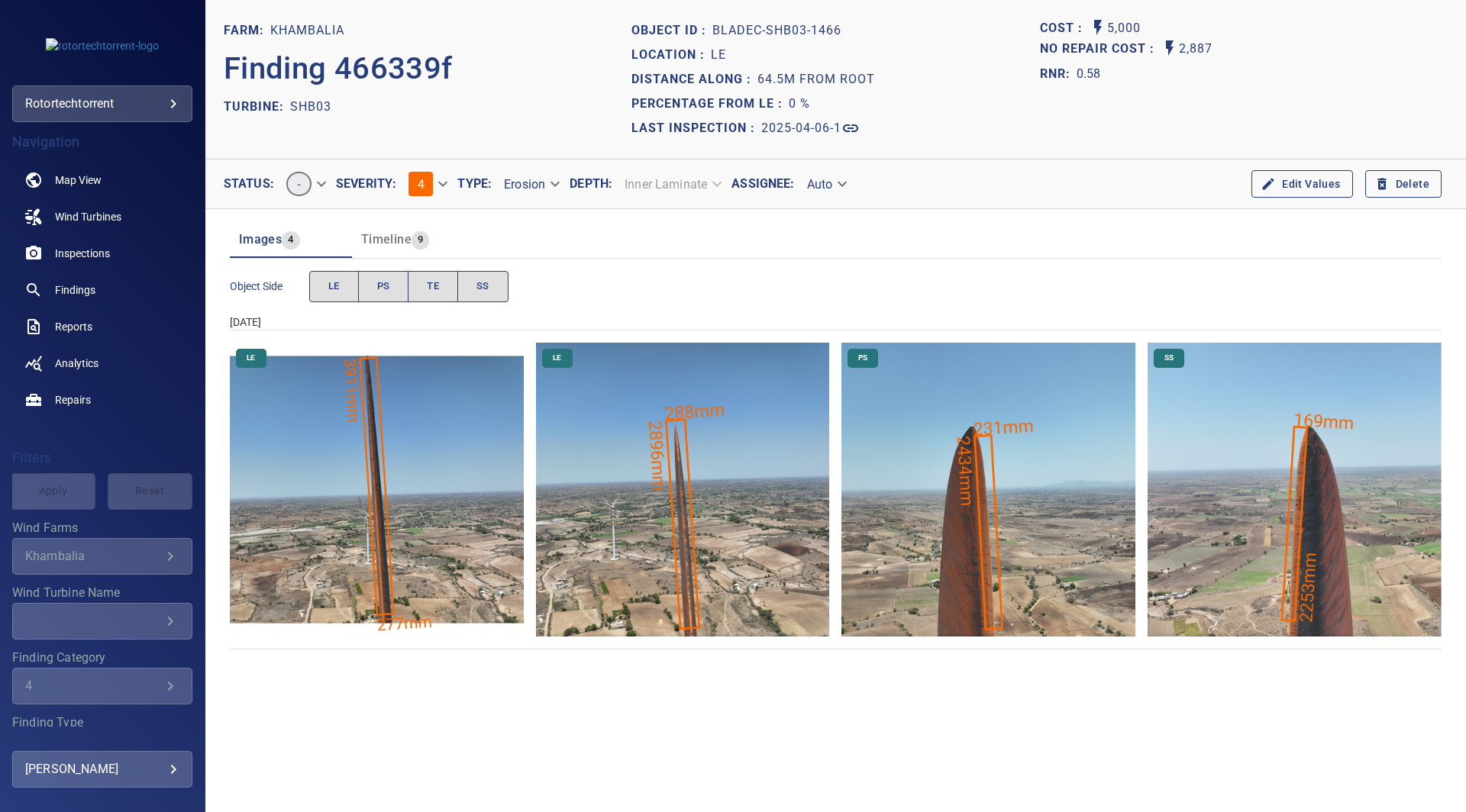
click at [703, 509] on img "Khambalia/SHB03/2025-04-06-1/2025-04-06-3/image197wp197.jpg" at bounding box center [683, 490] width 294 height 294
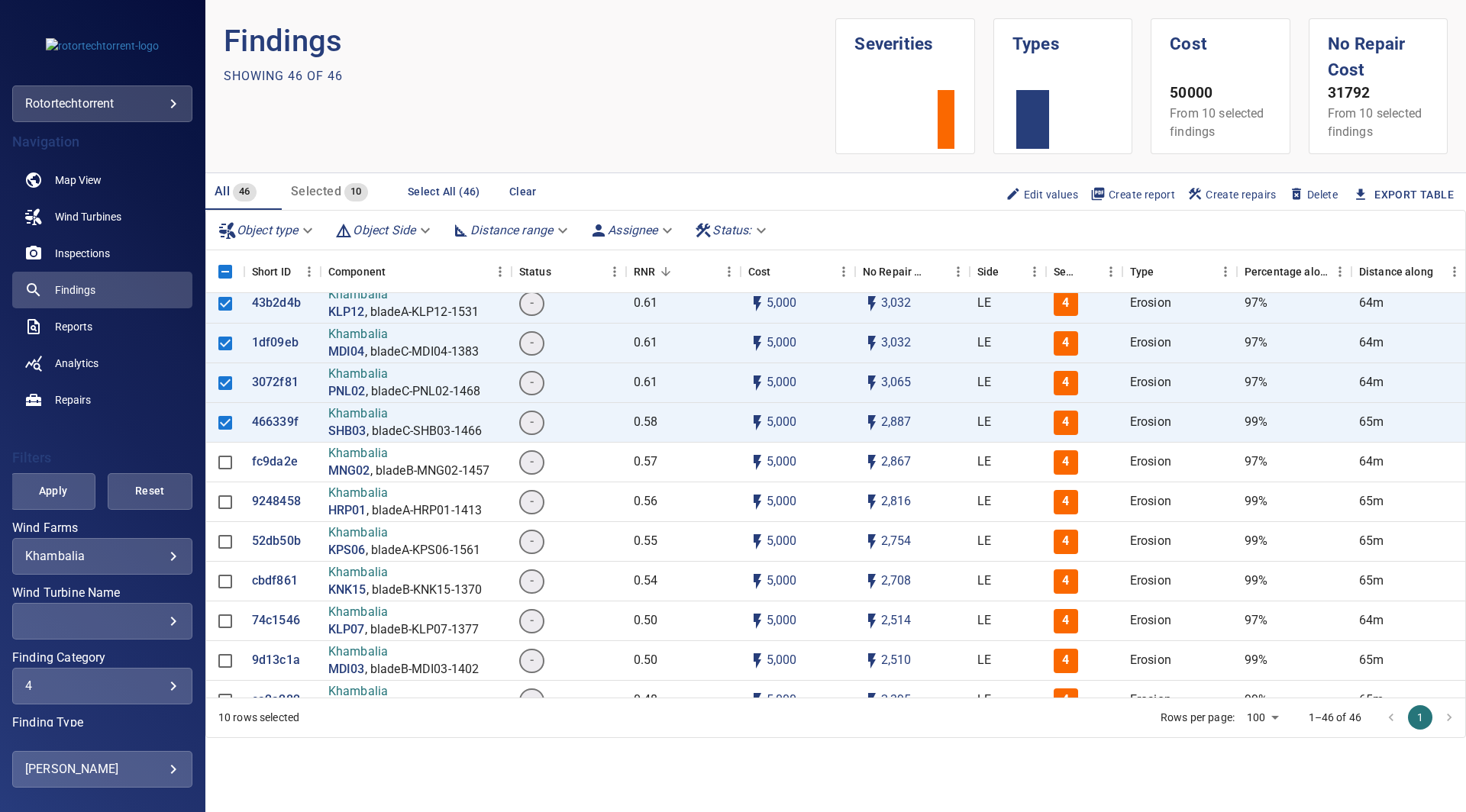
scroll to position [262, 0]
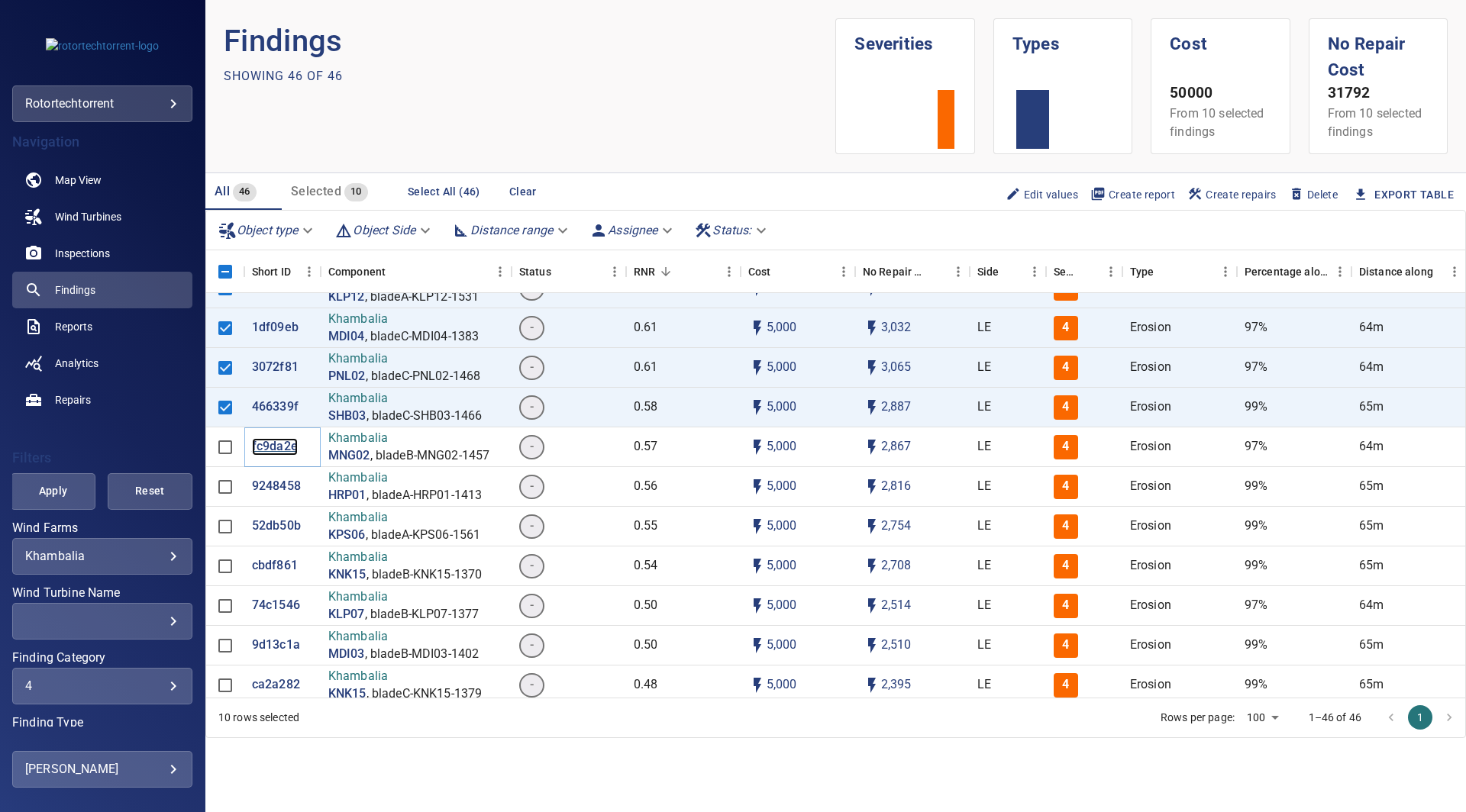
click at [264, 442] on p "fc9da2e" at bounding box center [274, 447] width 45 height 18
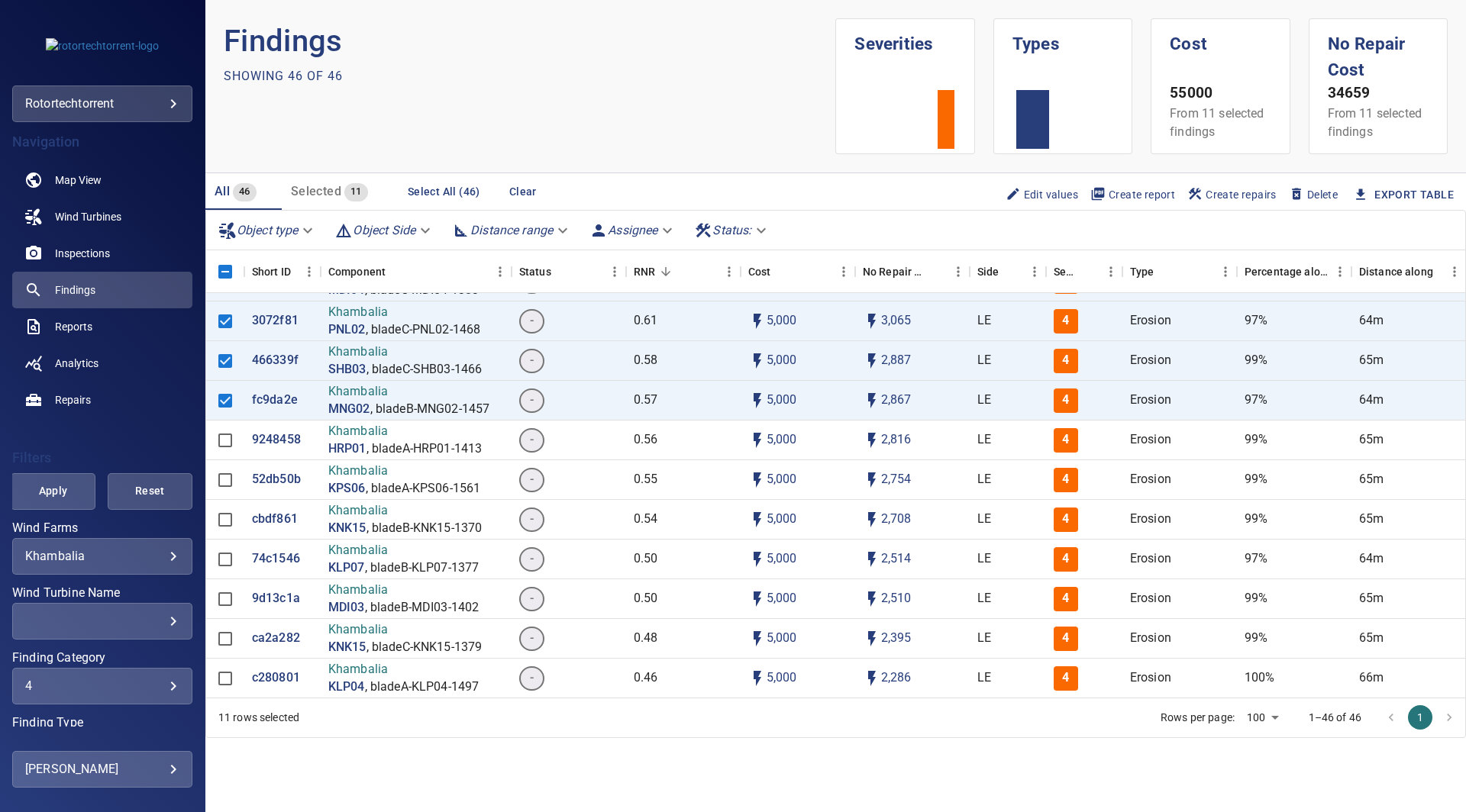
scroll to position [337, 0]
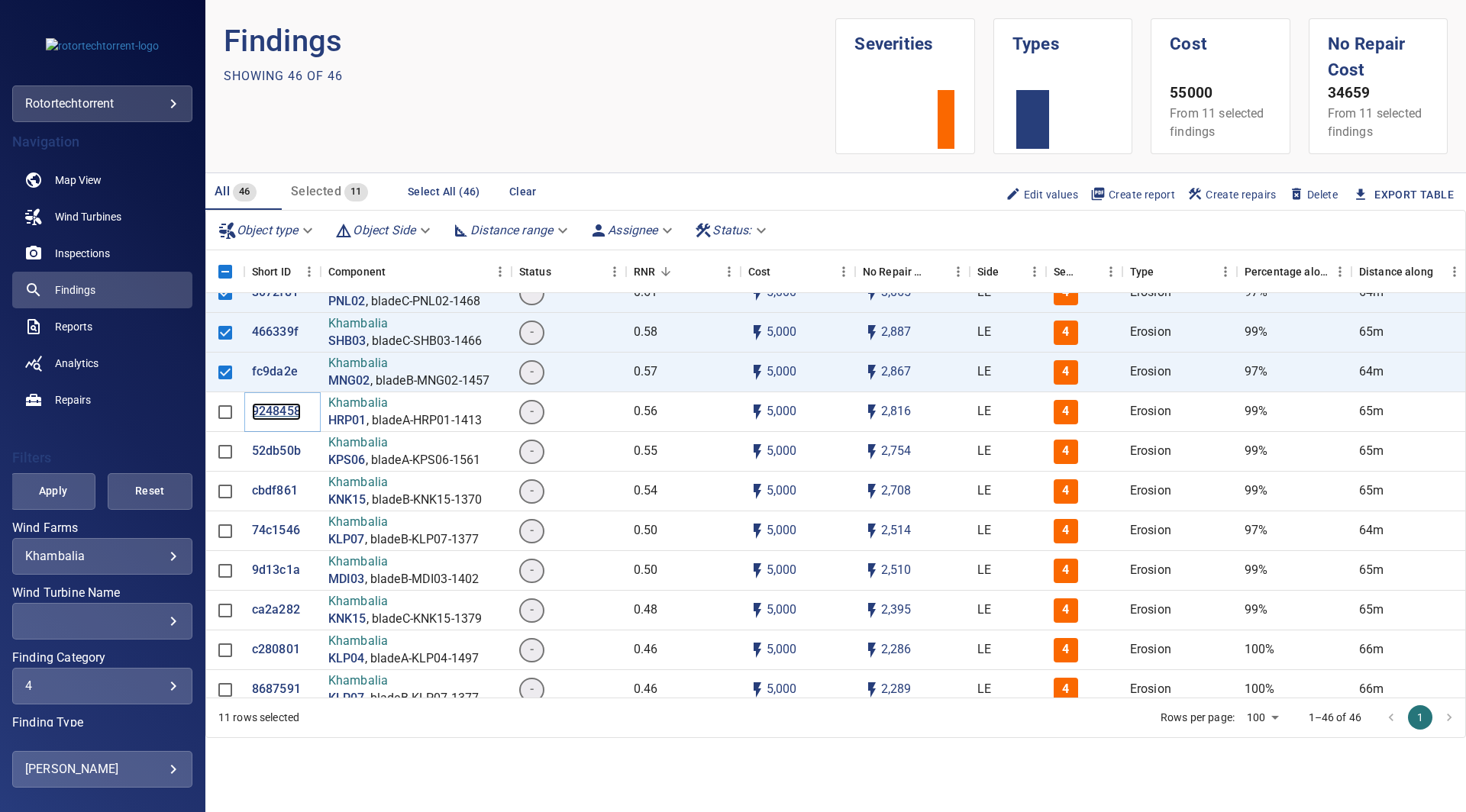
click at [265, 412] on p "9248458" at bounding box center [276, 412] width 49 height 18
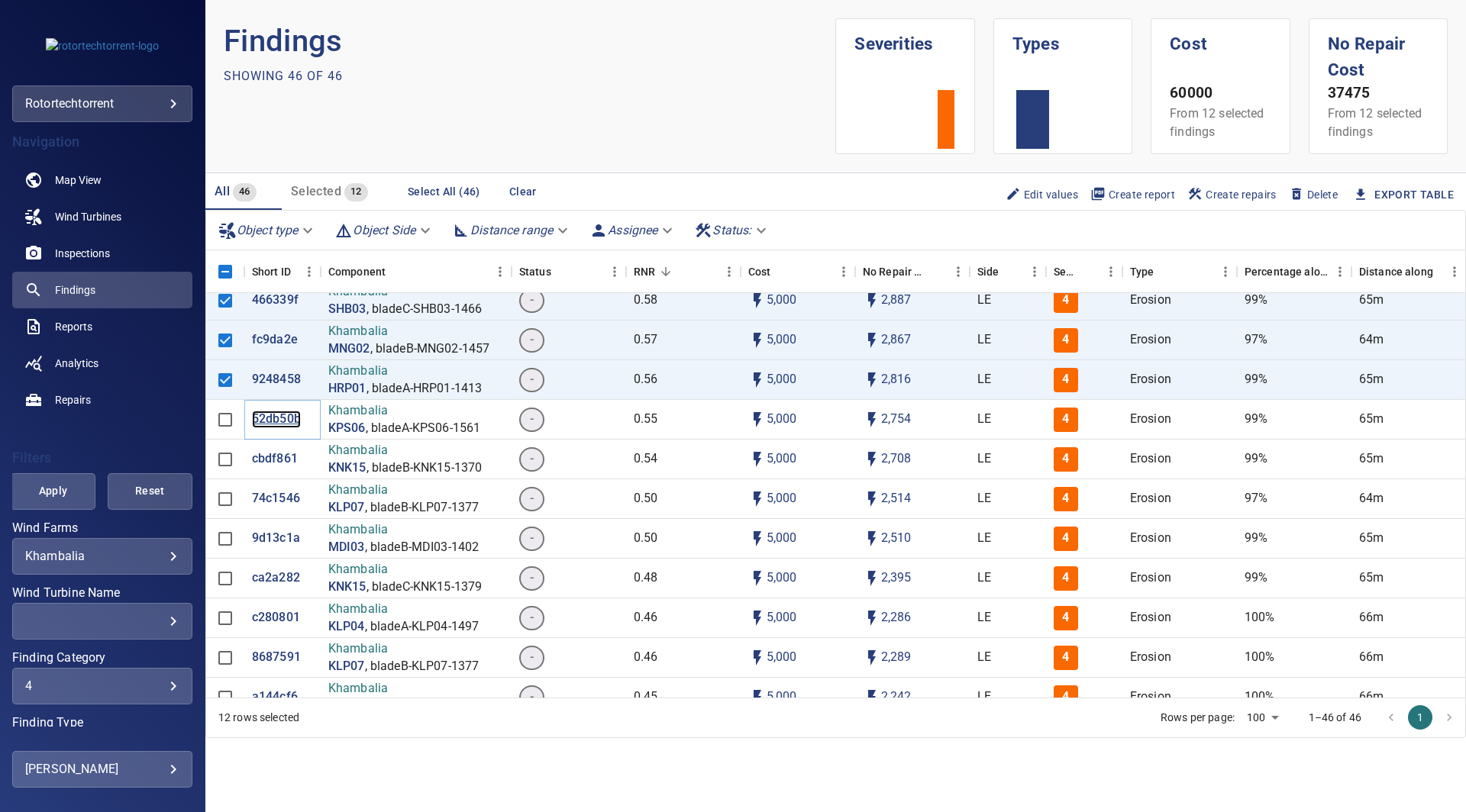
click at [275, 419] on p "52db50b" at bounding box center [276, 420] width 49 height 18
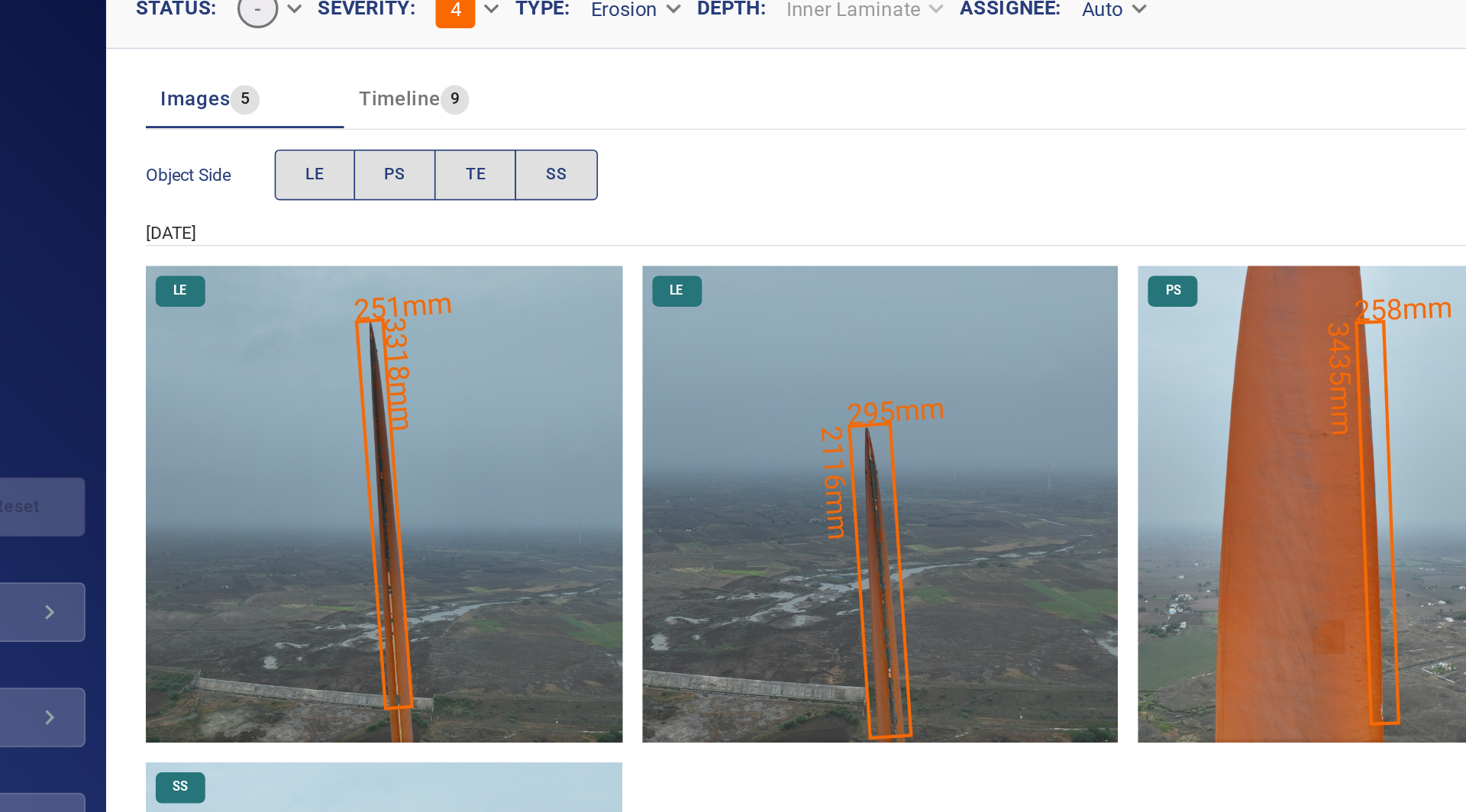
click at [410, 502] on img "Khambalia/KPS06/2025-06-16-1/2025-06-16-1/image24wp24.jpg" at bounding box center [376, 490] width 294 height 294
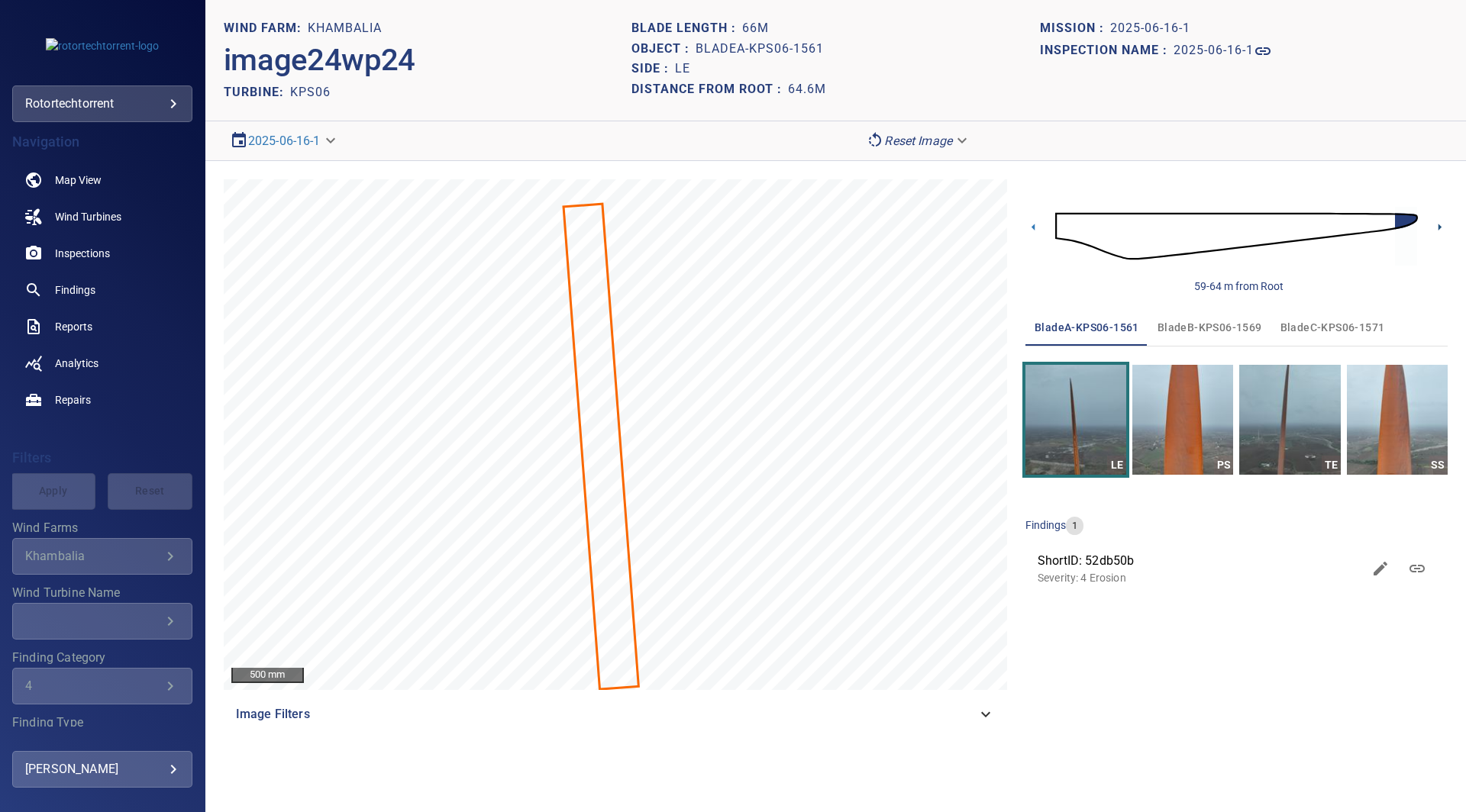
click at [1436, 224] on icon at bounding box center [1440, 227] width 16 height 16
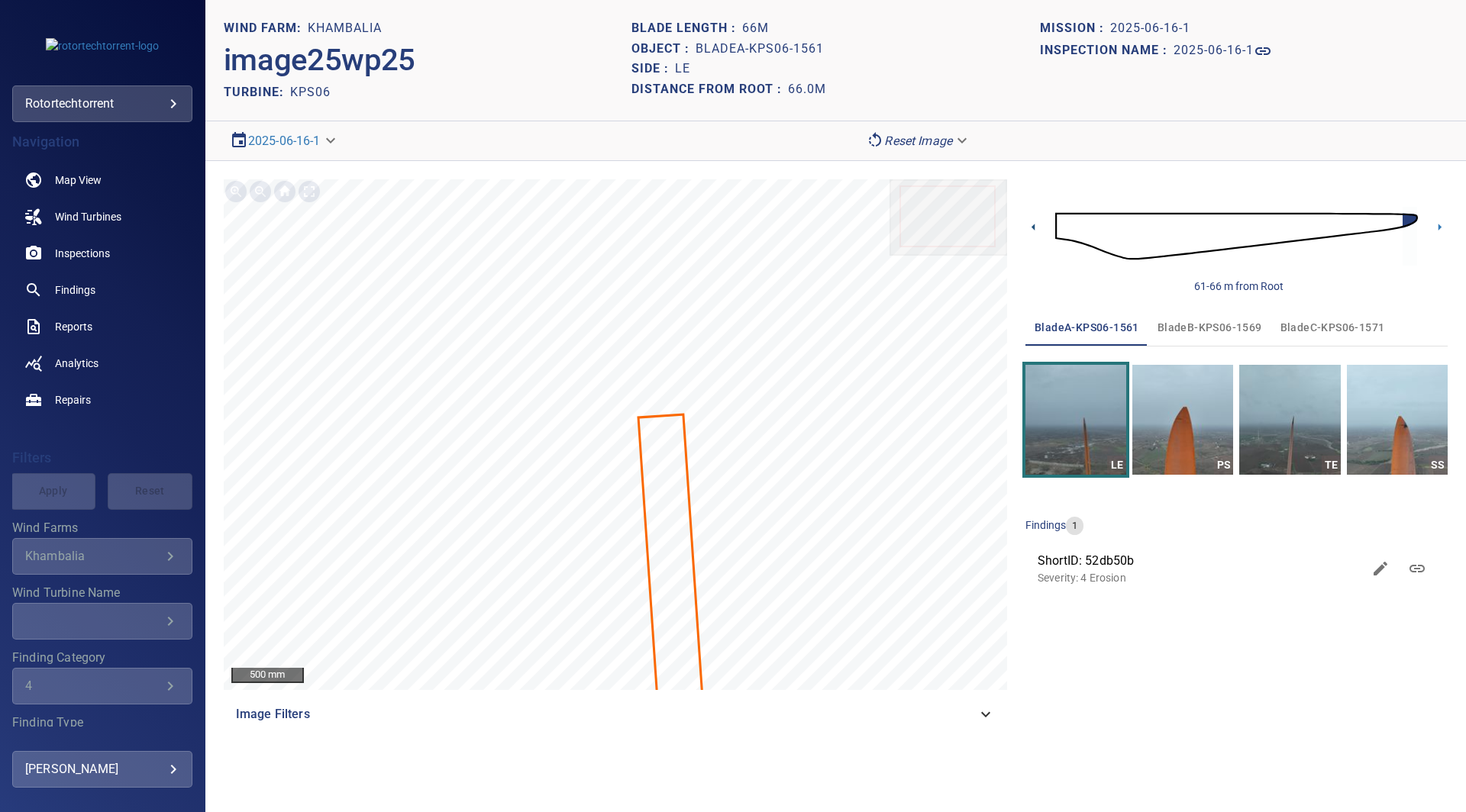
click at [1031, 226] on icon at bounding box center [1033, 227] width 16 height 16
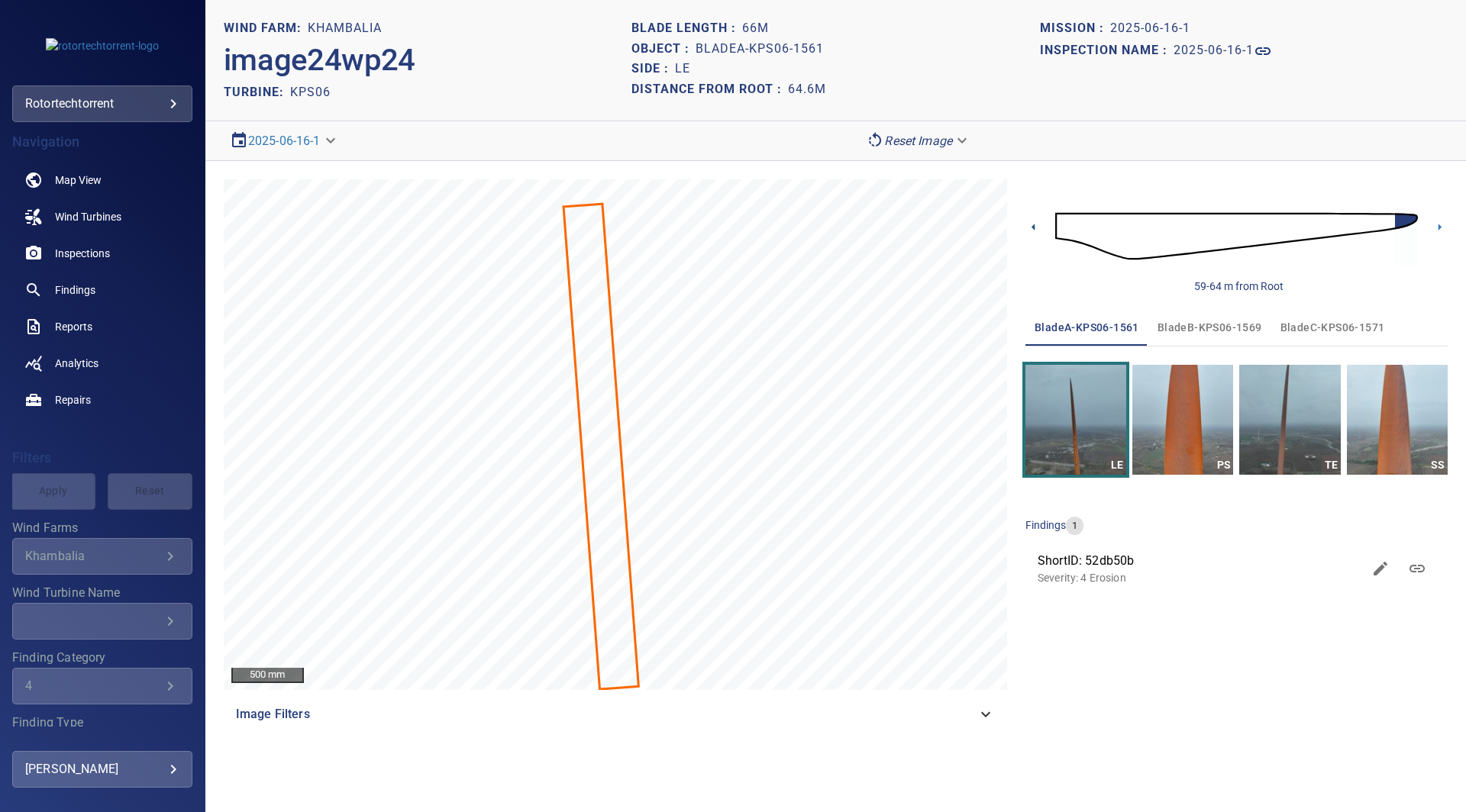
click at [1030, 226] on icon at bounding box center [1033, 227] width 16 height 16
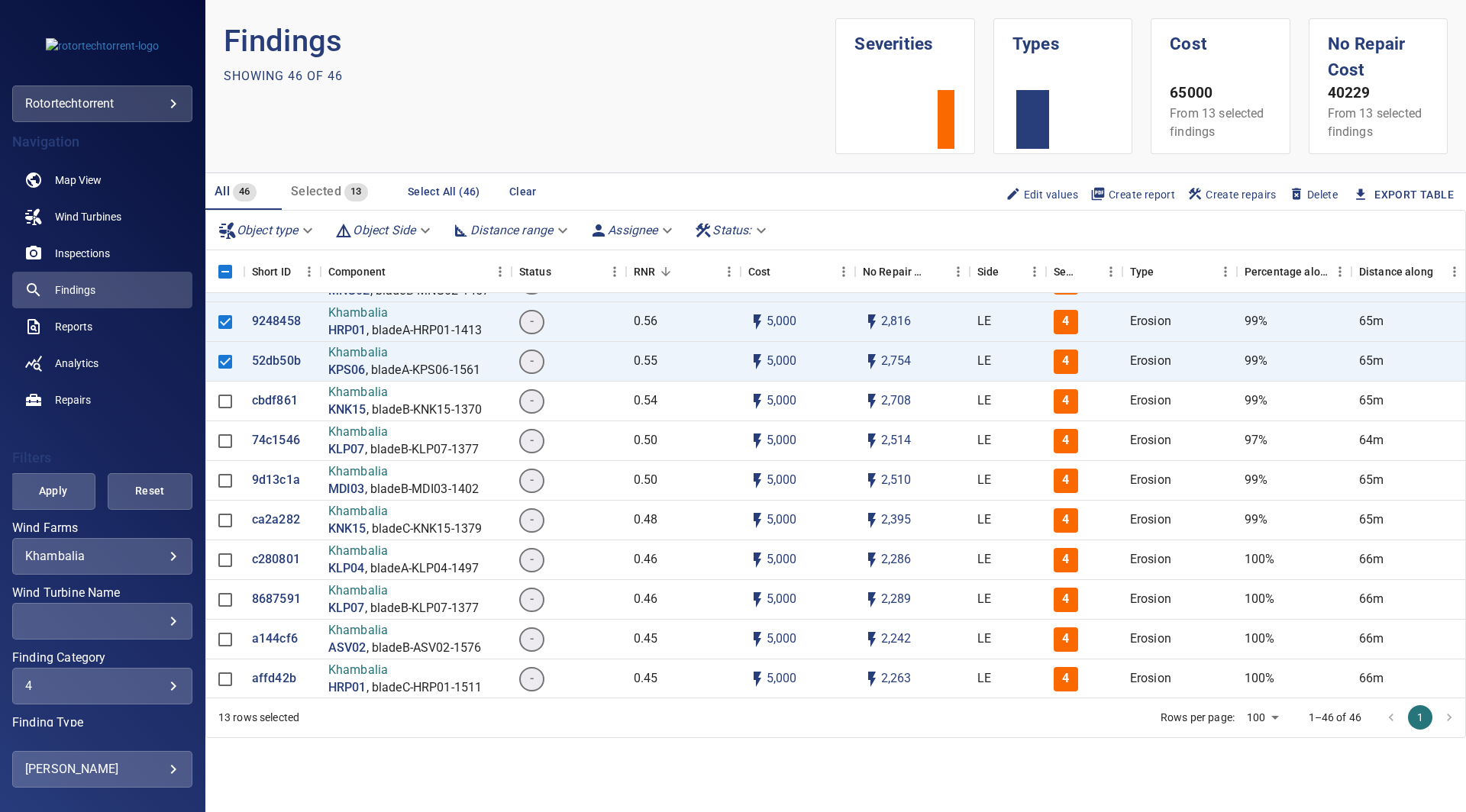
scroll to position [425, 0]
click at [272, 403] on p "cbdf861" at bounding box center [274, 404] width 45 height 18
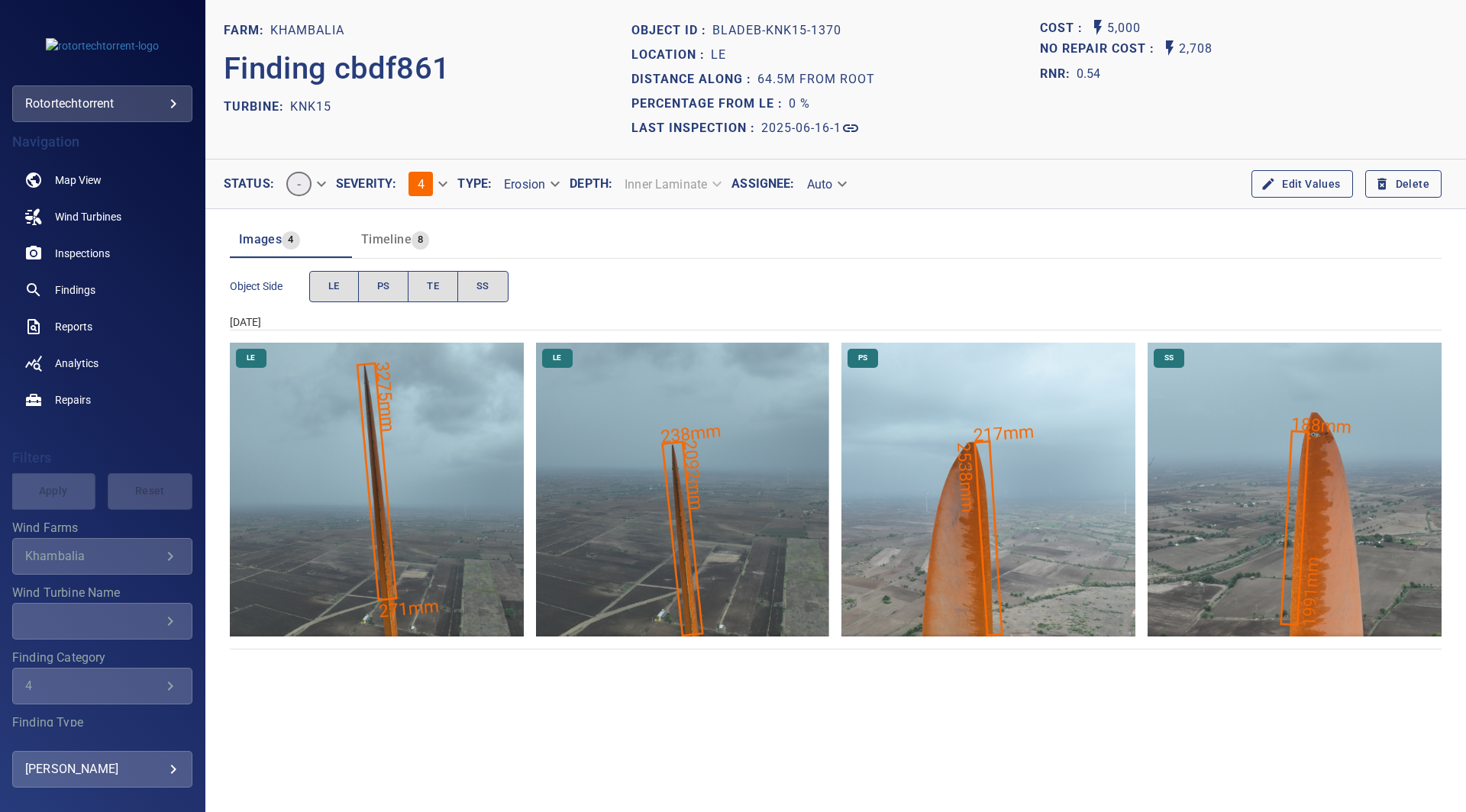
scroll to position [103, 0]
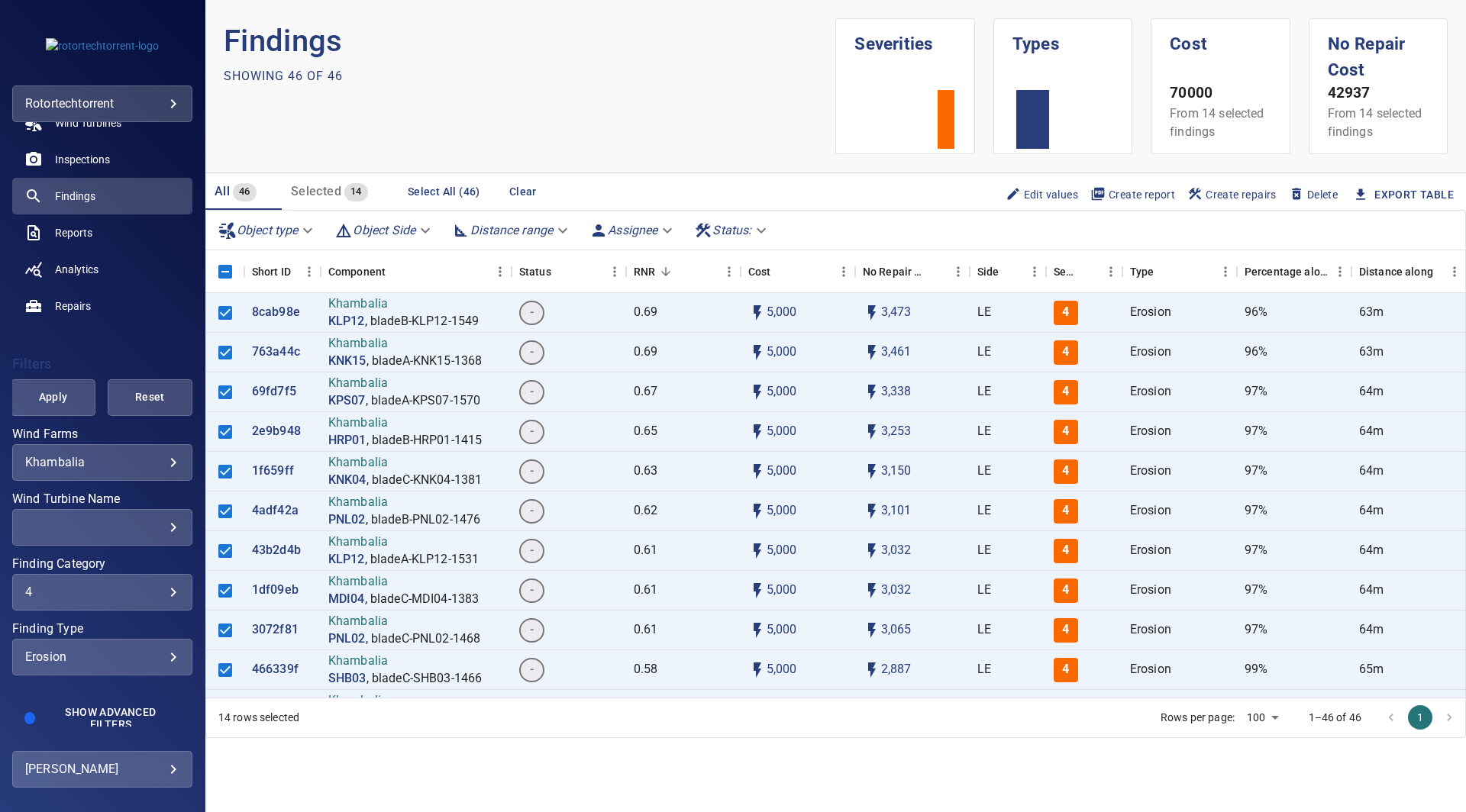
scroll to position [103, 0]
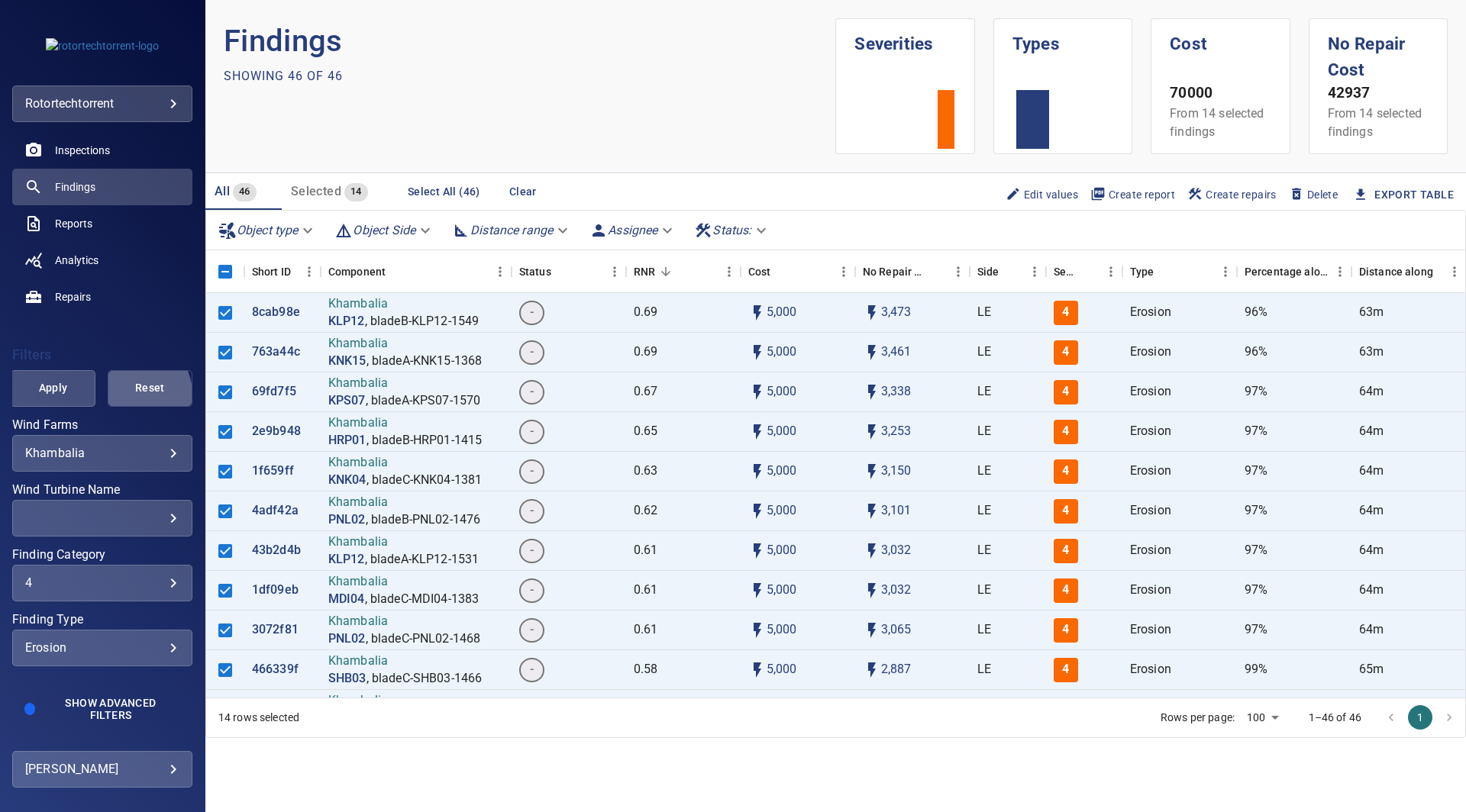
click at [128, 393] on span "Reset" at bounding box center [150, 388] width 46 height 19
type input "*******"
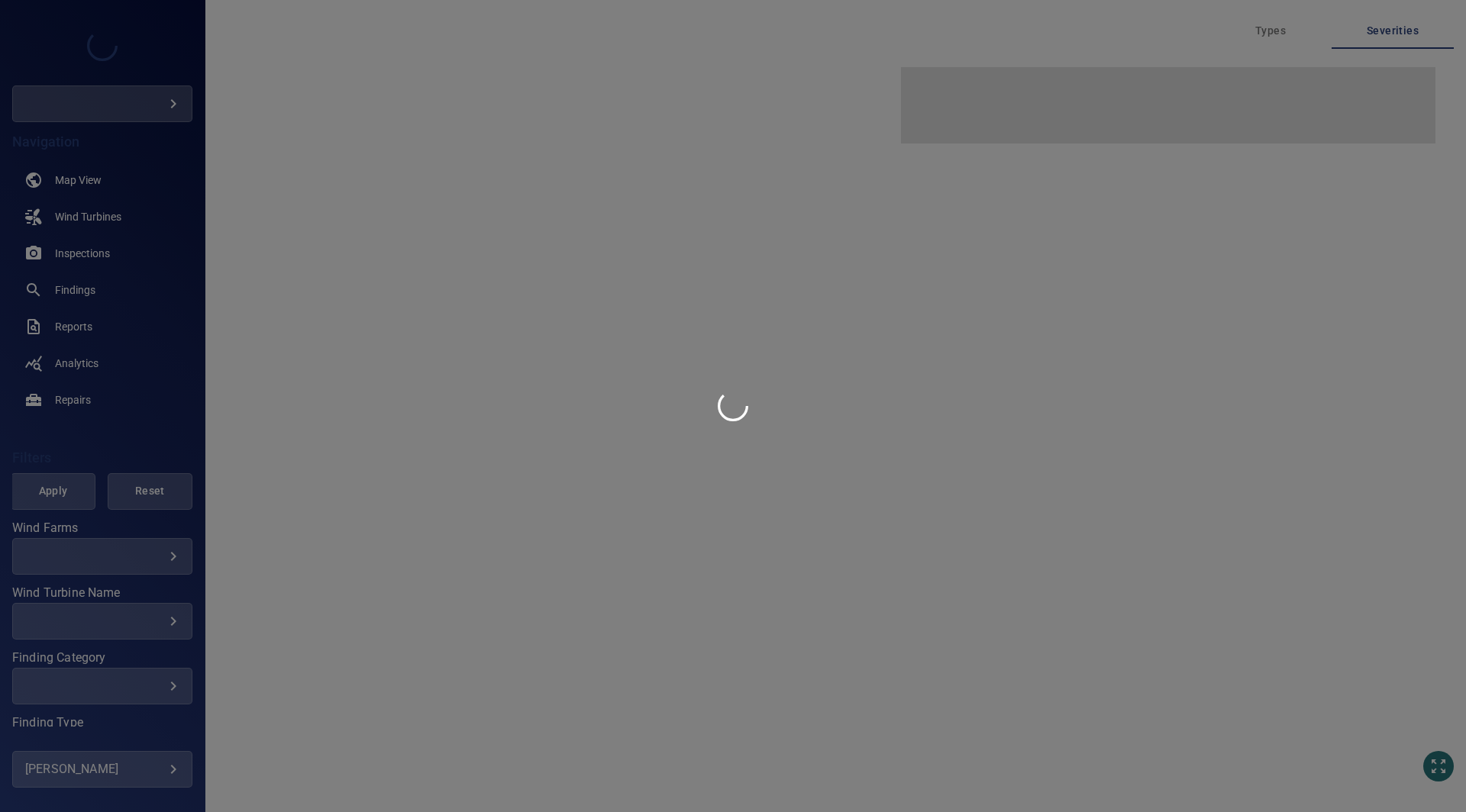
type input "*********"
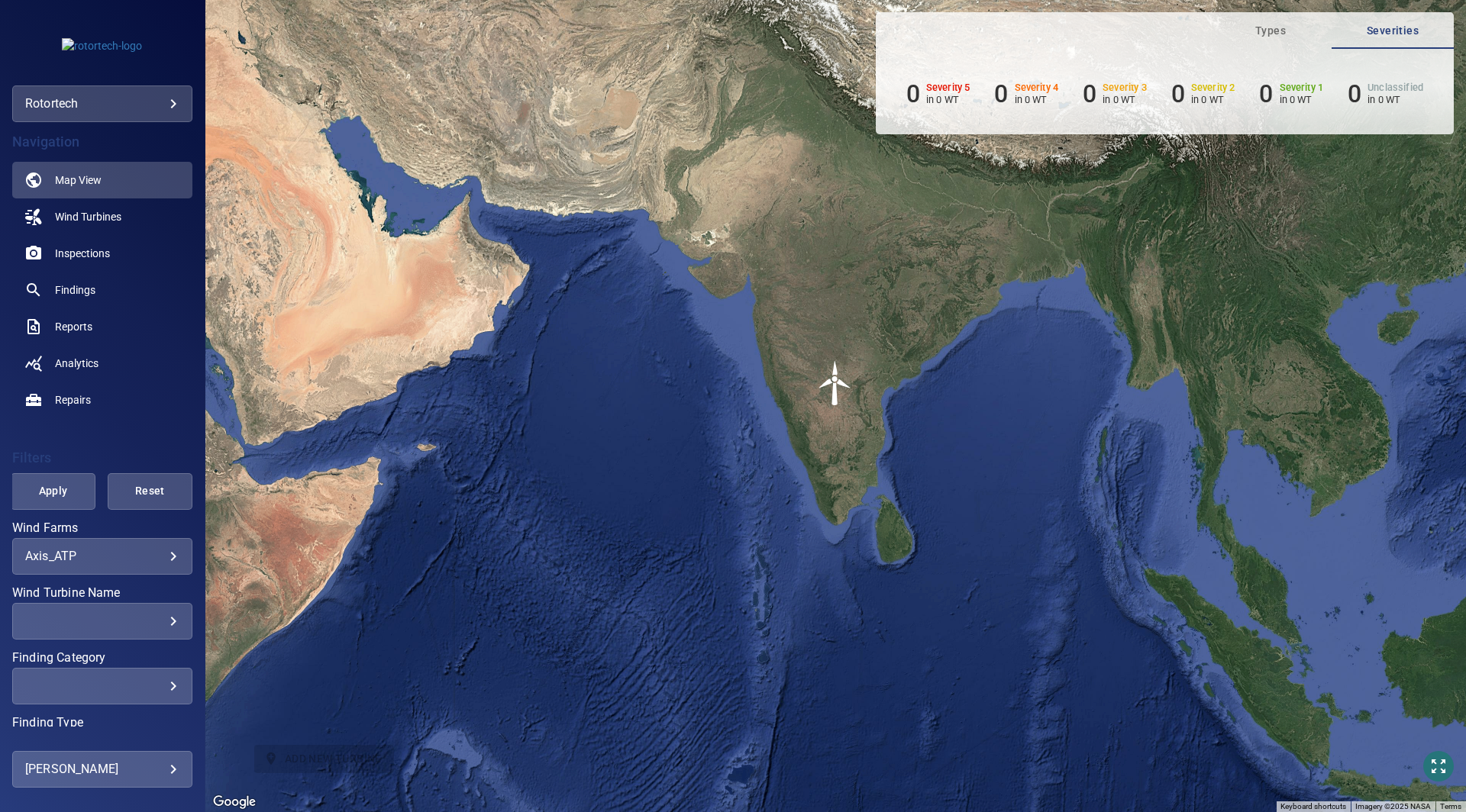
click at [113, 102] on body "**********" at bounding box center [733, 406] width 1466 height 812
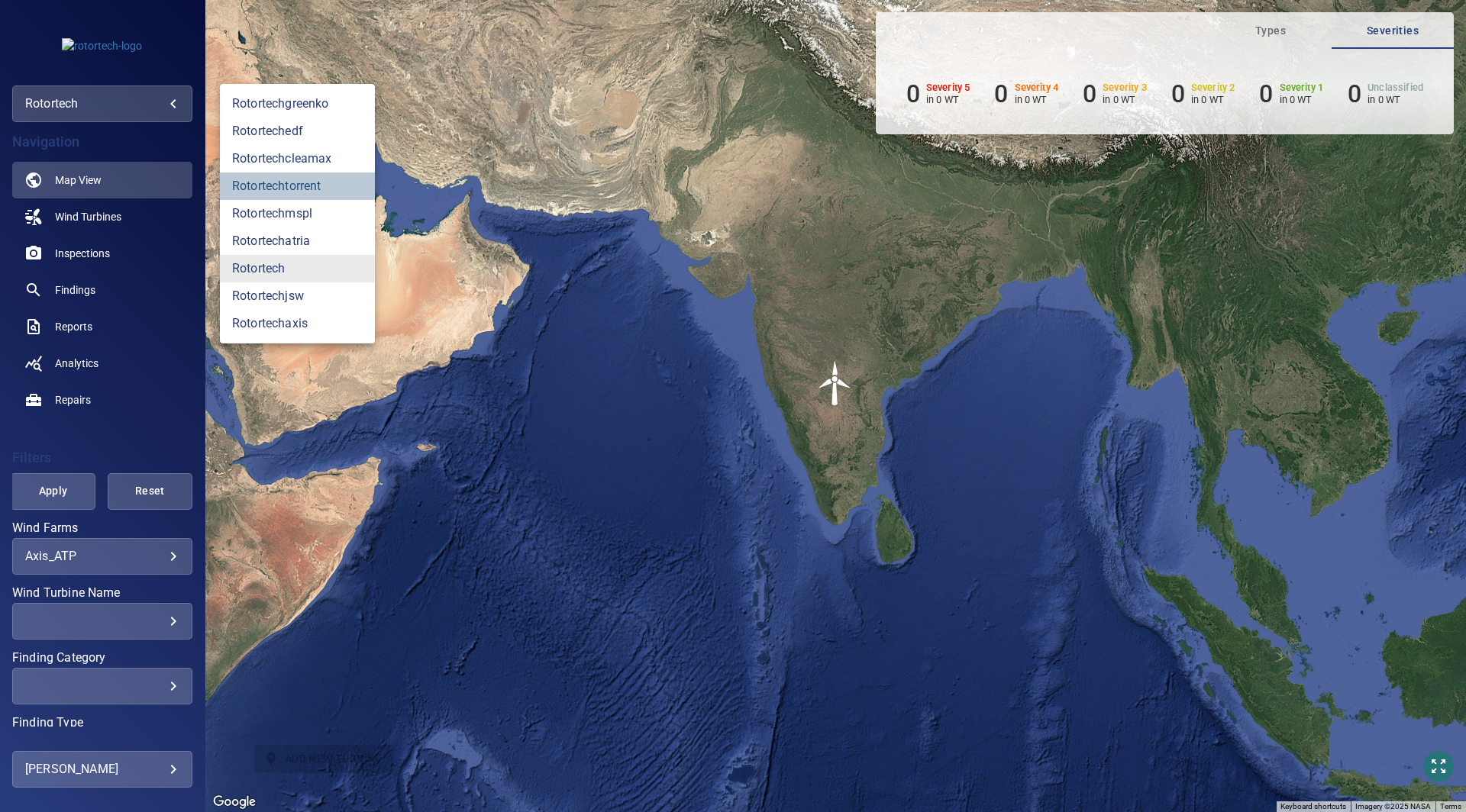
click at [306, 187] on link "rotortechtorrent" at bounding box center [298, 186] width 155 height 27
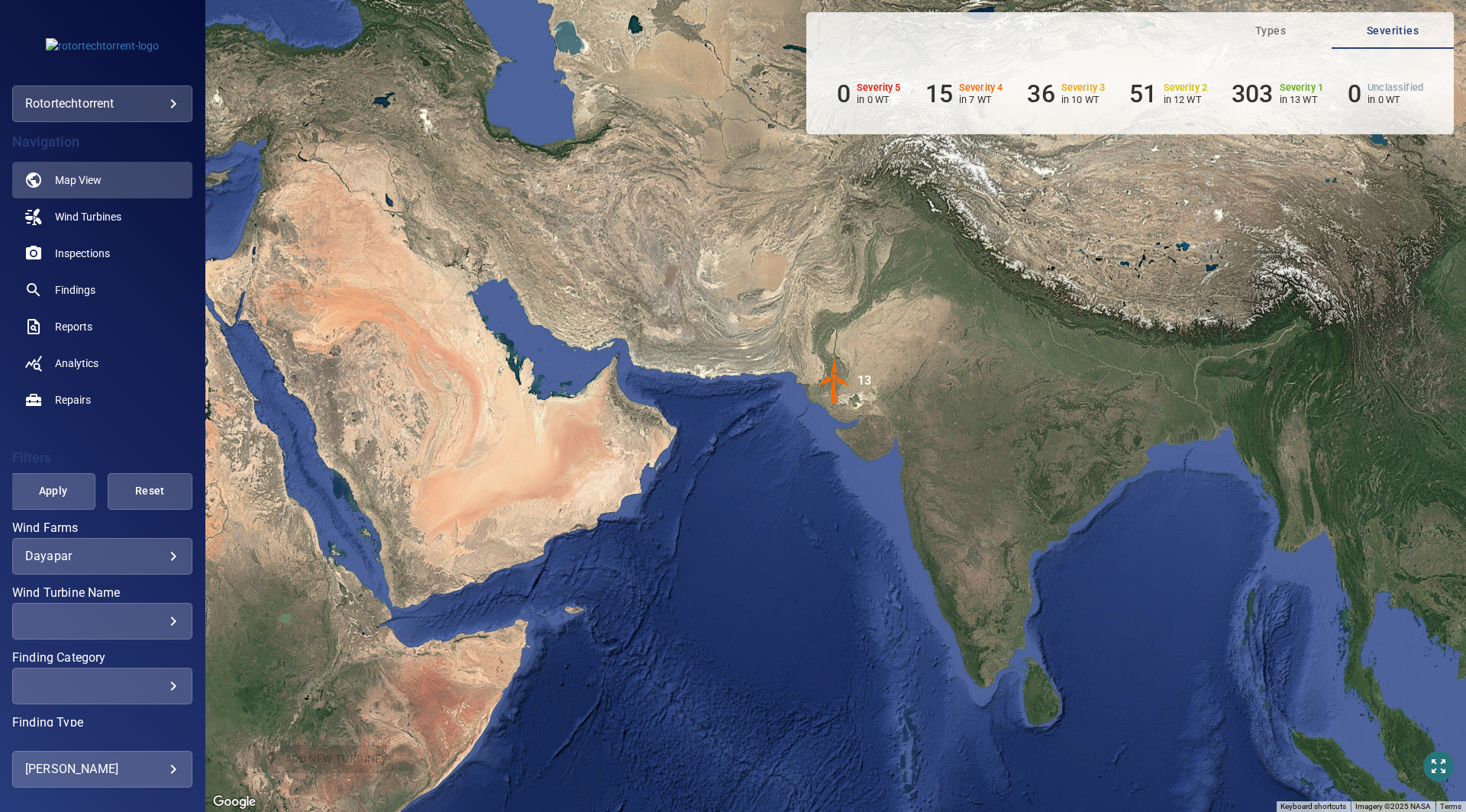
click at [99, 549] on body "**********" at bounding box center [733, 406] width 1466 height 812
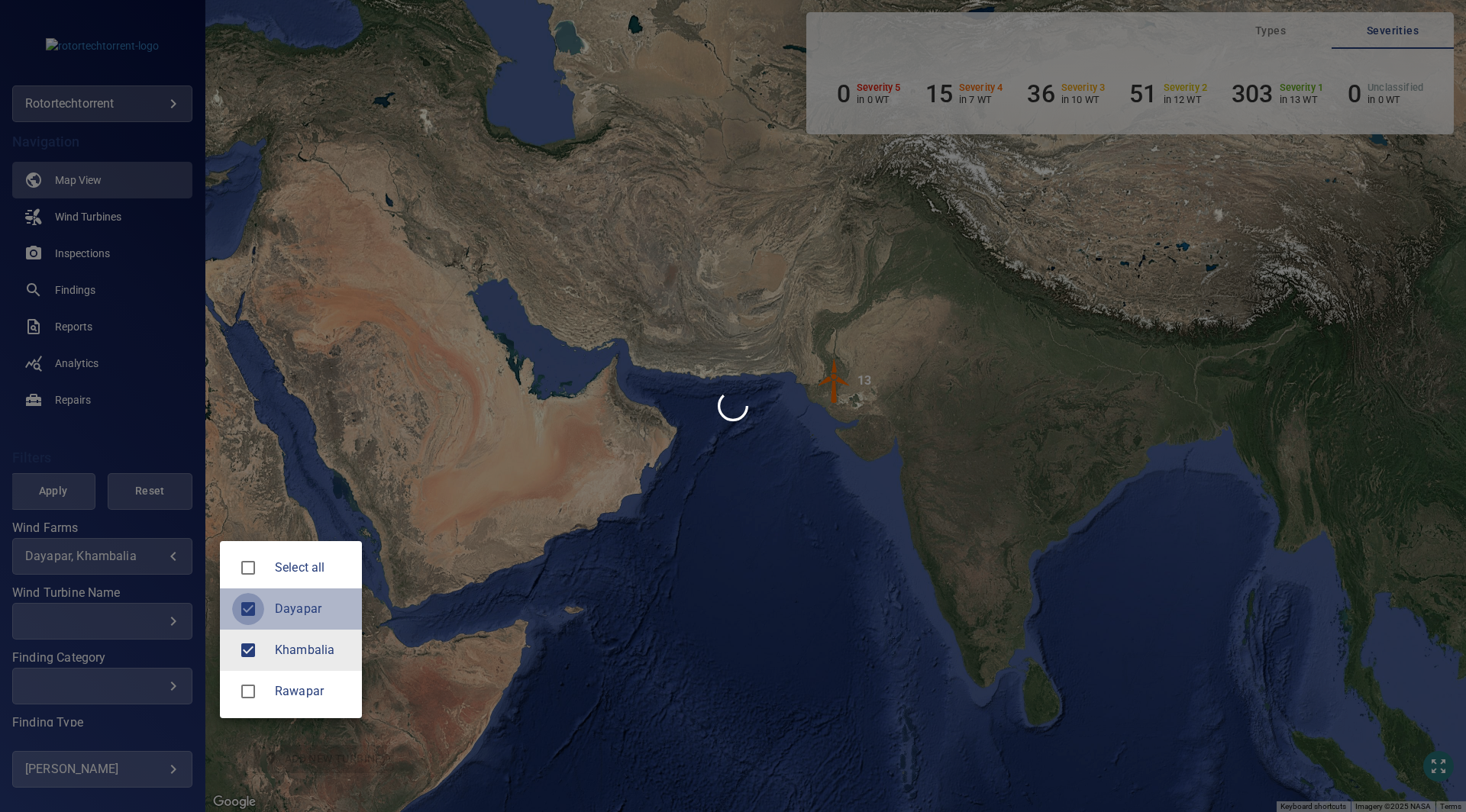
type input "*********"
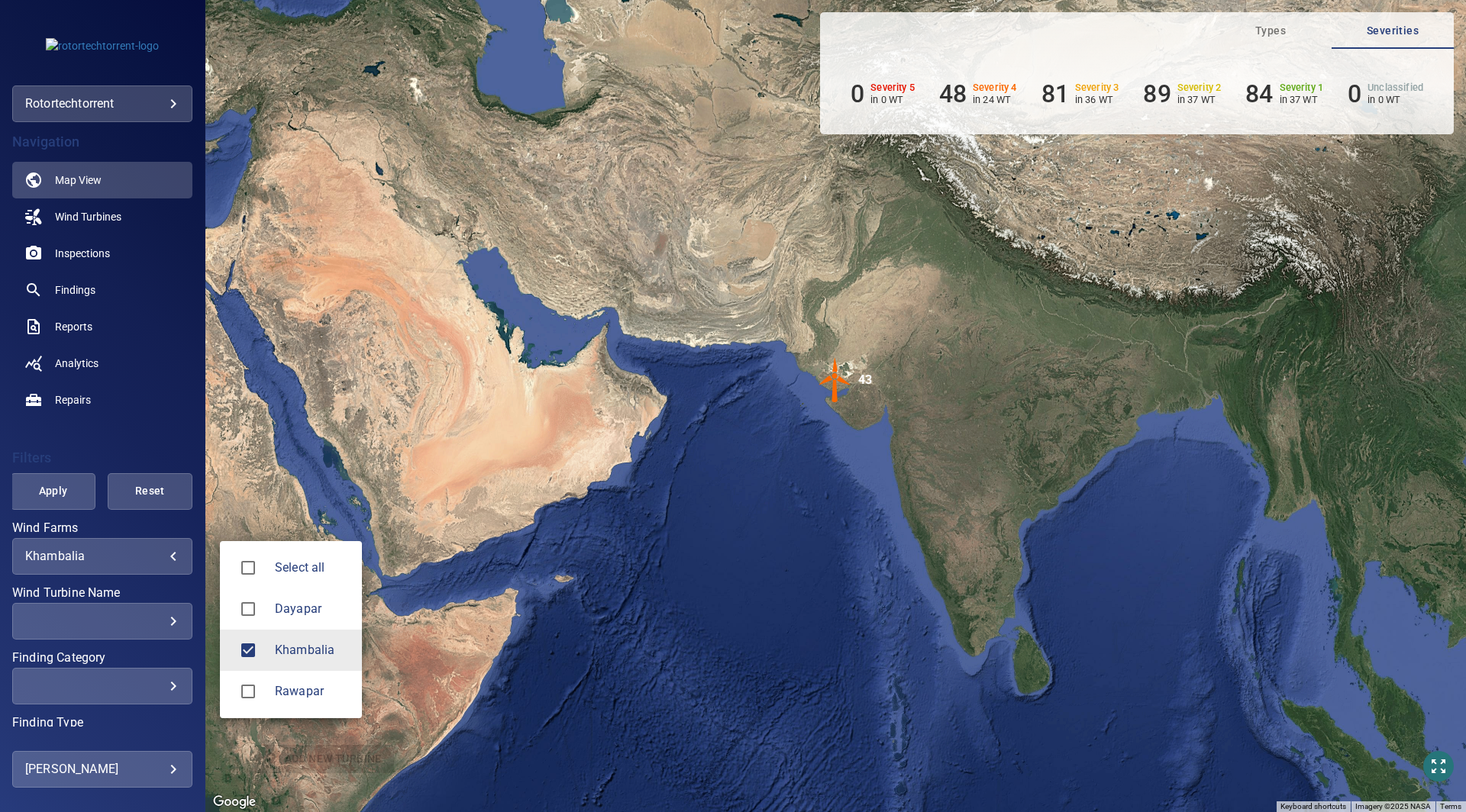
click at [142, 424] on div at bounding box center [733, 406] width 1466 height 812
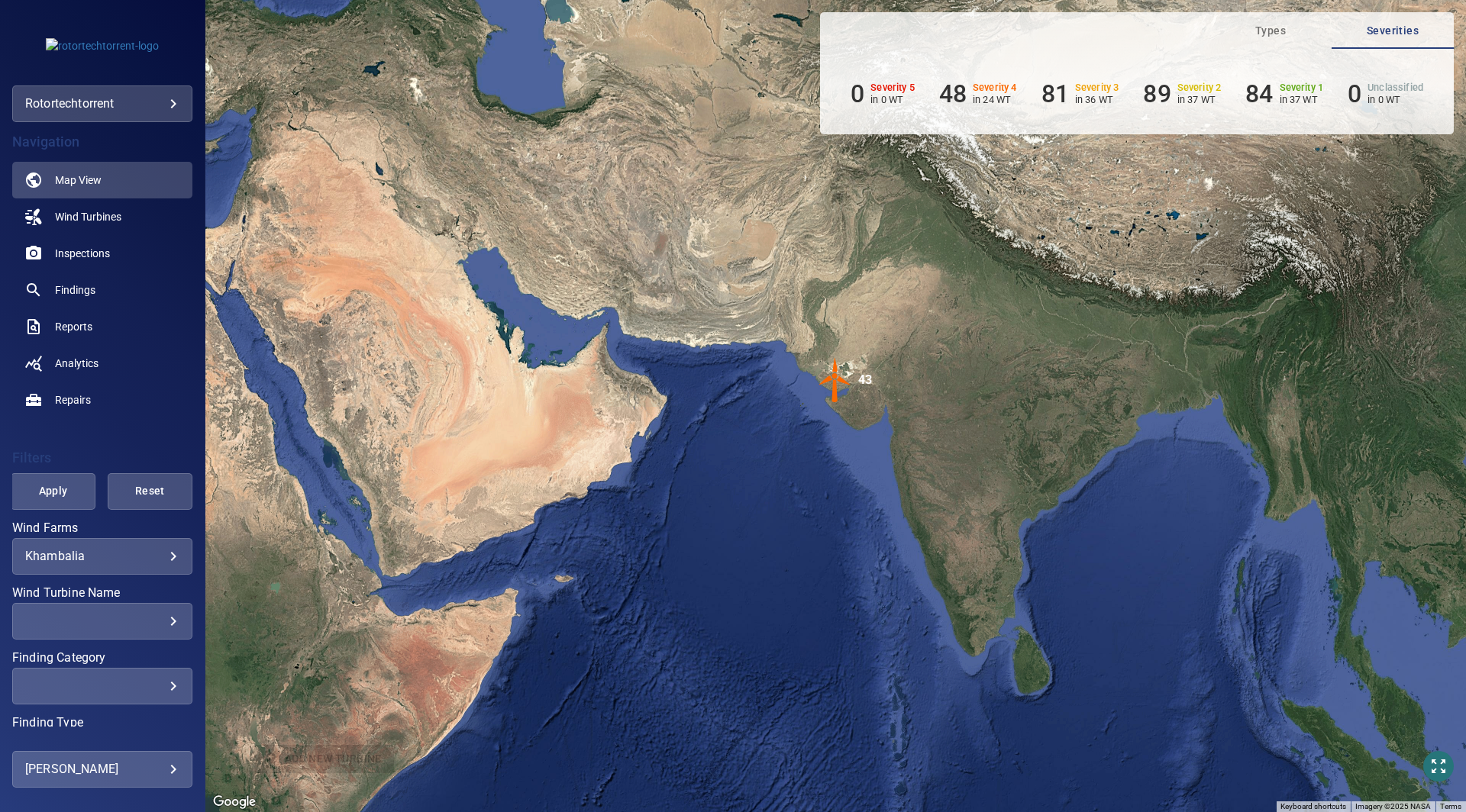
scroll to position [103, 0]
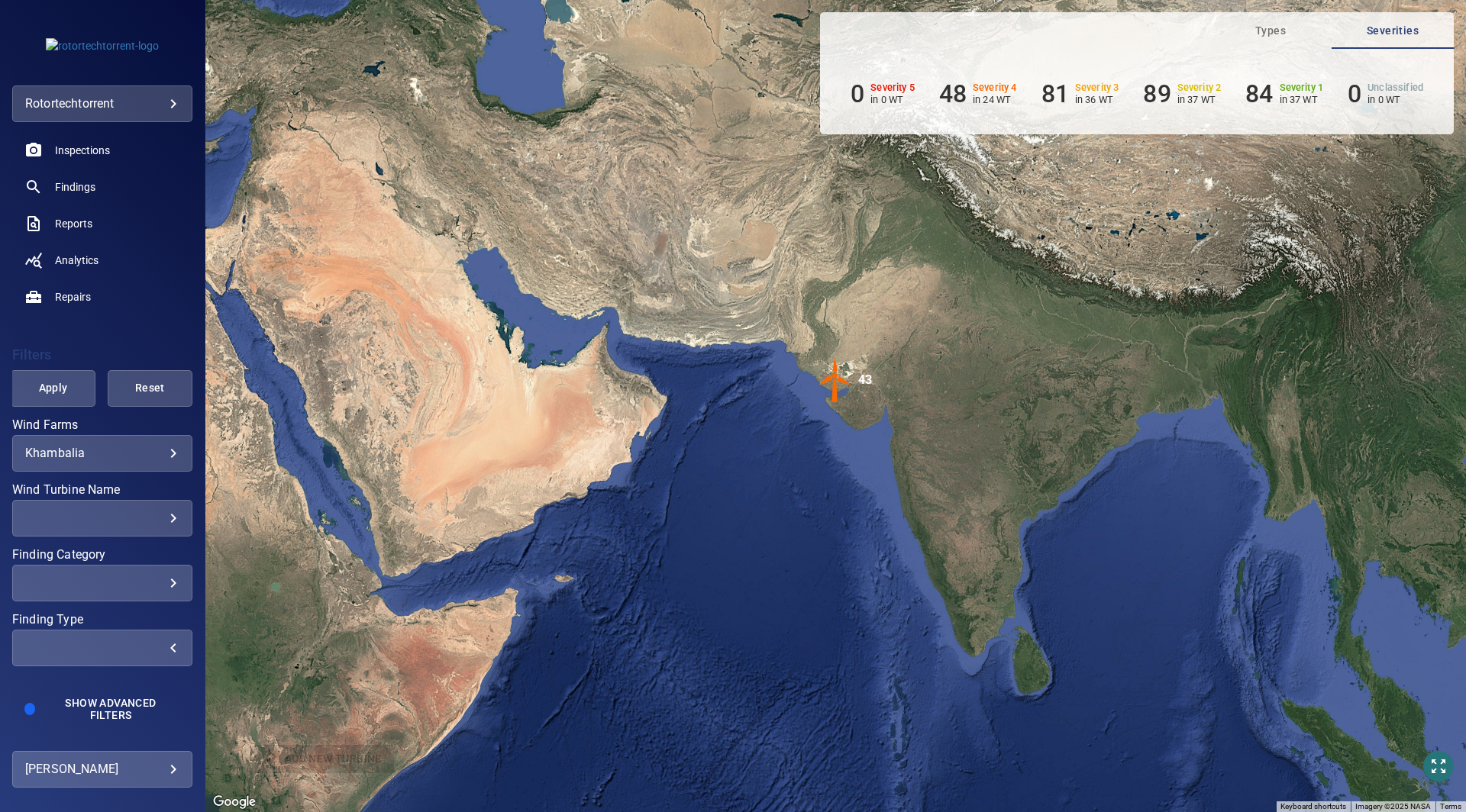
click at [138, 648] on div "​" at bounding box center [102, 648] width 154 height 14
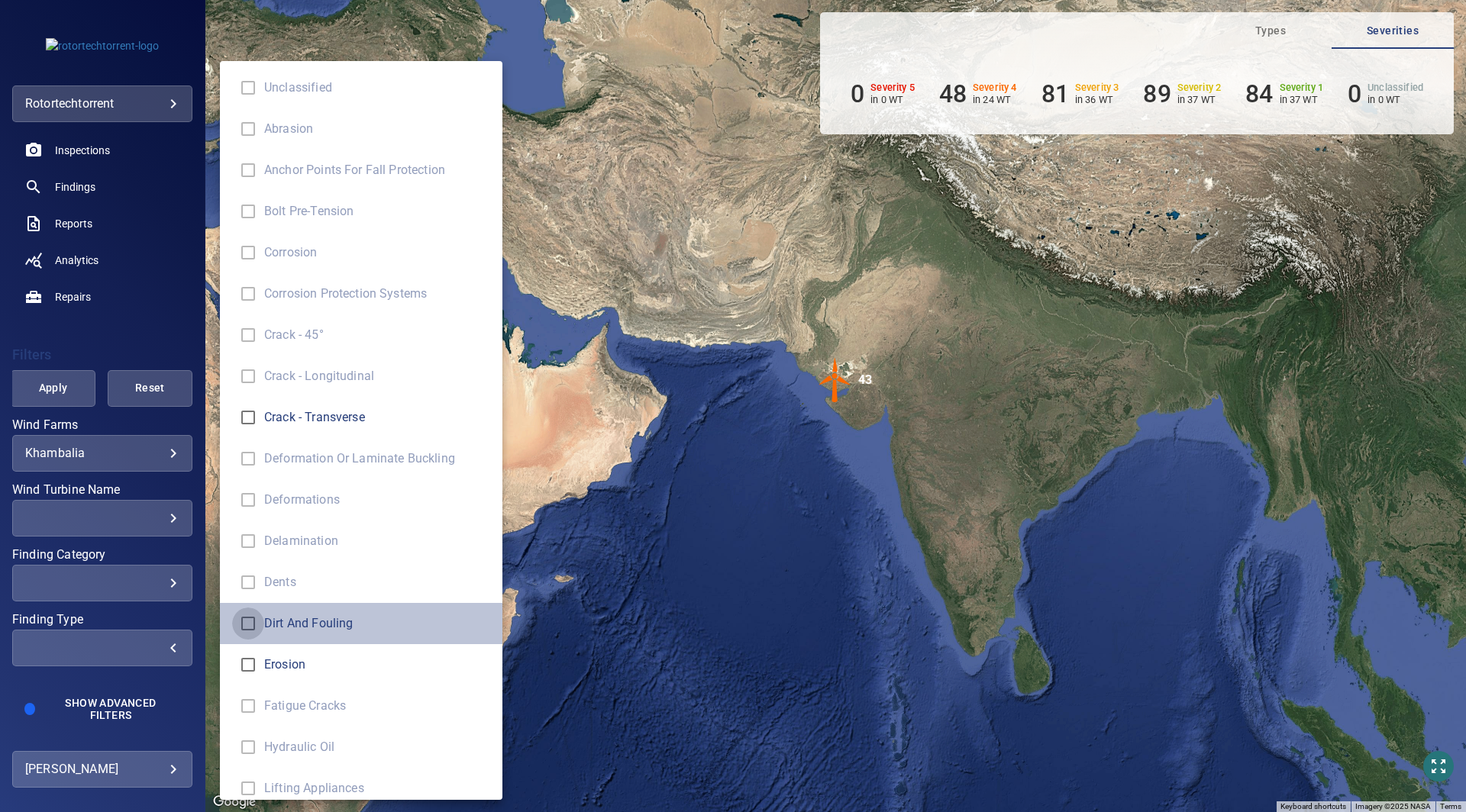
type input "**********"
click at [613, 618] on div "Finding Type" at bounding box center [733, 406] width 1466 height 812
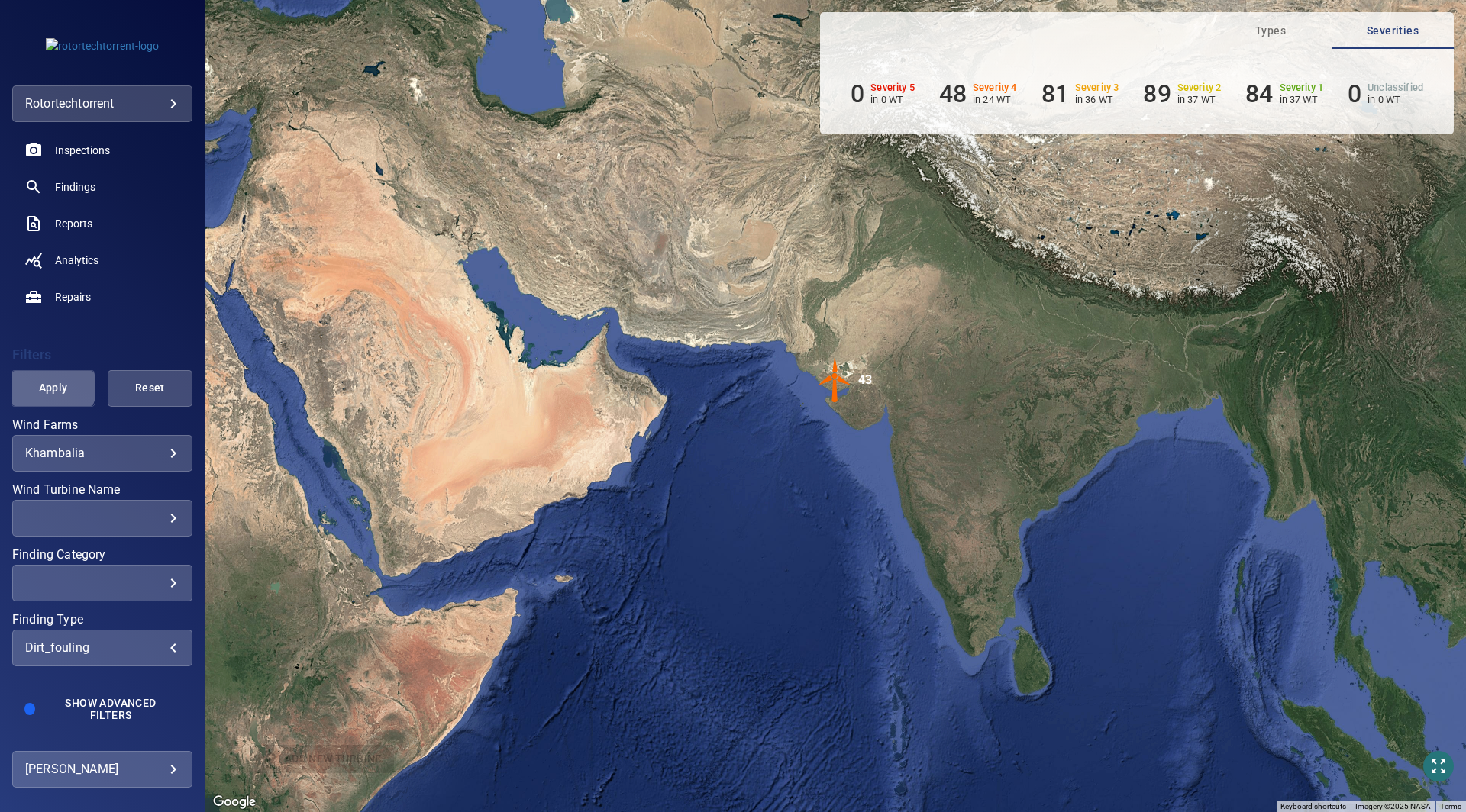
click at [50, 385] on span "Apply" at bounding box center [53, 388] width 46 height 19
click at [100, 185] on link "Findings" at bounding box center [102, 187] width 180 height 37
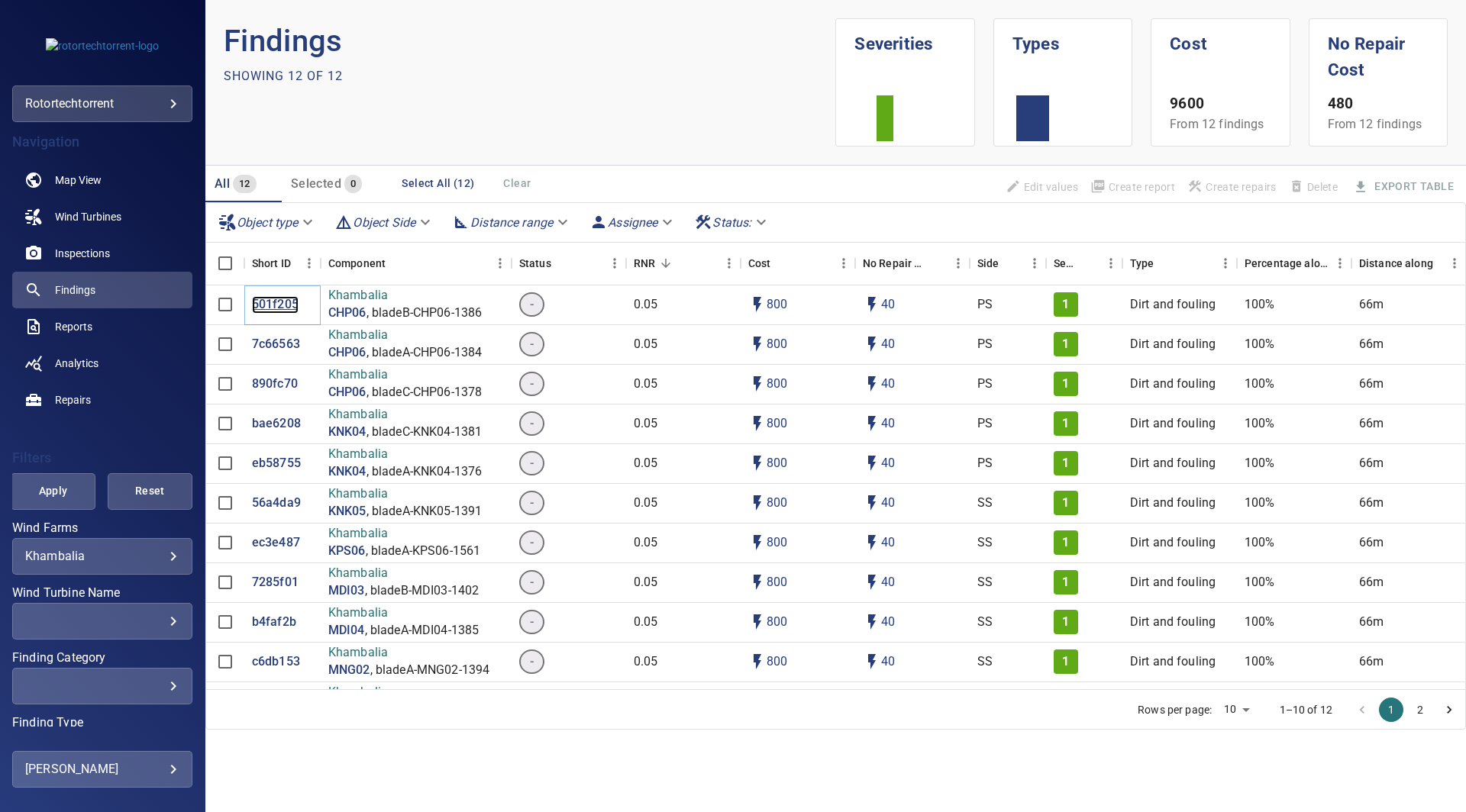
click at [268, 302] on p "501f205" at bounding box center [275, 305] width 46 height 18
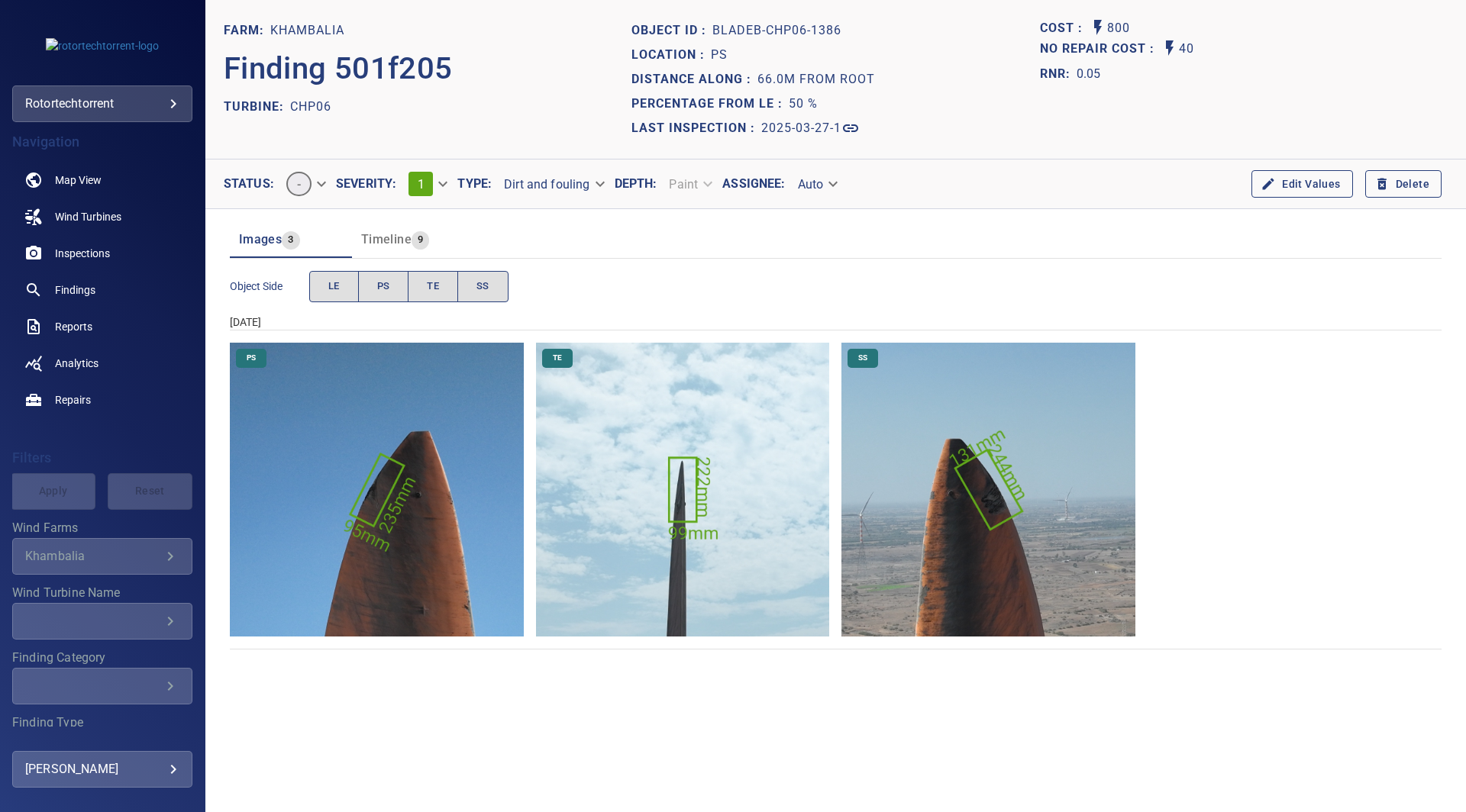
click at [987, 496] on img "Khambalia/CHP06/2025-03-27-1/2025-03-27-2/image156wp156.jpg" at bounding box center [988, 490] width 294 height 294
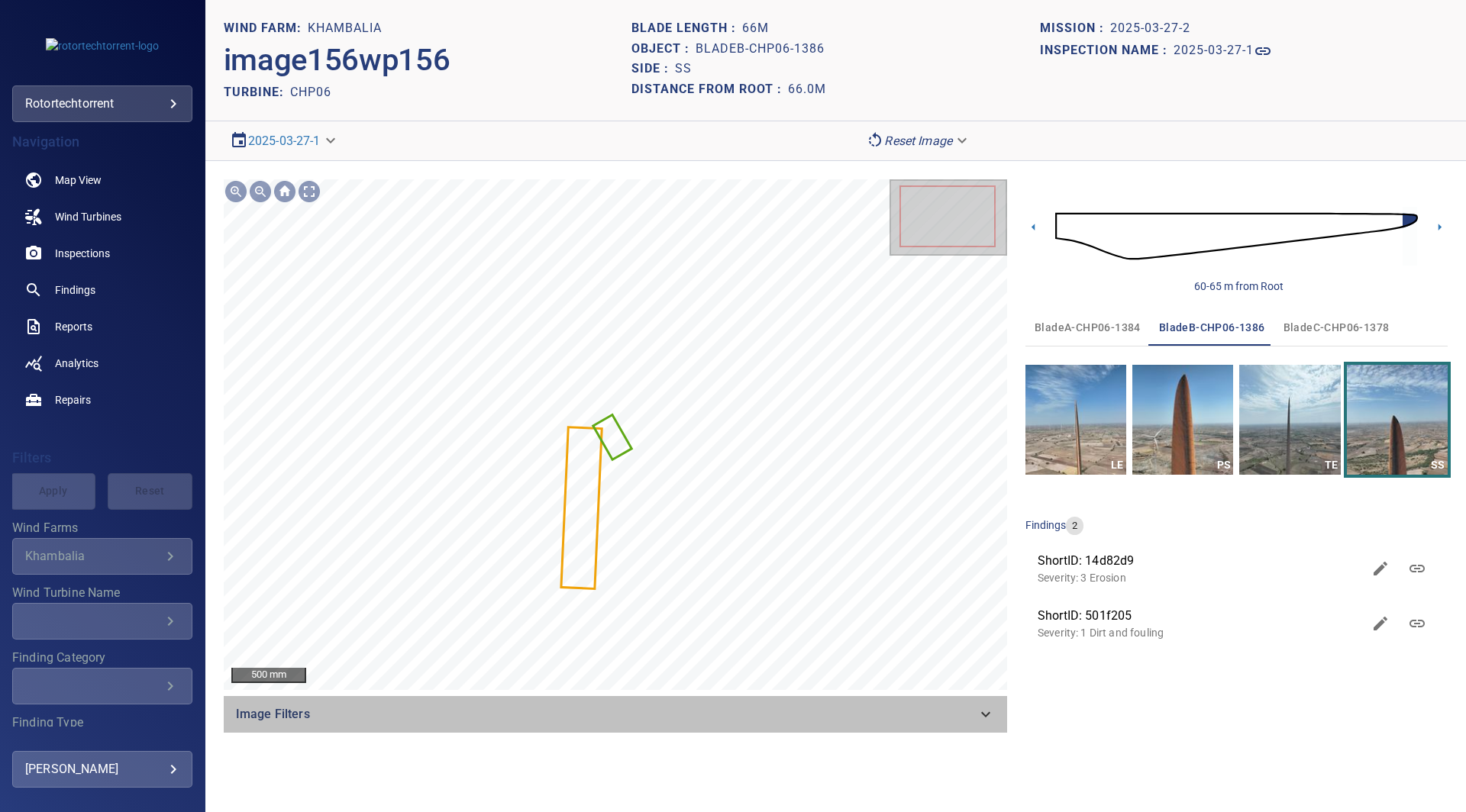
click at [990, 708] on icon at bounding box center [985, 714] width 18 height 18
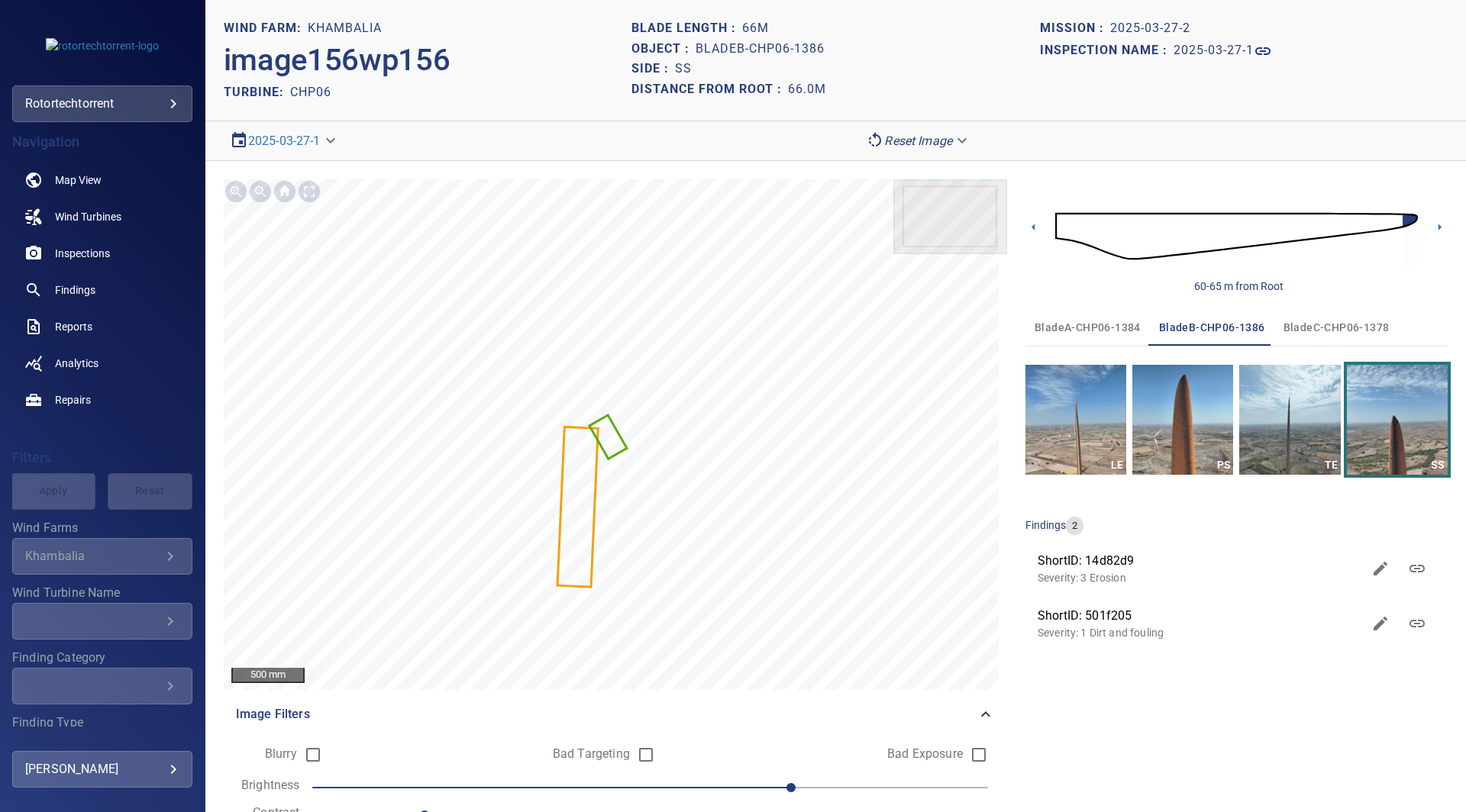
scroll to position [71, 0]
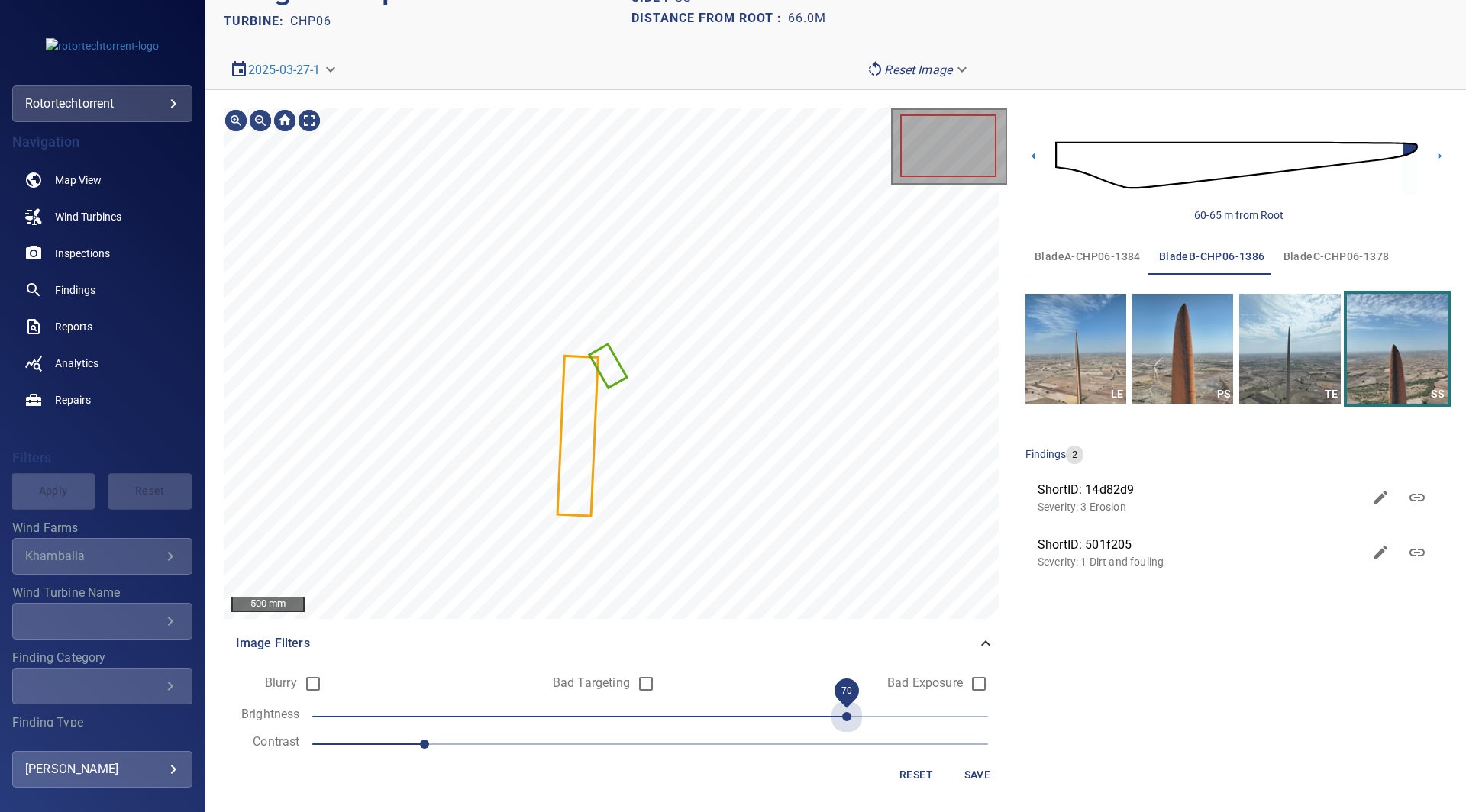
click at [845, 716] on span "70" at bounding box center [649, 716] width 676 height 22
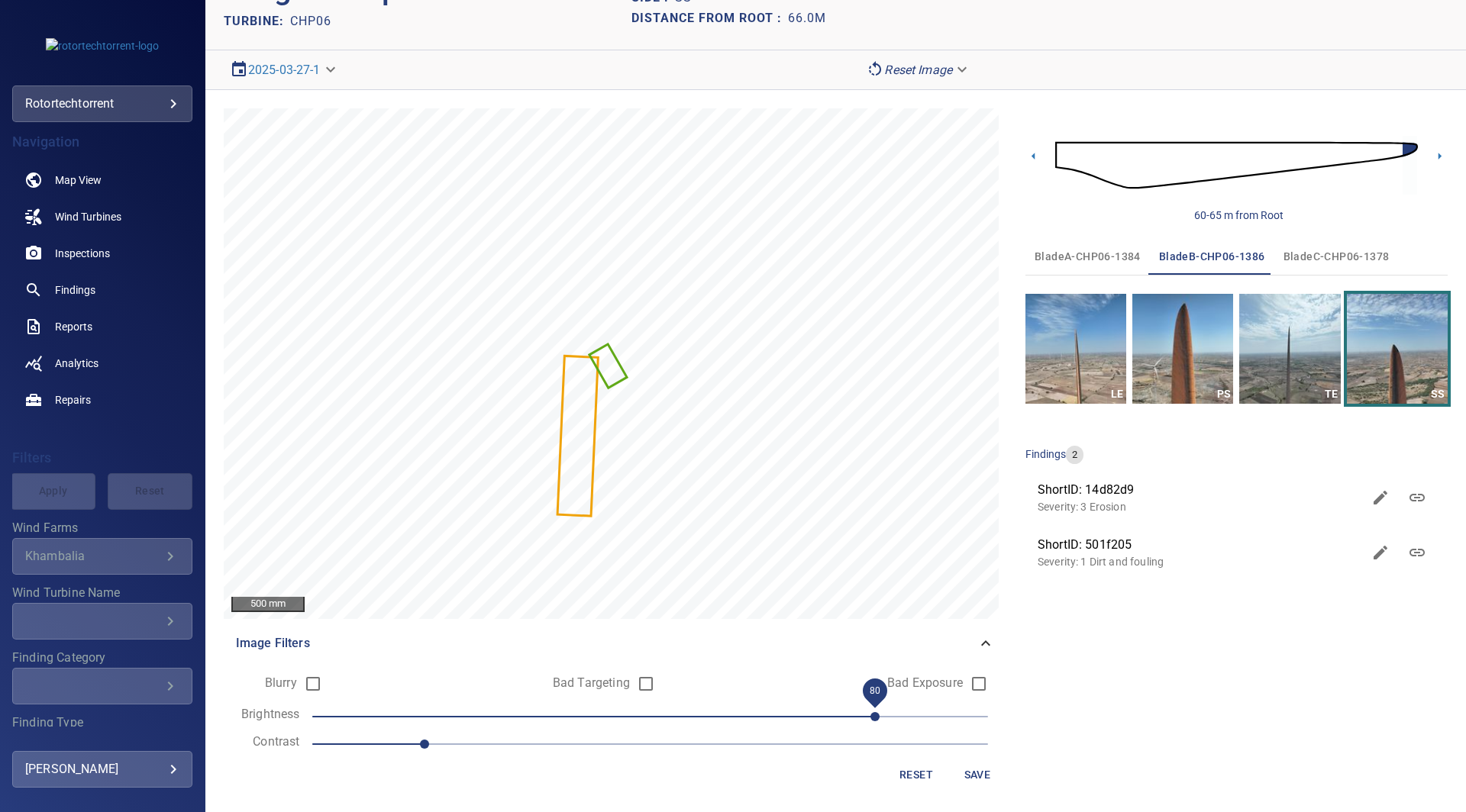
drag, startPoint x: 845, startPoint y: 716, endPoint x: 854, endPoint y: 716, distance: 9.0
click at [870, 716] on span "80" at bounding box center [874, 716] width 9 height 9
click at [905, 772] on span "Reset" at bounding box center [916, 775] width 37 height 19
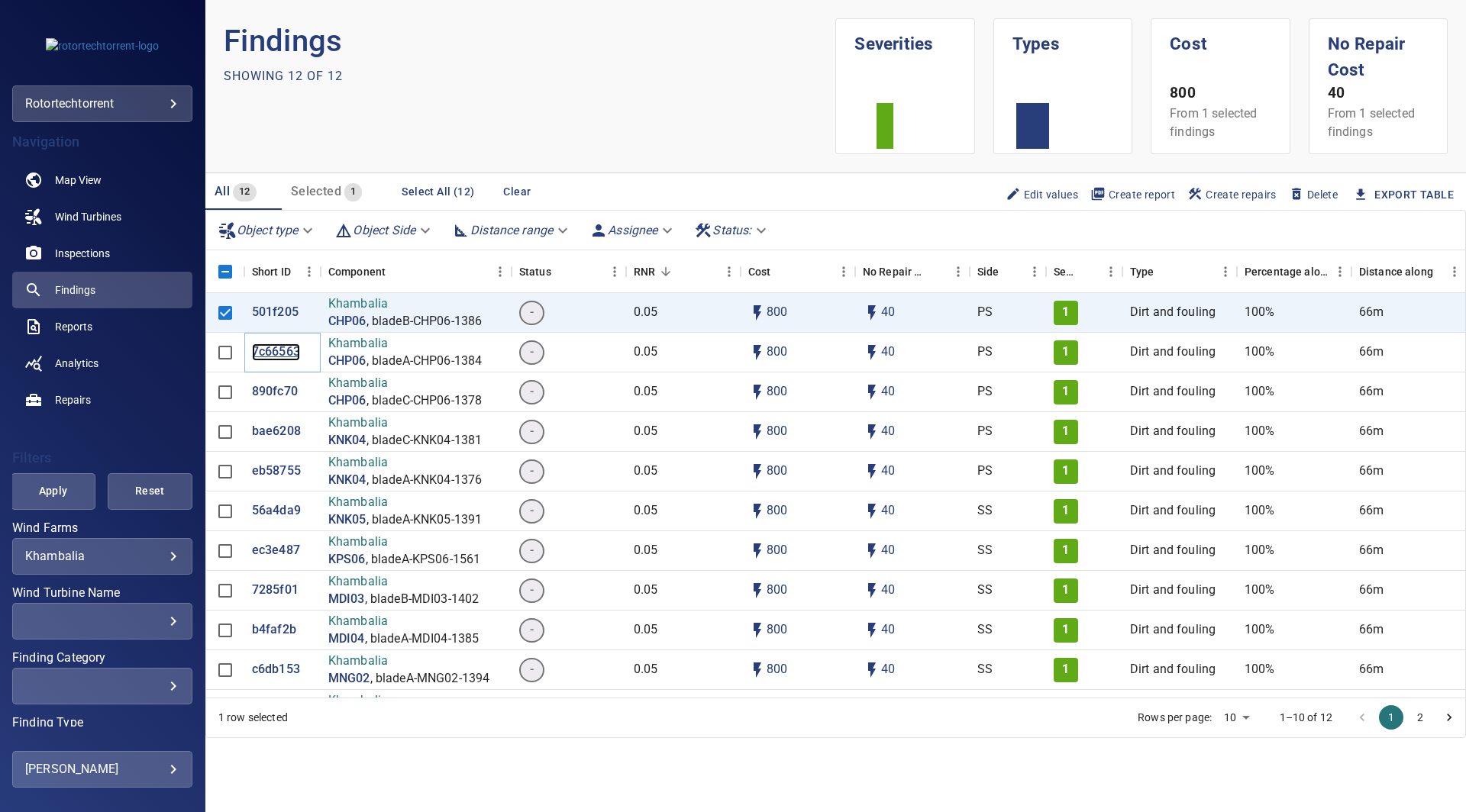
click at [268, 349] on p "7c66563" at bounding box center [276, 353] width 48 height 18
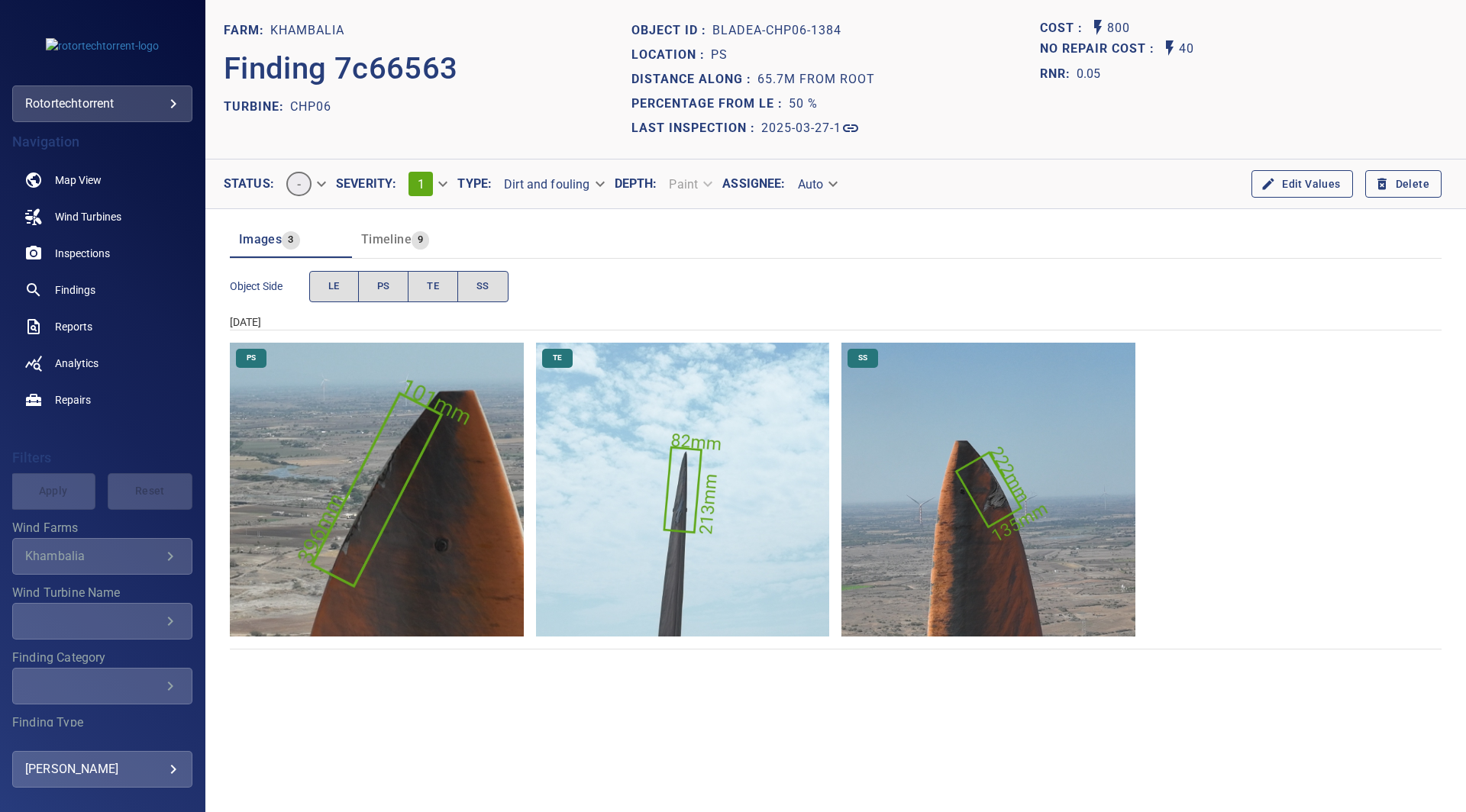
click at [1008, 510] on img "Khambalia/CHP06/2025-03-27-1/2025-03-27-1/image66wp66.jpg" at bounding box center [988, 490] width 294 height 294
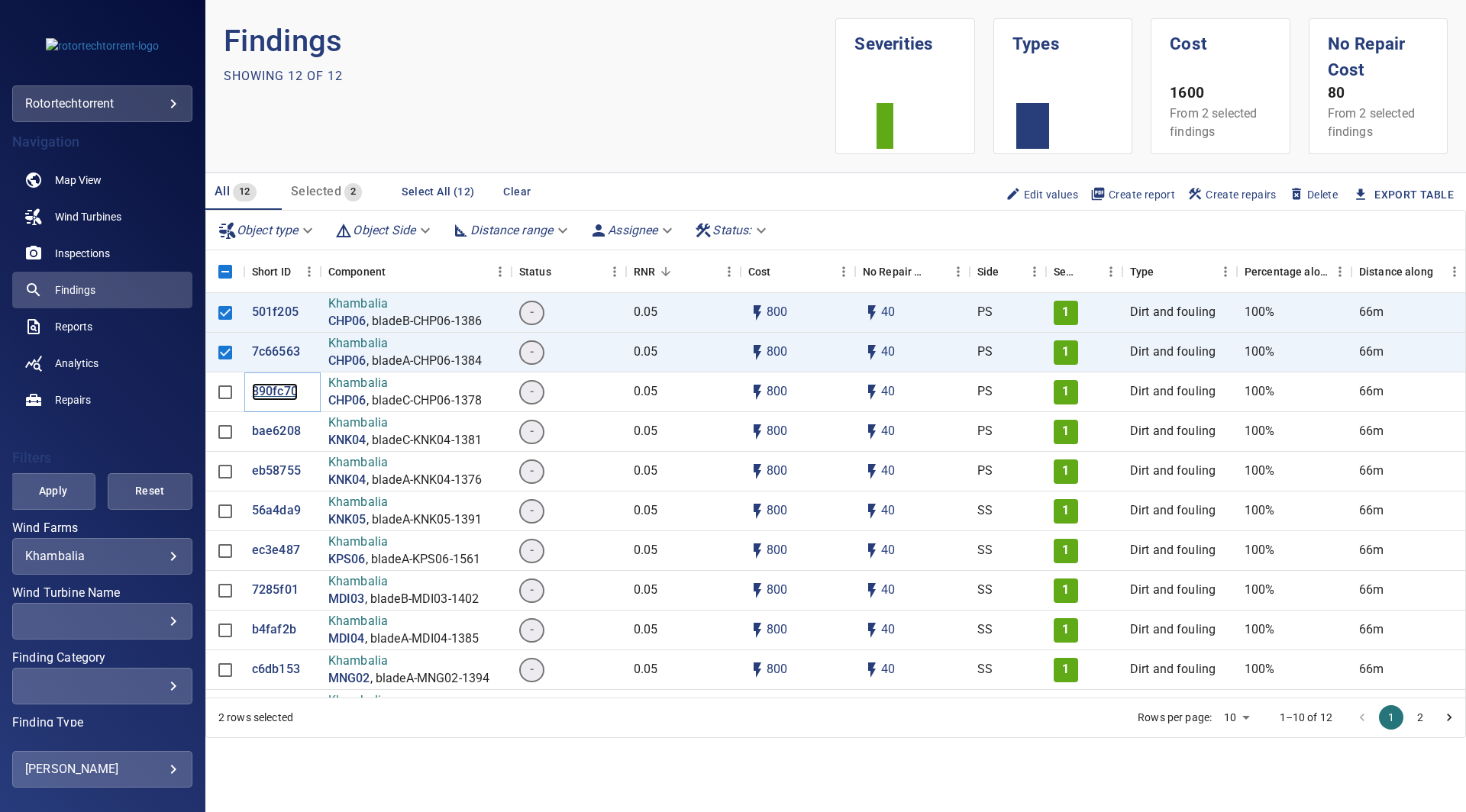
click at [276, 392] on p "890fc70" at bounding box center [274, 392] width 45 height 18
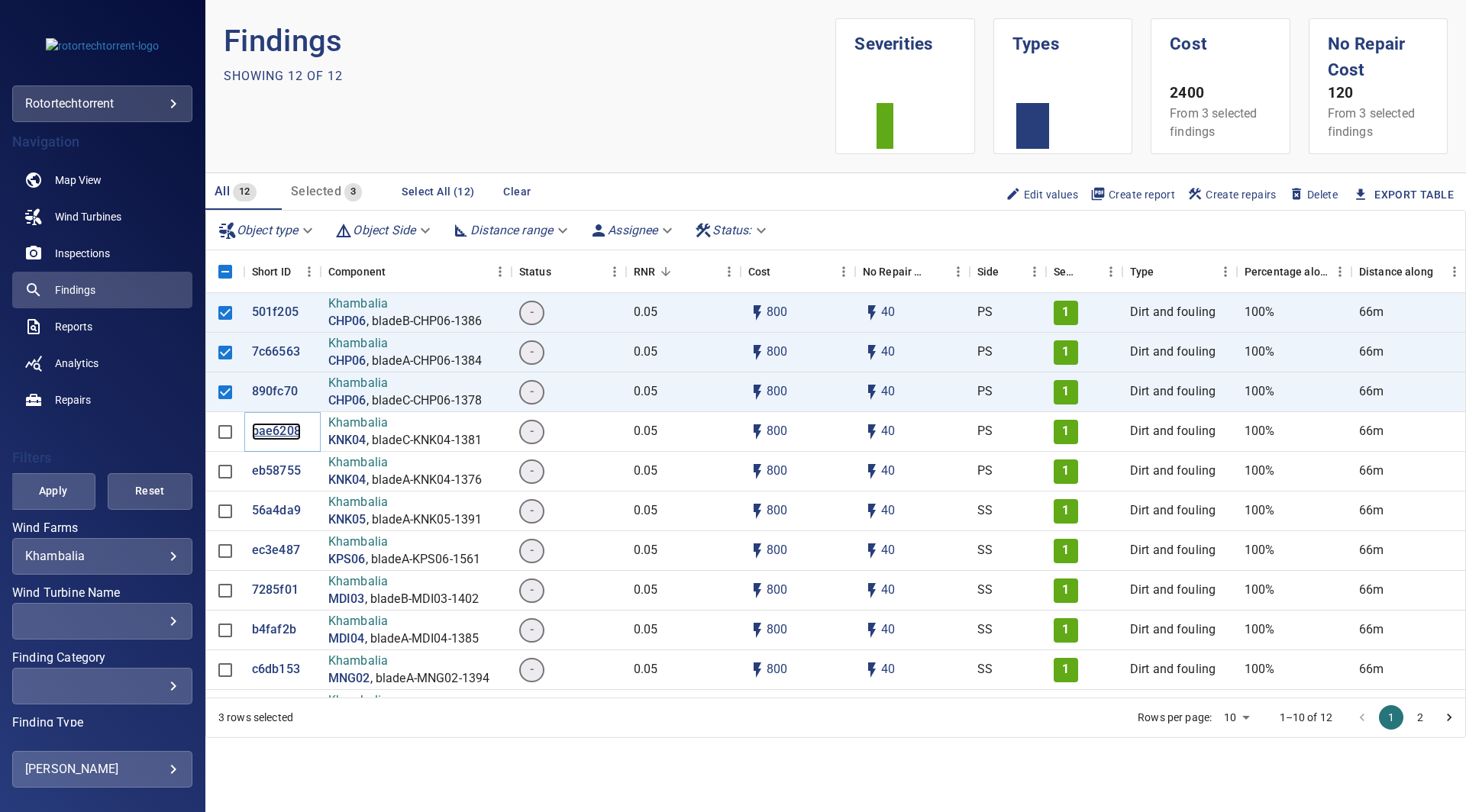
click at [274, 432] on p "bae6208" at bounding box center [276, 432] width 49 height 18
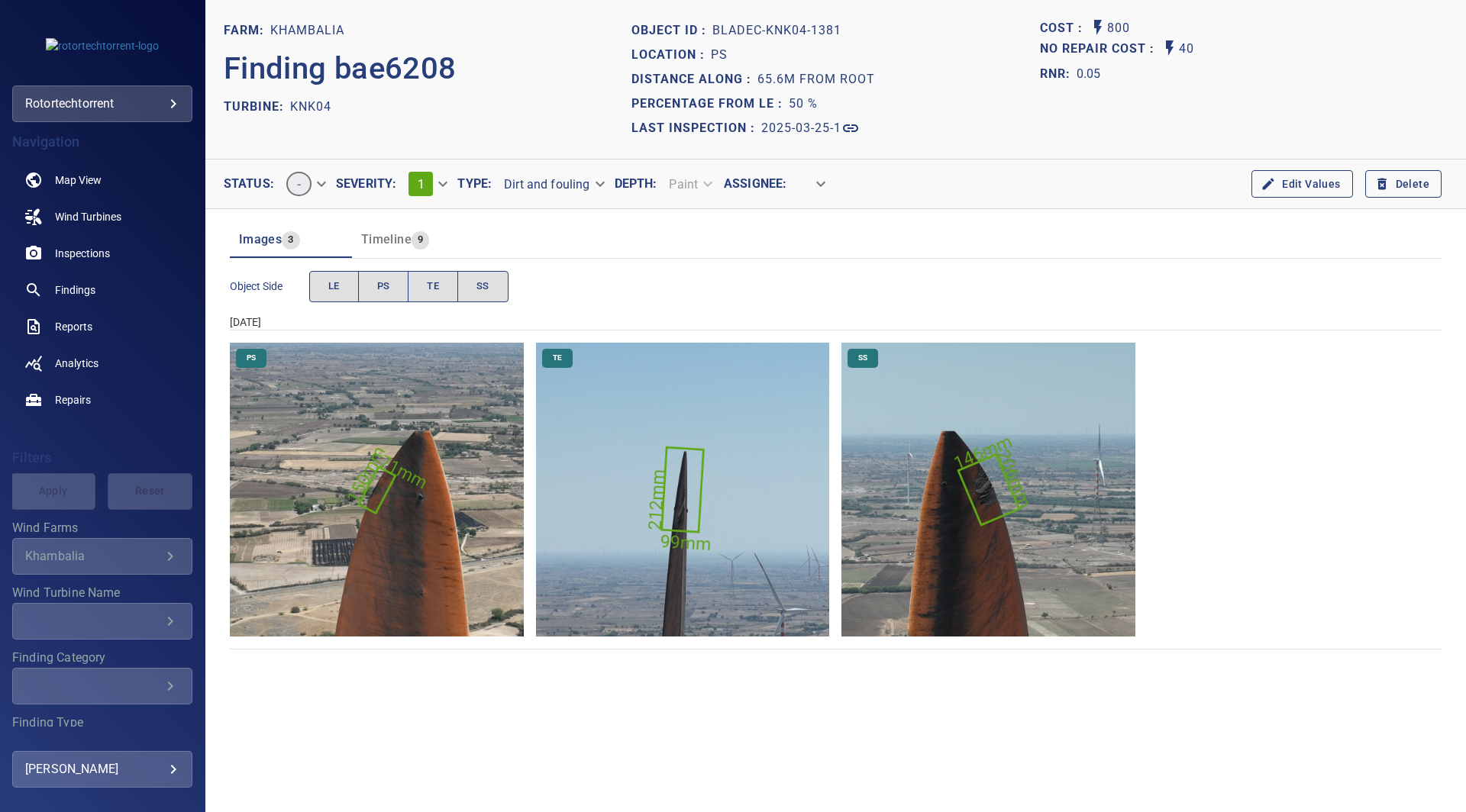
click at [995, 492] on img "Khambalia/KNK04/2025-03-25-1/2025-03-25-3/image252wp252.jpg" at bounding box center [988, 490] width 294 height 294
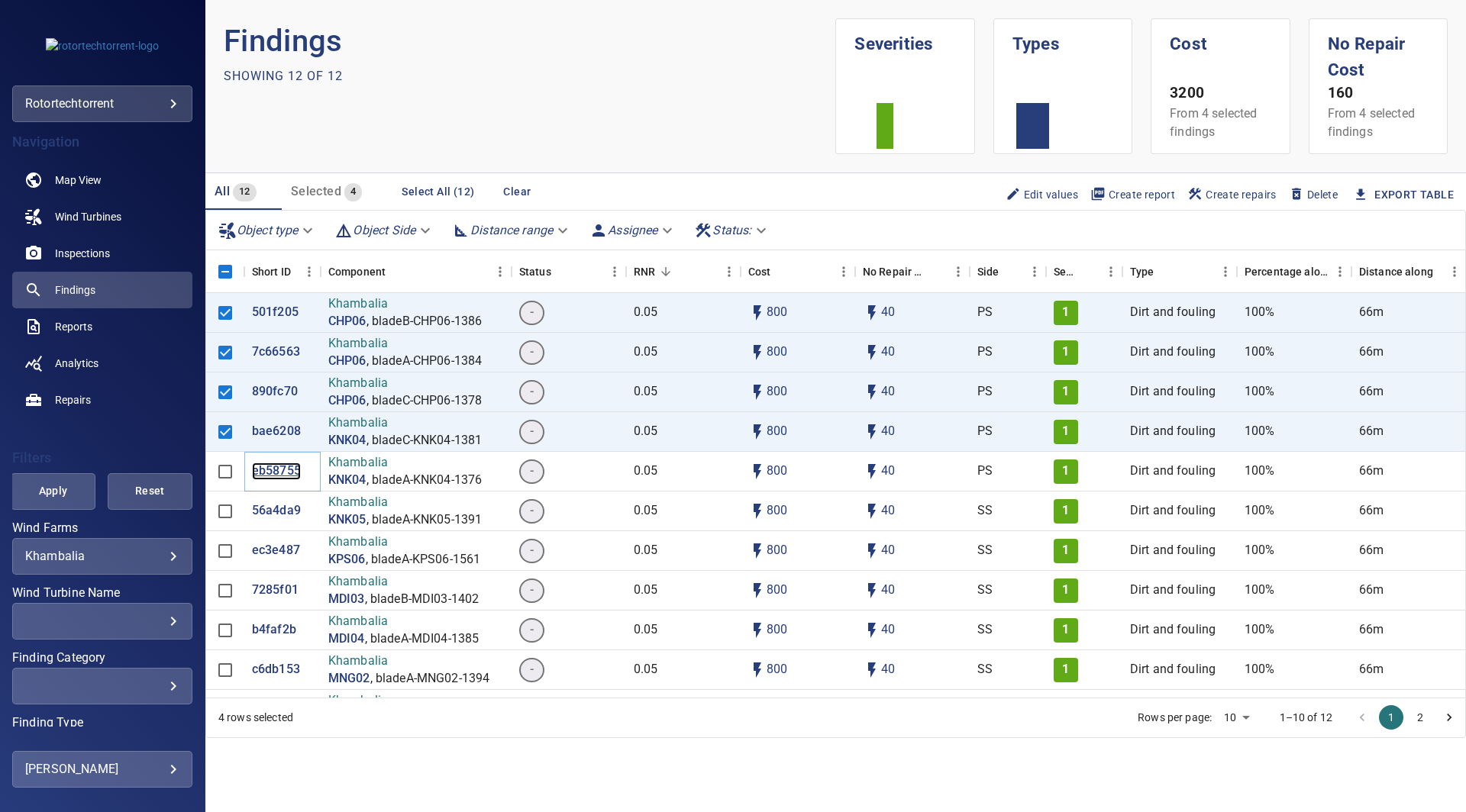
click at [268, 471] on p "eb58755" at bounding box center [276, 471] width 49 height 18
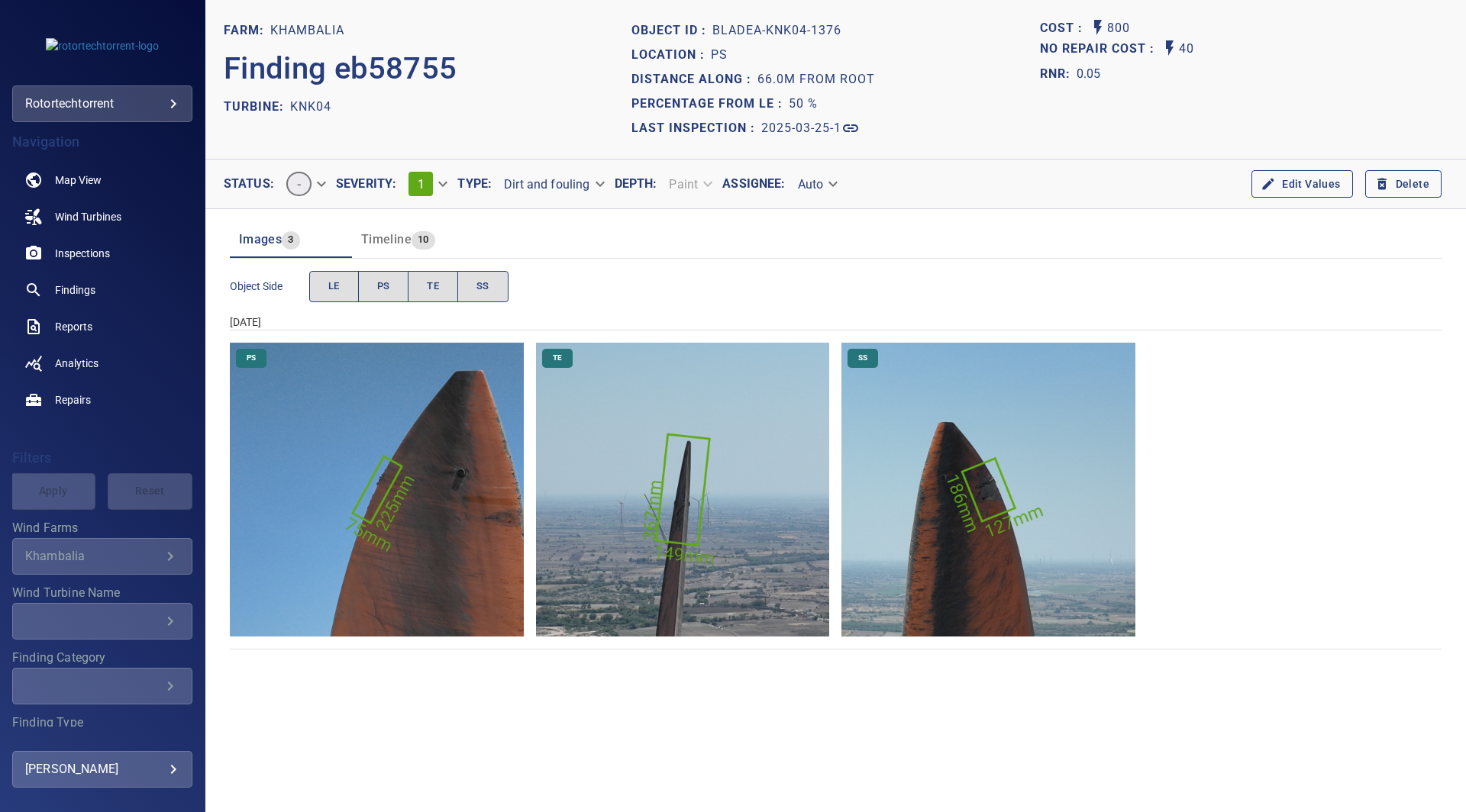
click at [978, 482] on img "Khambalia/KNK04/2025-03-25-1/2025-03-25-1/image67wp67.jpg" at bounding box center [988, 490] width 294 height 294
